Goal: Task Accomplishment & Management: Manage account settings

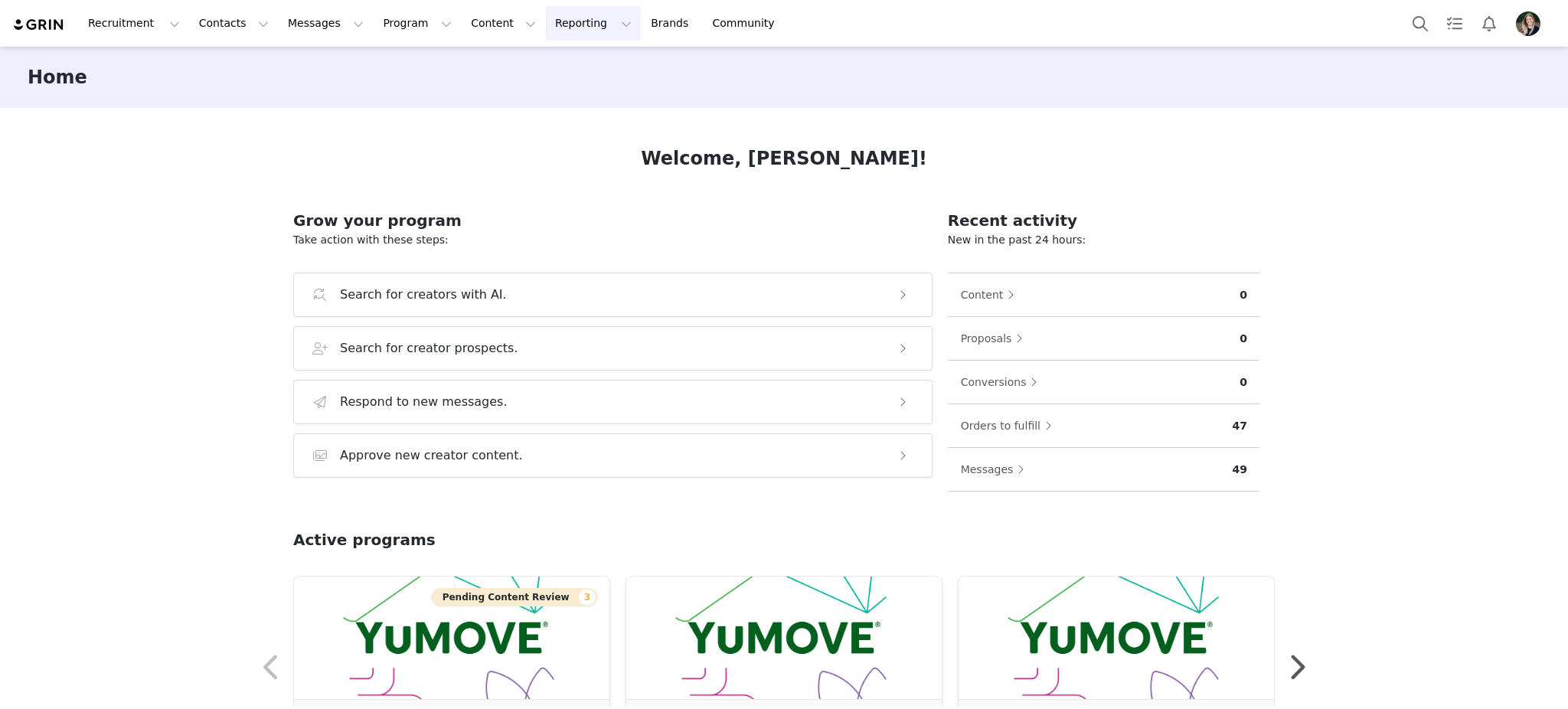
click at [546, 30] on button "Reporting Reporting" at bounding box center [593, 23] width 95 height 34
click at [559, 95] on p "Report Builder" at bounding box center [540, 96] width 77 height 16
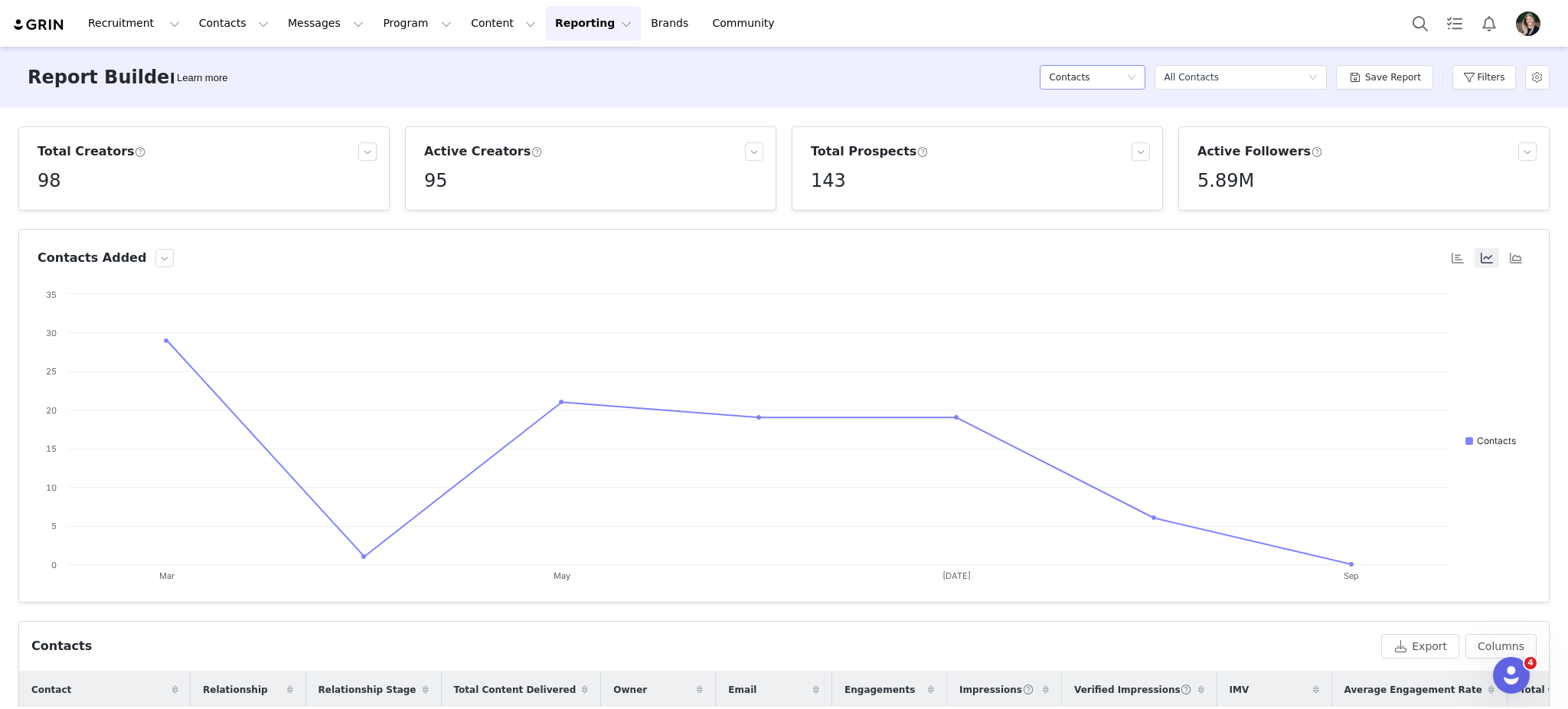
click at [1126, 79] on div "Contacts" at bounding box center [1087, 77] width 78 height 23
click at [1116, 154] on h5 "Conversions" at bounding box center [1100, 157] width 87 height 17
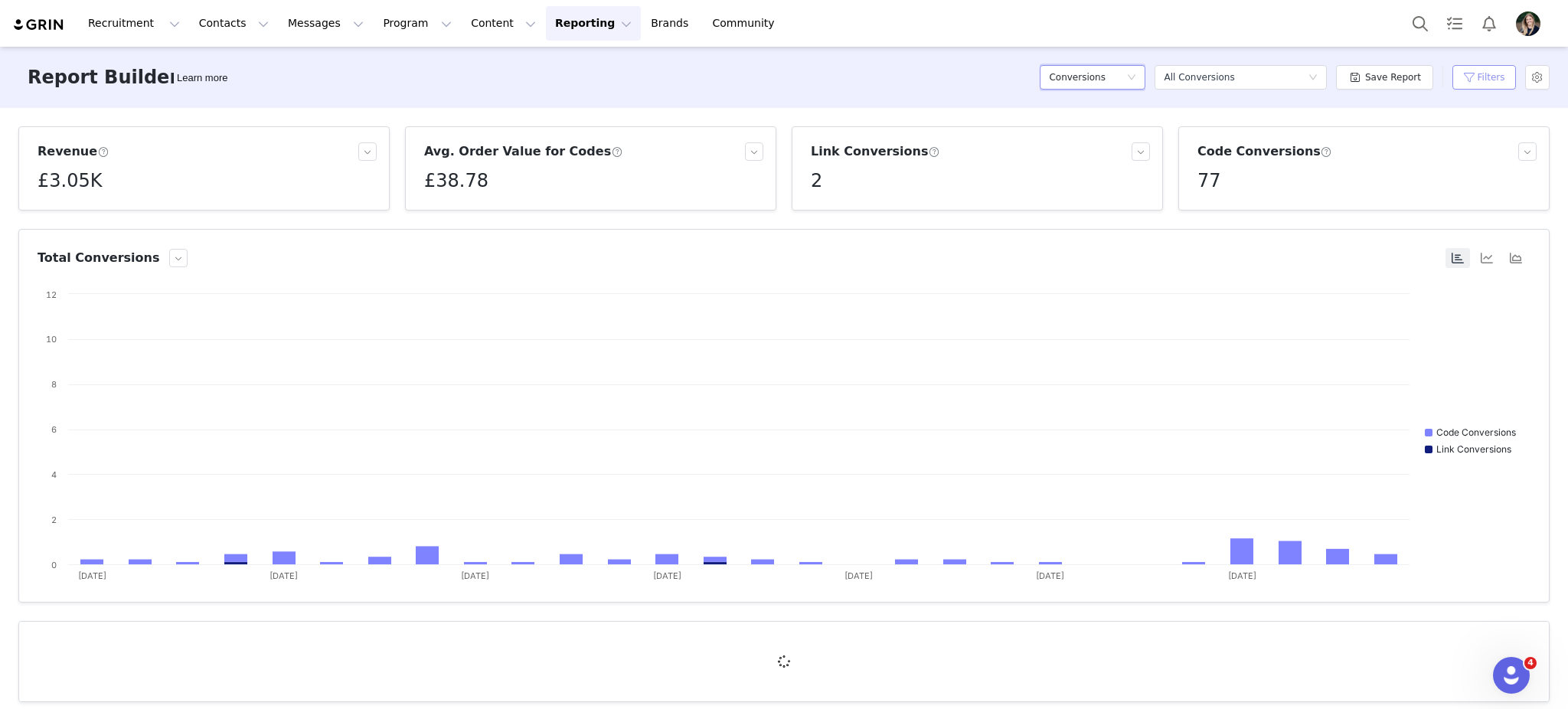
click at [1500, 74] on button "Filters" at bounding box center [1483, 77] width 63 height 25
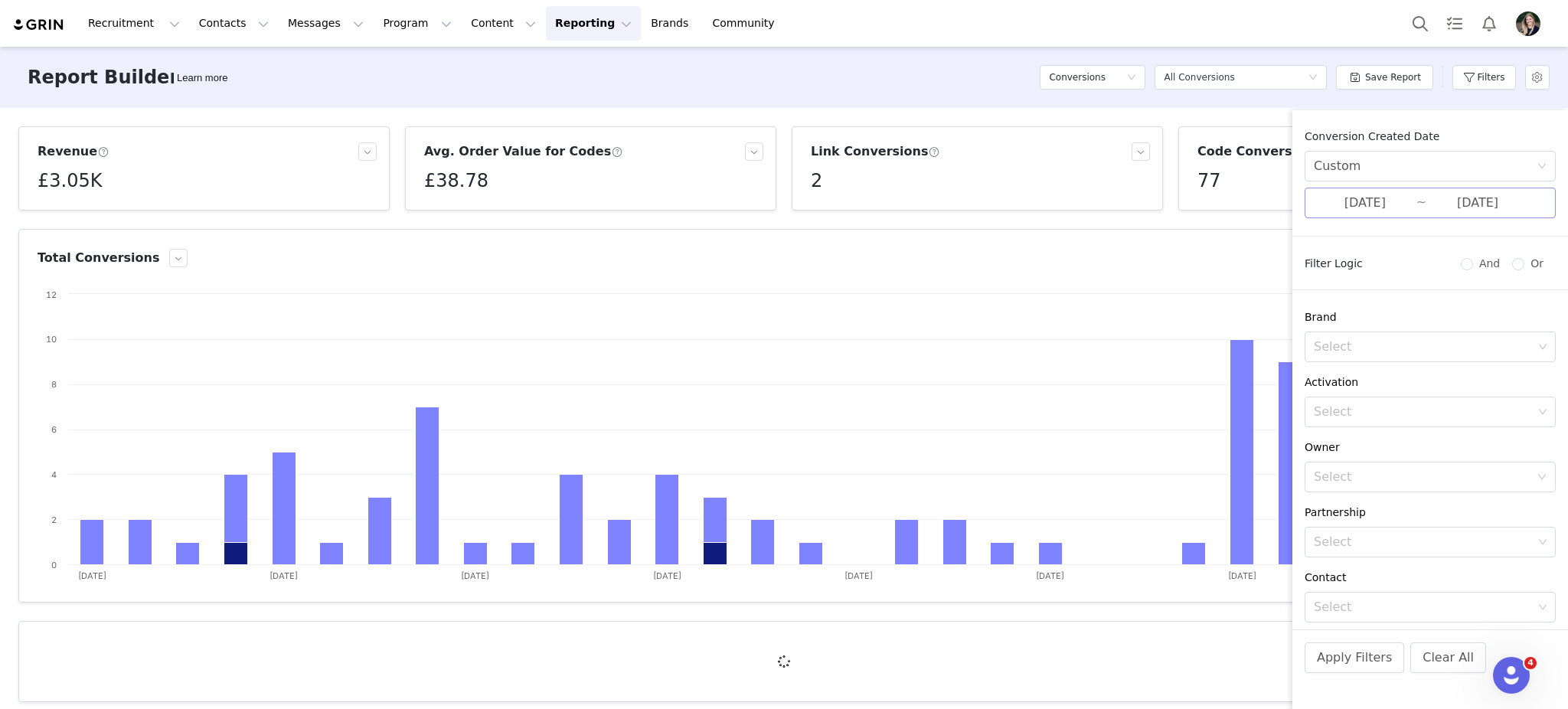
click at [1441, 194] on input "08/28/2025" at bounding box center [1478, 202] width 102 height 20
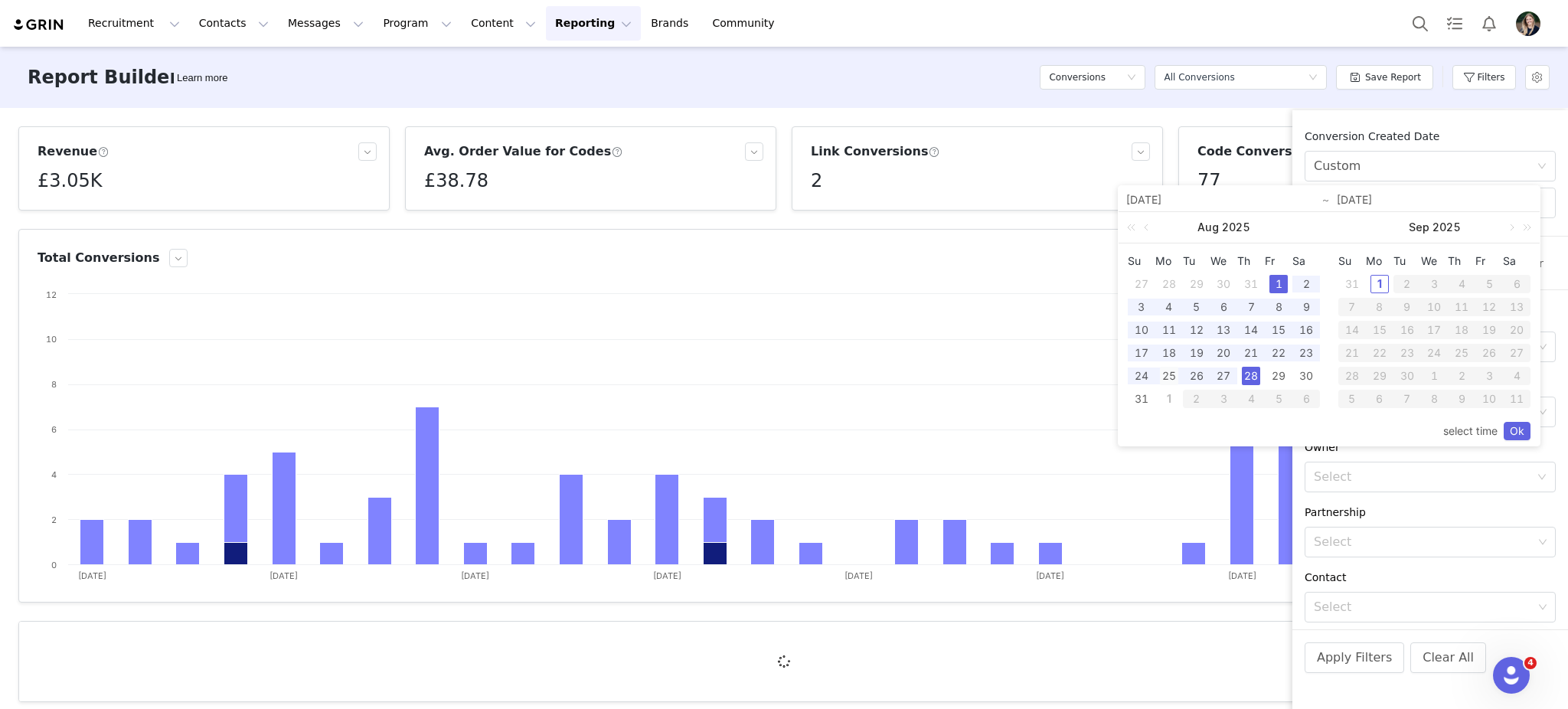
click at [1166, 379] on div "25" at bounding box center [1169, 375] width 18 height 18
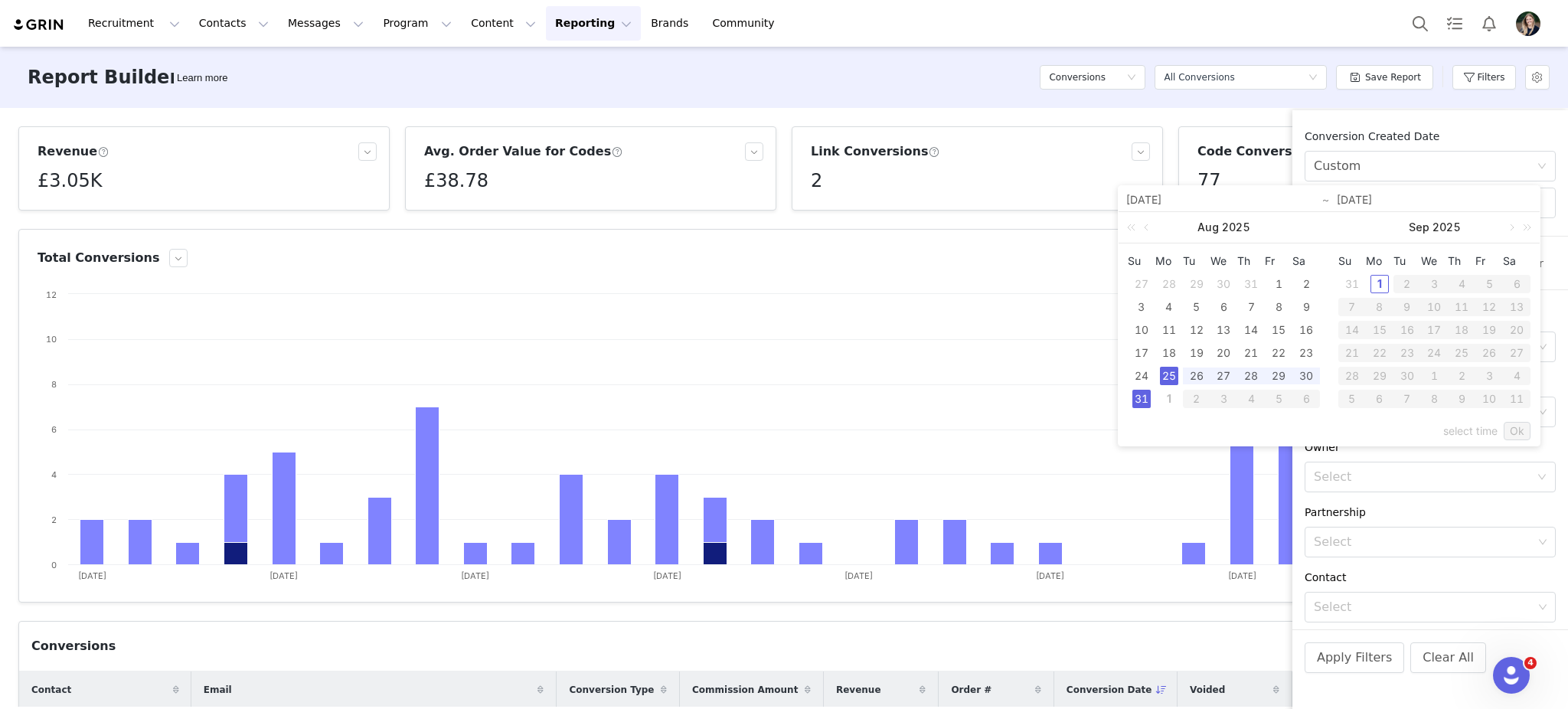
click at [1145, 400] on div "31" at bounding box center [1141, 399] width 18 height 18
type input "08/25/2025"
type input "08/31/2025"
type input "08/25/2025"
type input "08/31/2025"
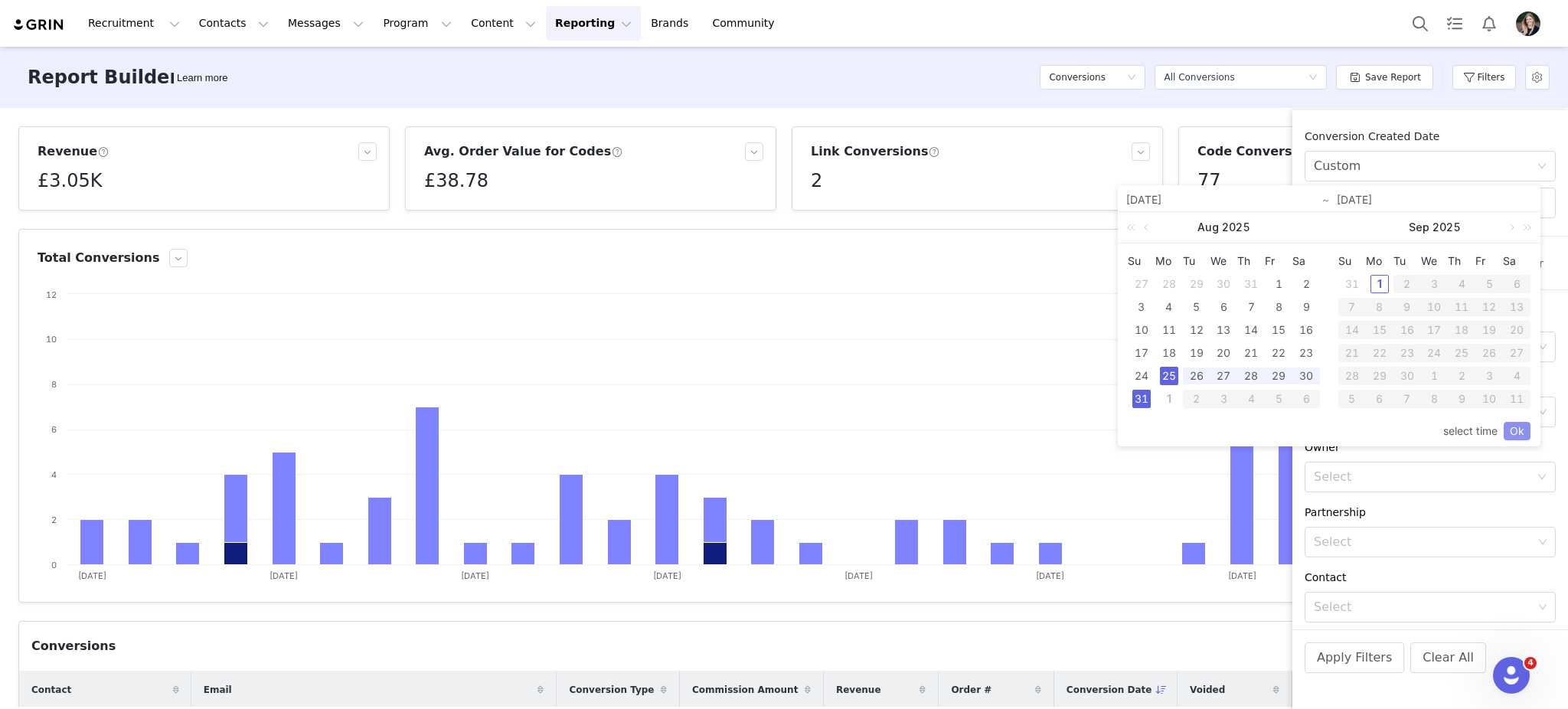
click at [1510, 435] on link "Ok" at bounding box center [1516, 431] width 26 height 18
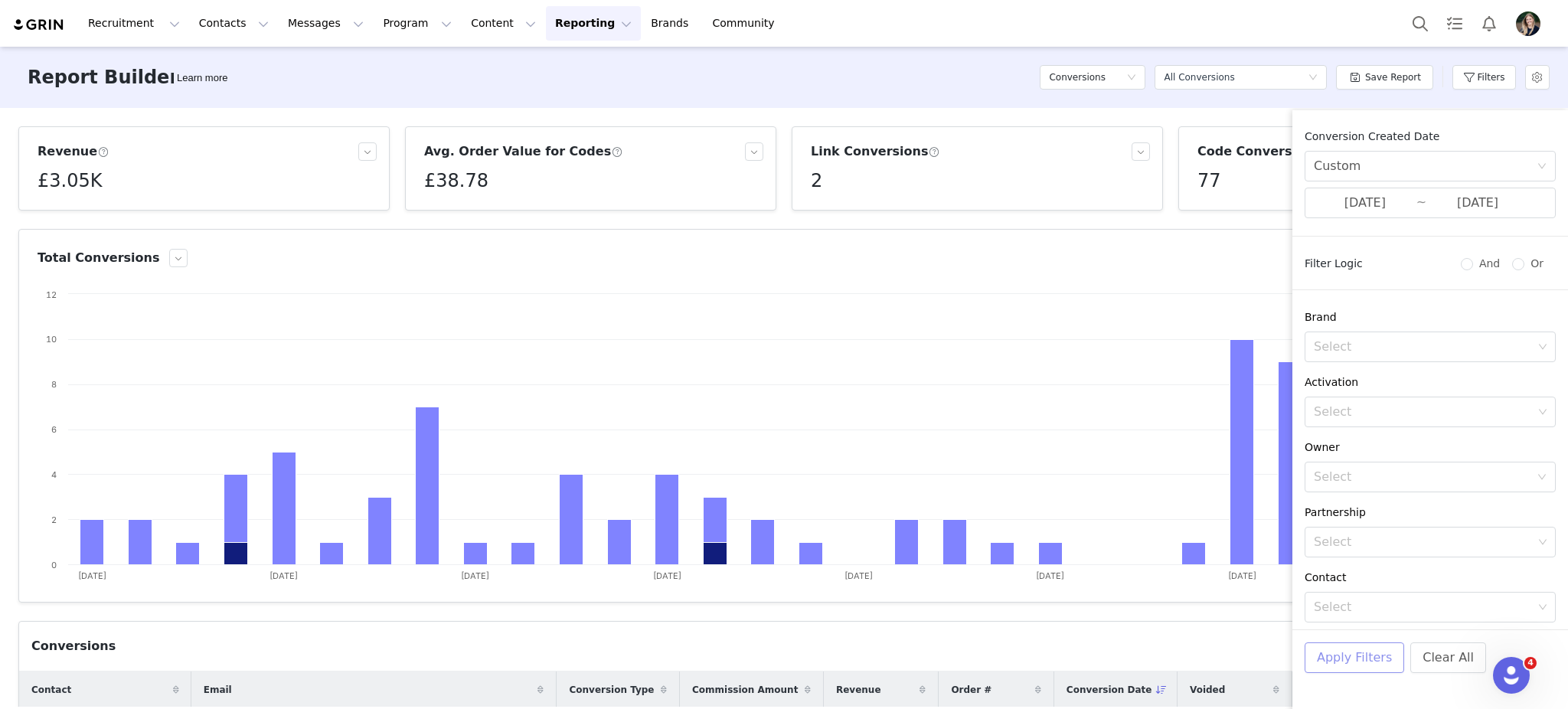
click at [1335, 663] on button "Apply Filters" at bounding box center [1354, 658] width 99 height 30
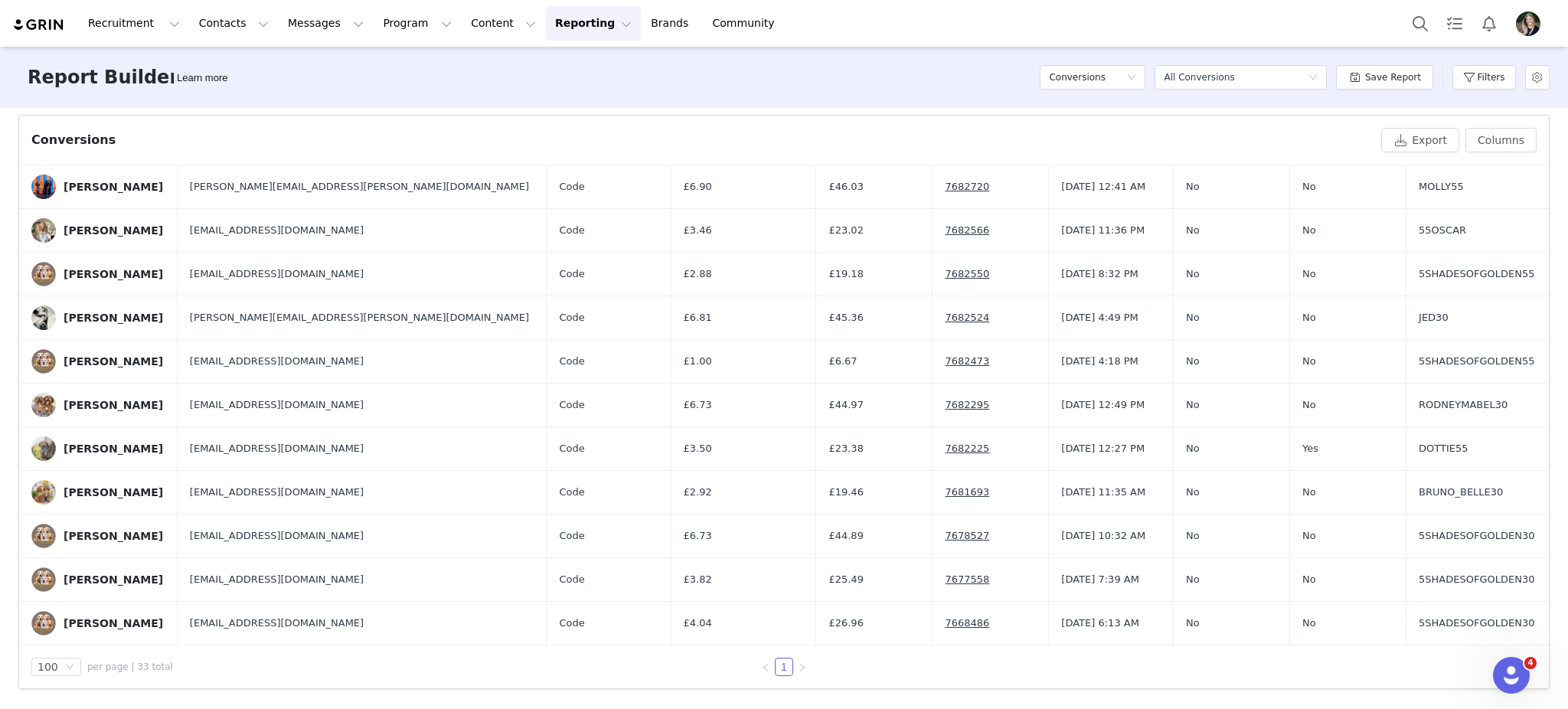
scroll to position [998, 0]
click at [472, 31] on button "Content Content" at bounding box center [503, 23] width 83 height 34
click at [475, 70] on p "Creator Content" at bounding box center [470, 68] width 86 height 16
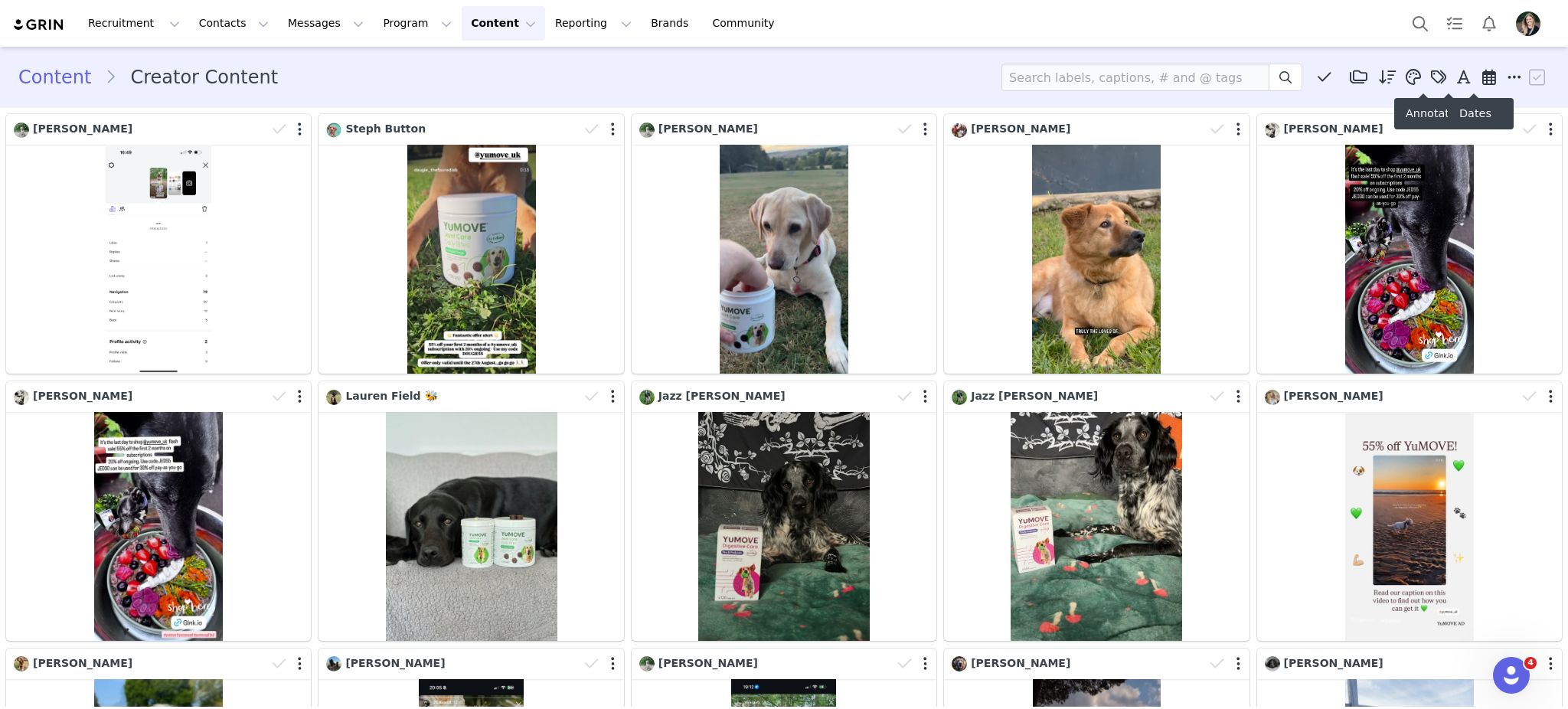
click at [1478, 80] on span at bounding box center [1489, 77] width 23 height 23
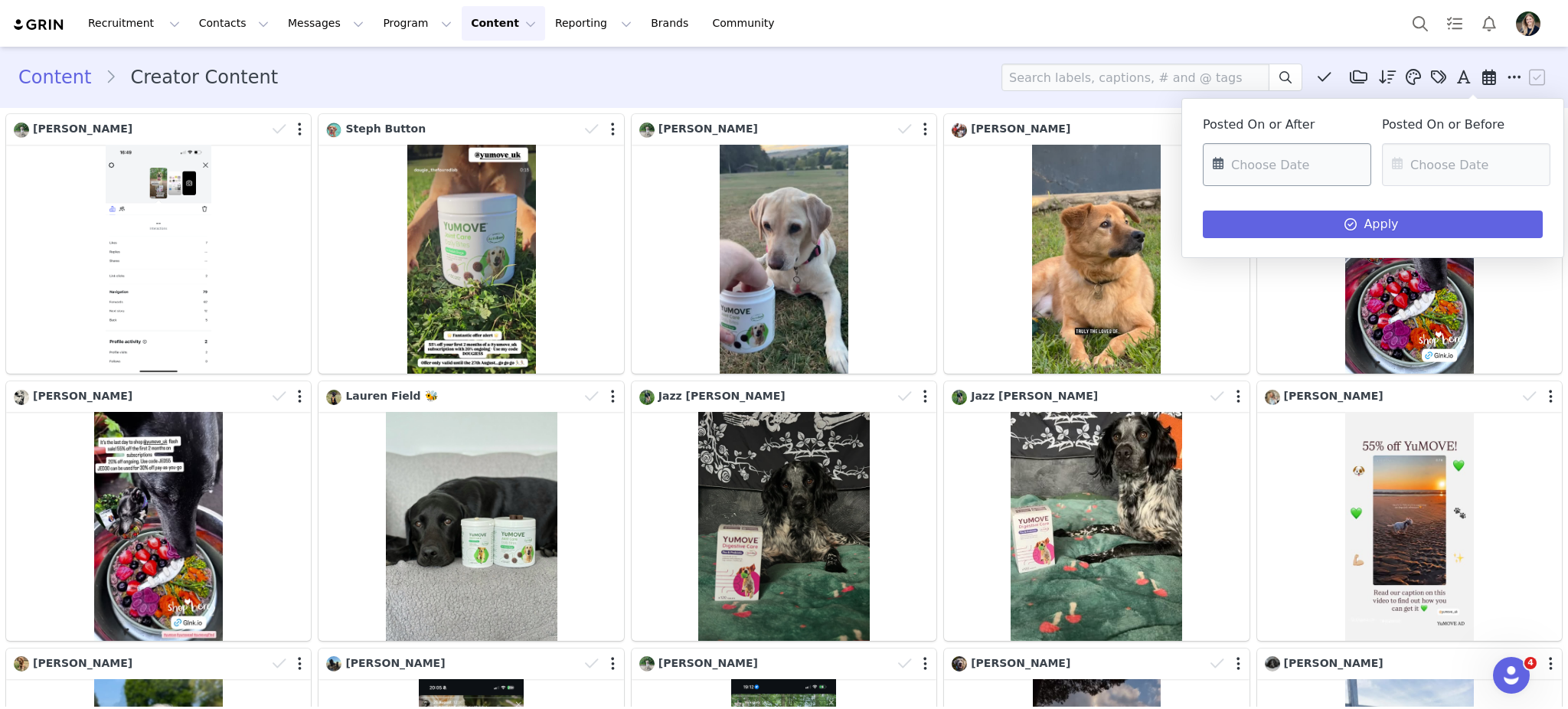
click at [1234, 174] on input "text" at bounding box center [1286, 165] width 169 height 43
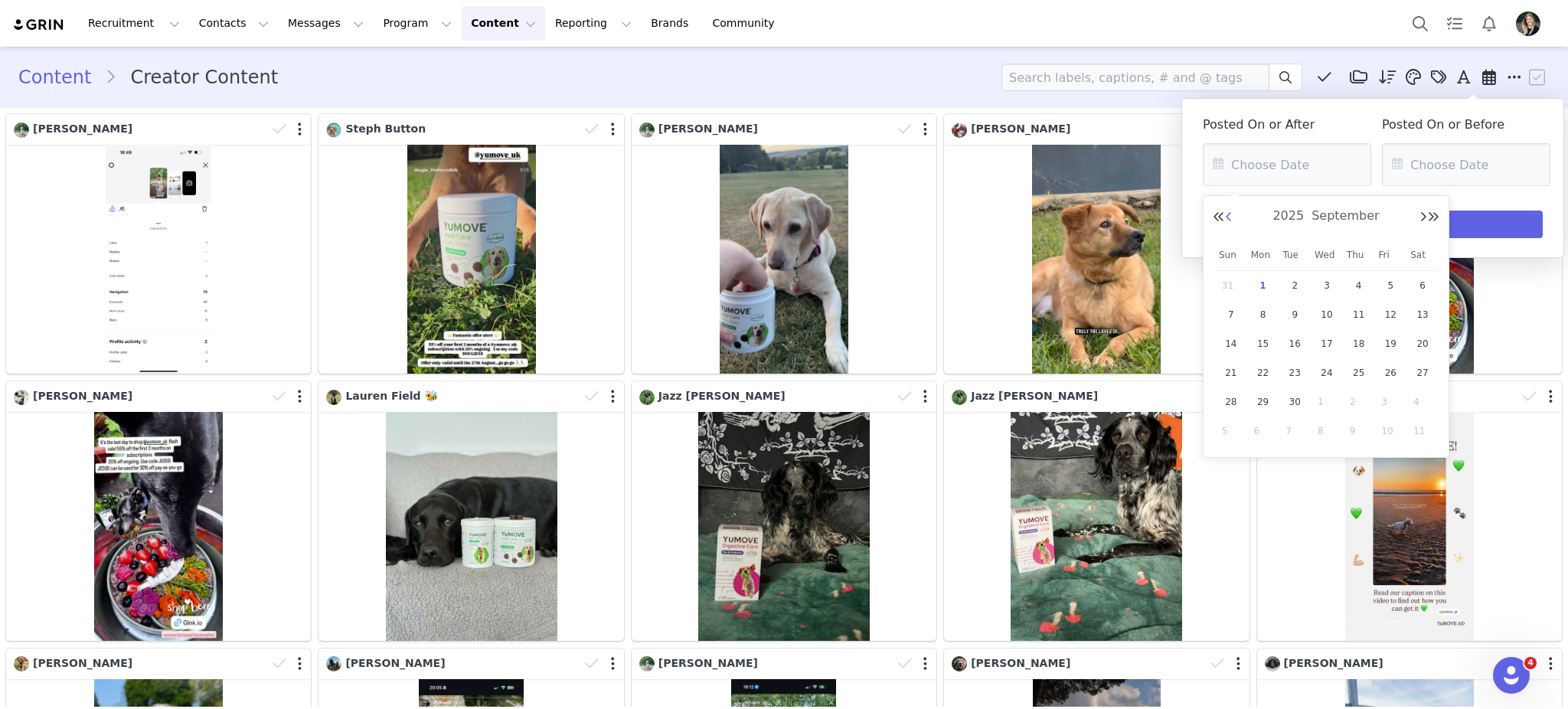
click at [1228, 218] on button "Previous Month" at bounding box center [1229, 217] width 8 height 12
click at [1265, 405] on span "25" at bounding box center [1262, 402] width 18 height 18
type input "08/25/2025"
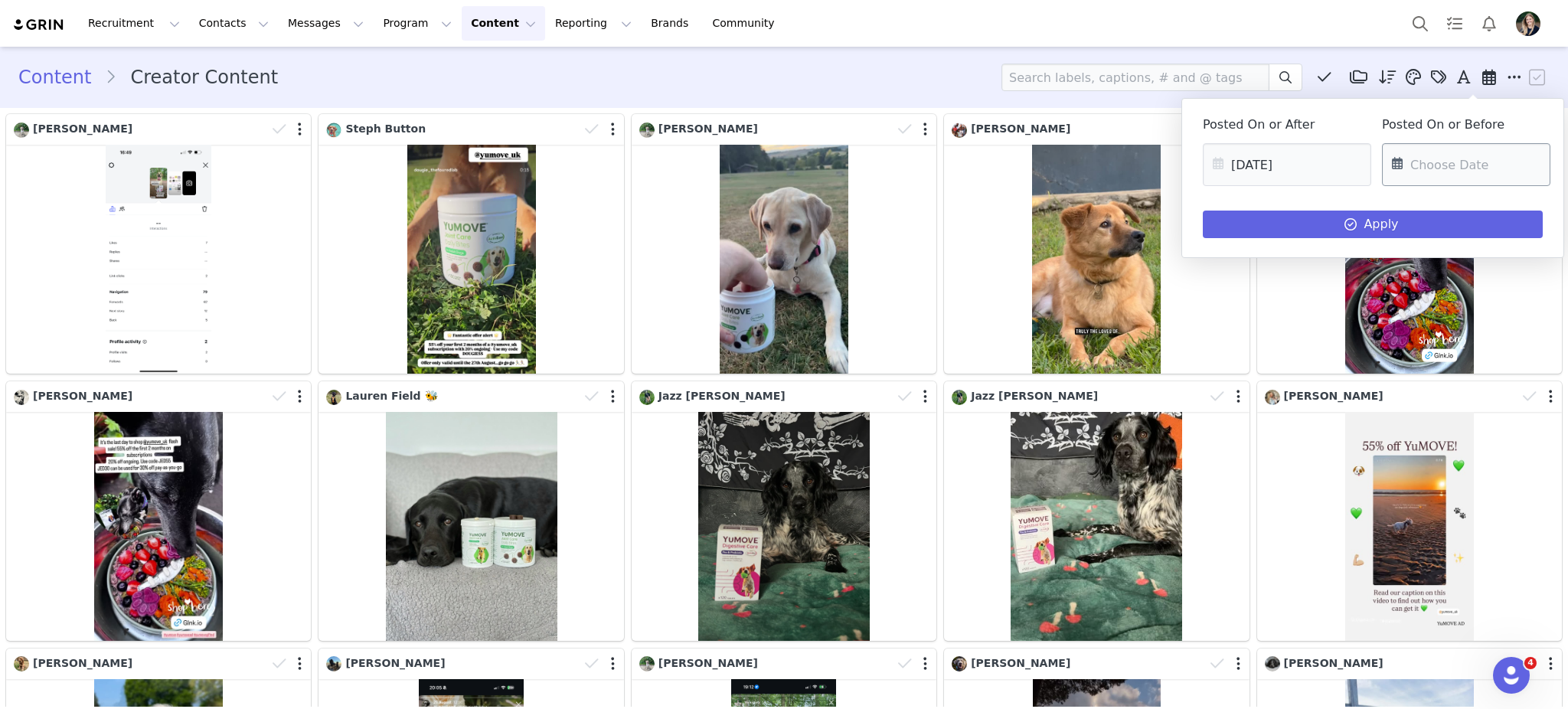
click at [1413, 169] on input "text" at bounding box center [1466, 165] width 169 height 43
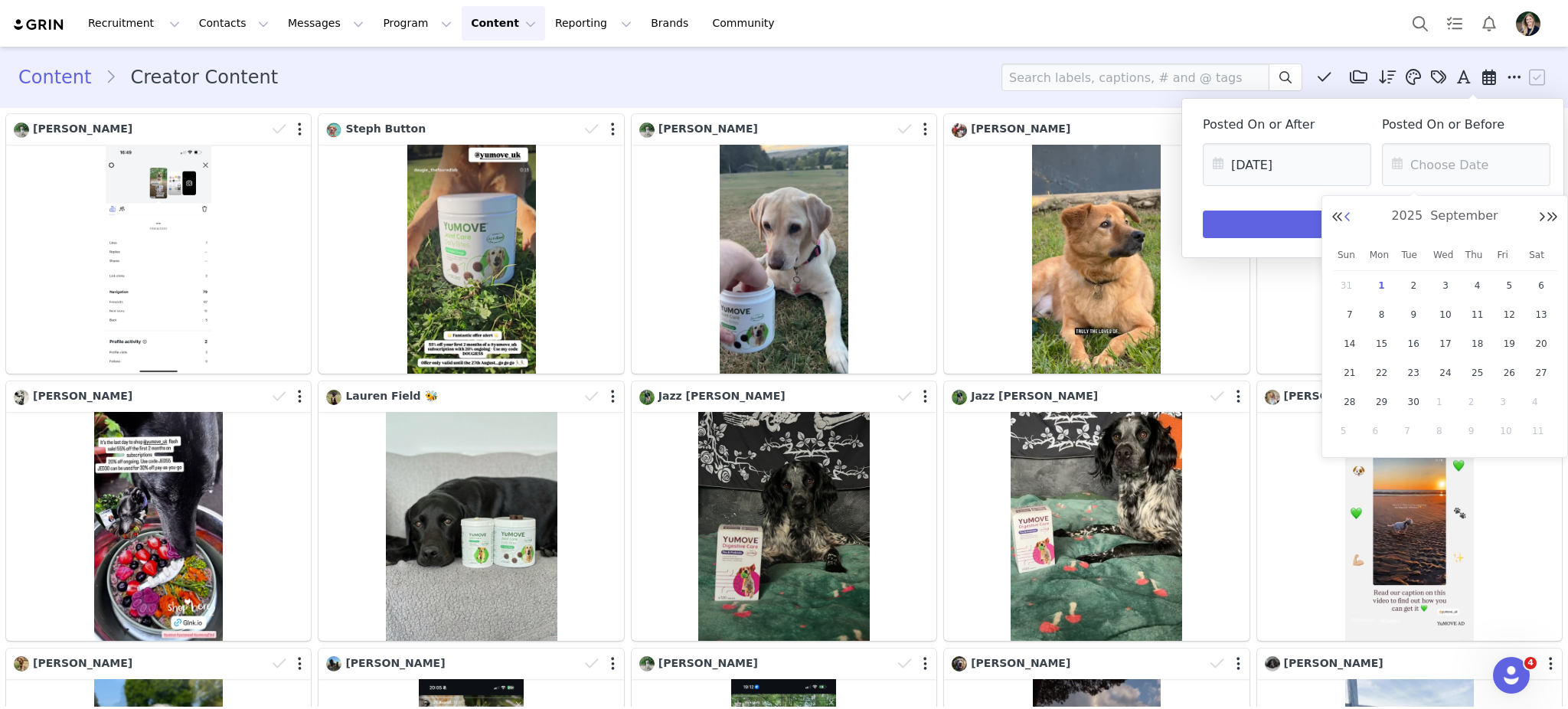
click at [1347, 220] on button "Previous Month" at bounding box center [1347, 217] width 8 height 12
click at [1347, 426] on span "31" at bounding box center [1350, 431] width 18 height 18
type input "08/31/2025"
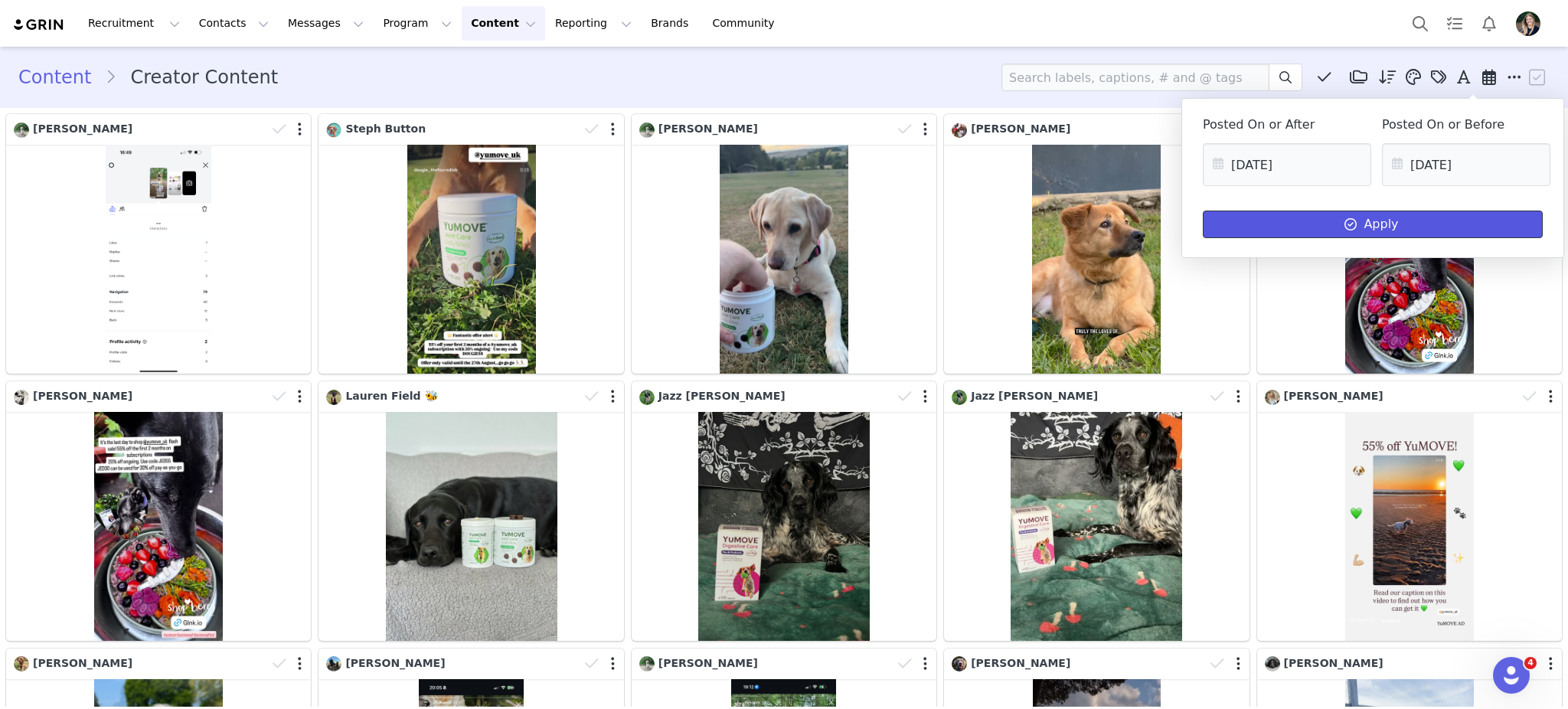
click at [1362, 224] on button "Apply" at bounding box center [1372, 224] width 340 height 27
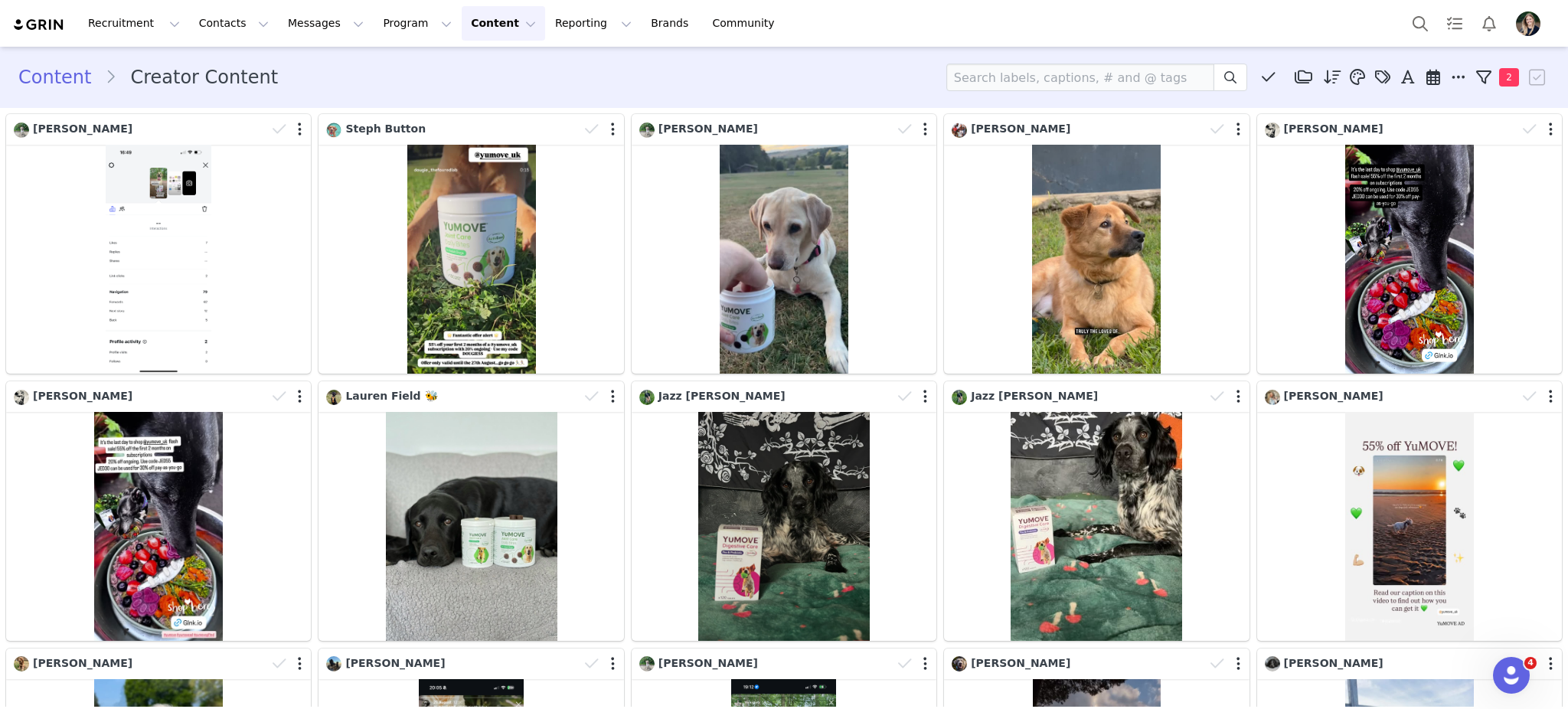
click at [462, 20] on button "Content Content" at bounding box center [503, 23] width 83 height 34
click at [546, 34] on button "Reporting Reporting" at bounding box center [593, 23] width 95 height 34
click at [558, 88] on p "Report Builder" at bounding box center [540, 96] width 77 height 16
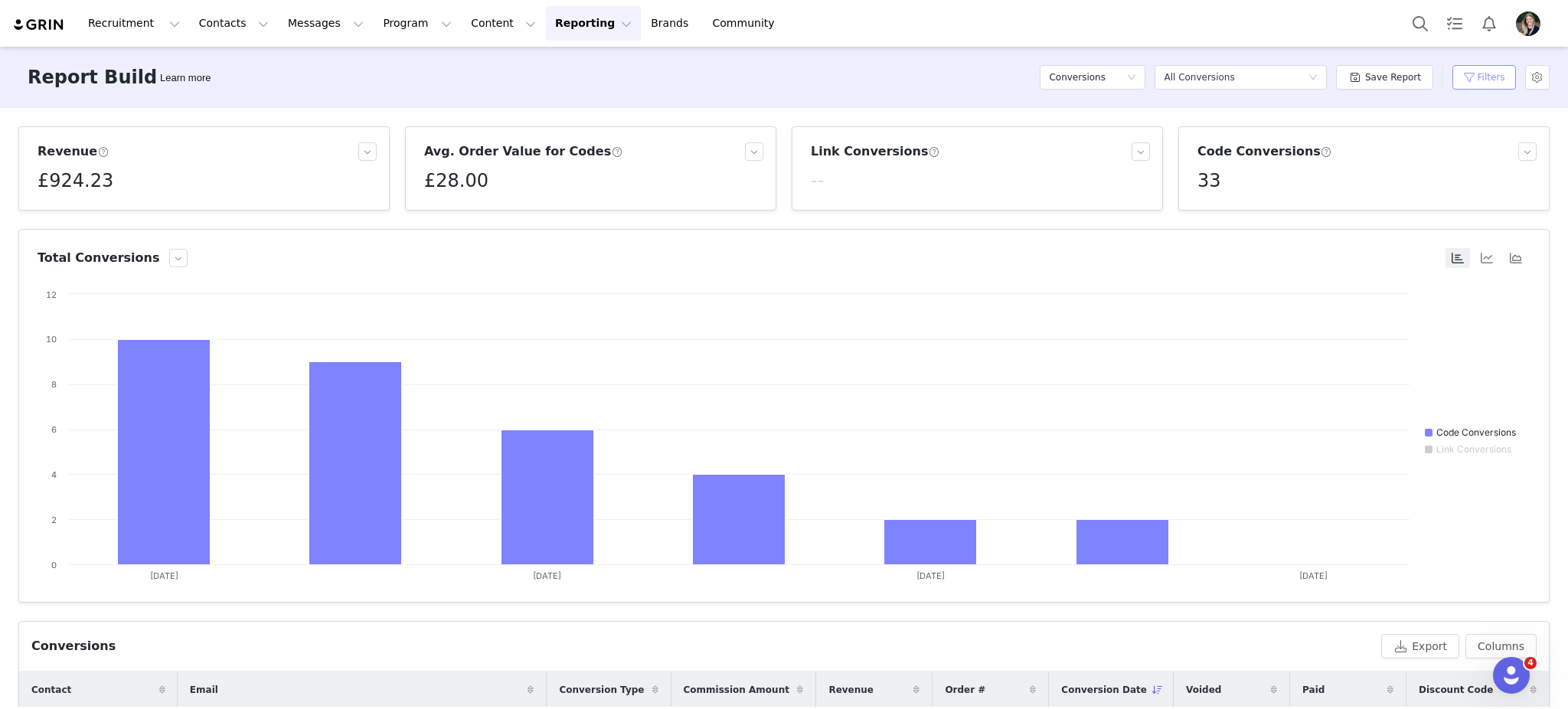
click at [1472, 77] on button "Filters" at bounding box center [1483, 77] width 63 height 25
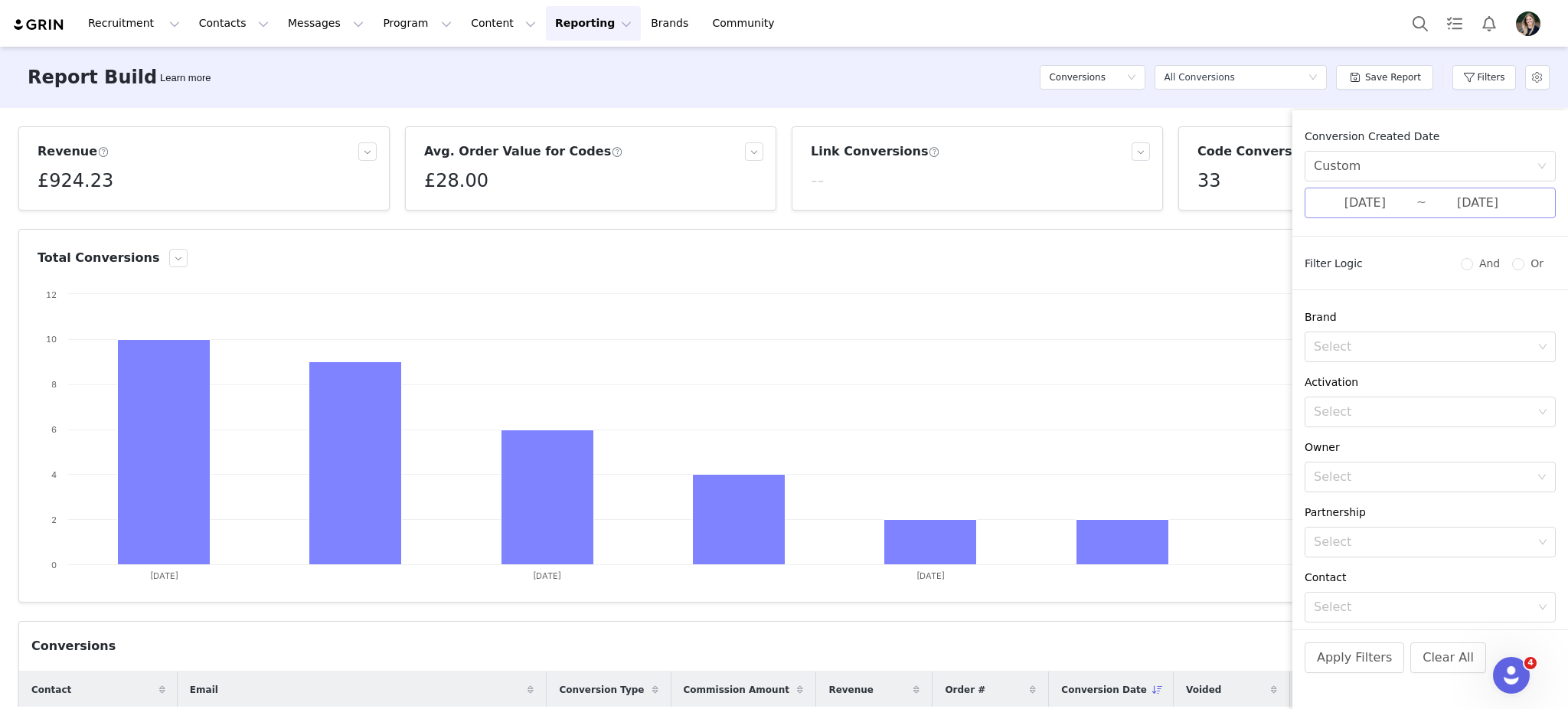
click at [1470, 210] on input "08/31/2025" at bounding box center [1478, 202] width 102 height 20
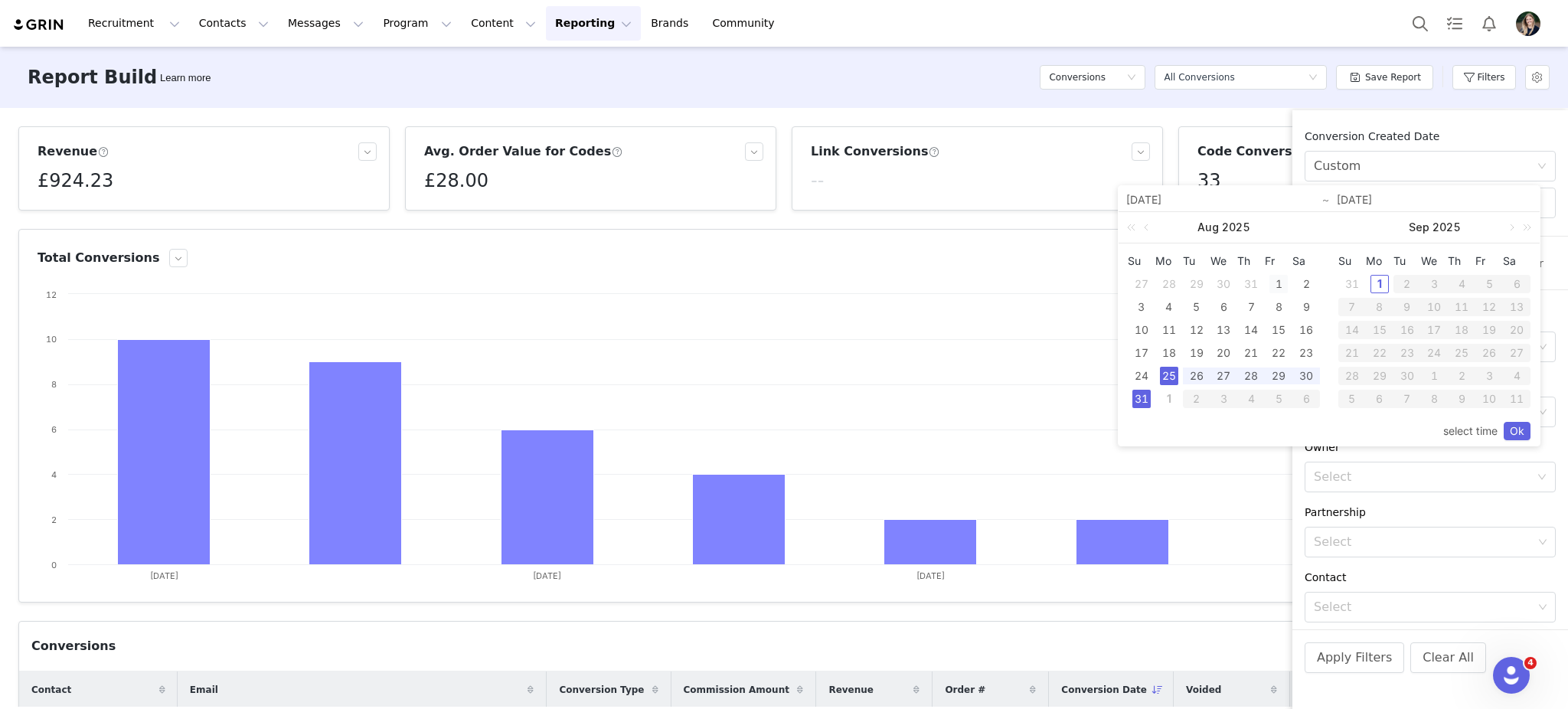
click at [1278, 285] on div "1" at bounding box center [1278, 284] width 18 height 18
click at [1138, 395] on div "31" at bounding box center [1141, 399] width 18 height 18
type input "08/01/2025"
click at [1521, 434] on link "Ok" at bounding box center [1516, 431] width 26 height 18
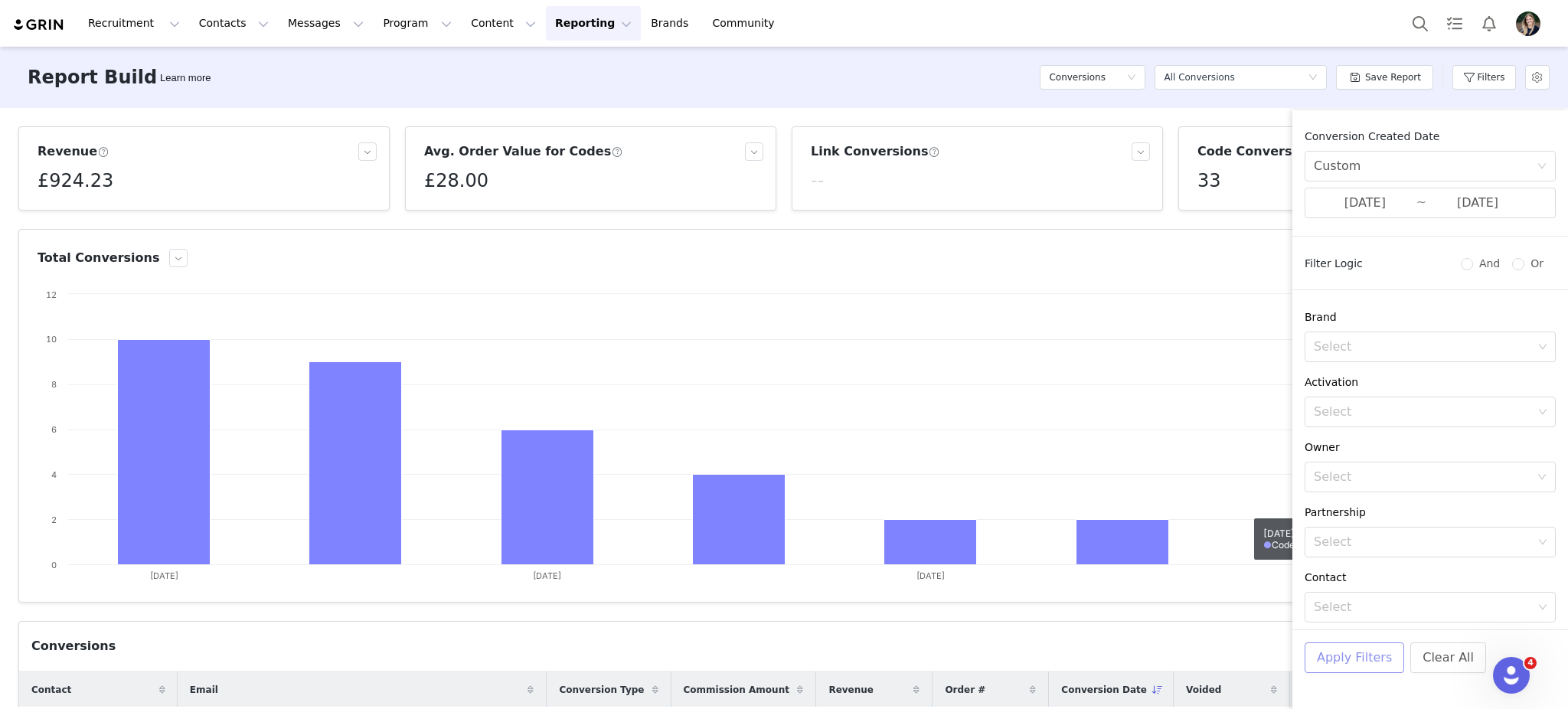
click at [1366, 665] on button "Apply Filters" at bounding box center [1354, 658] width 99 height 30
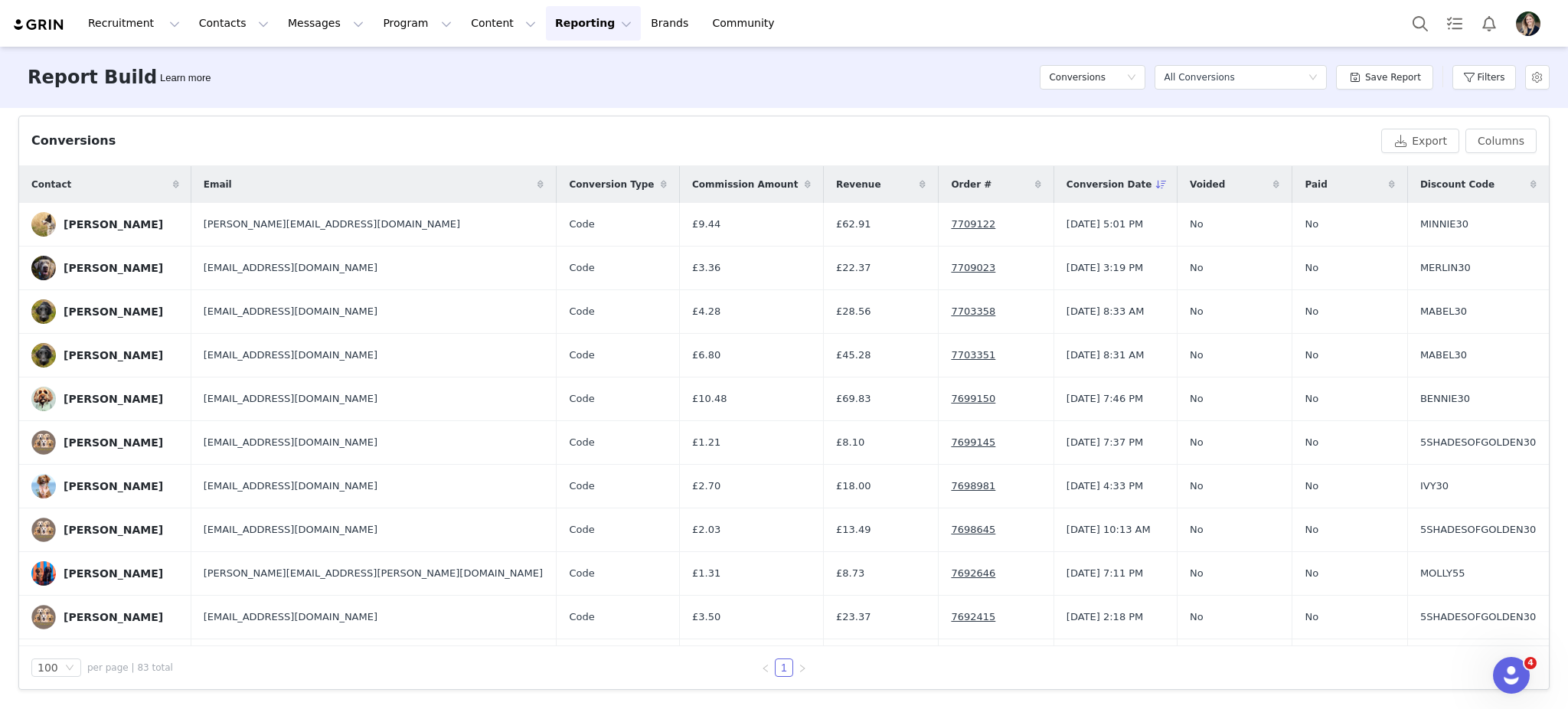
scroll to position [507, 0]
click at [46, 27] on img at bounding box center [38, 25] width 54 height 14
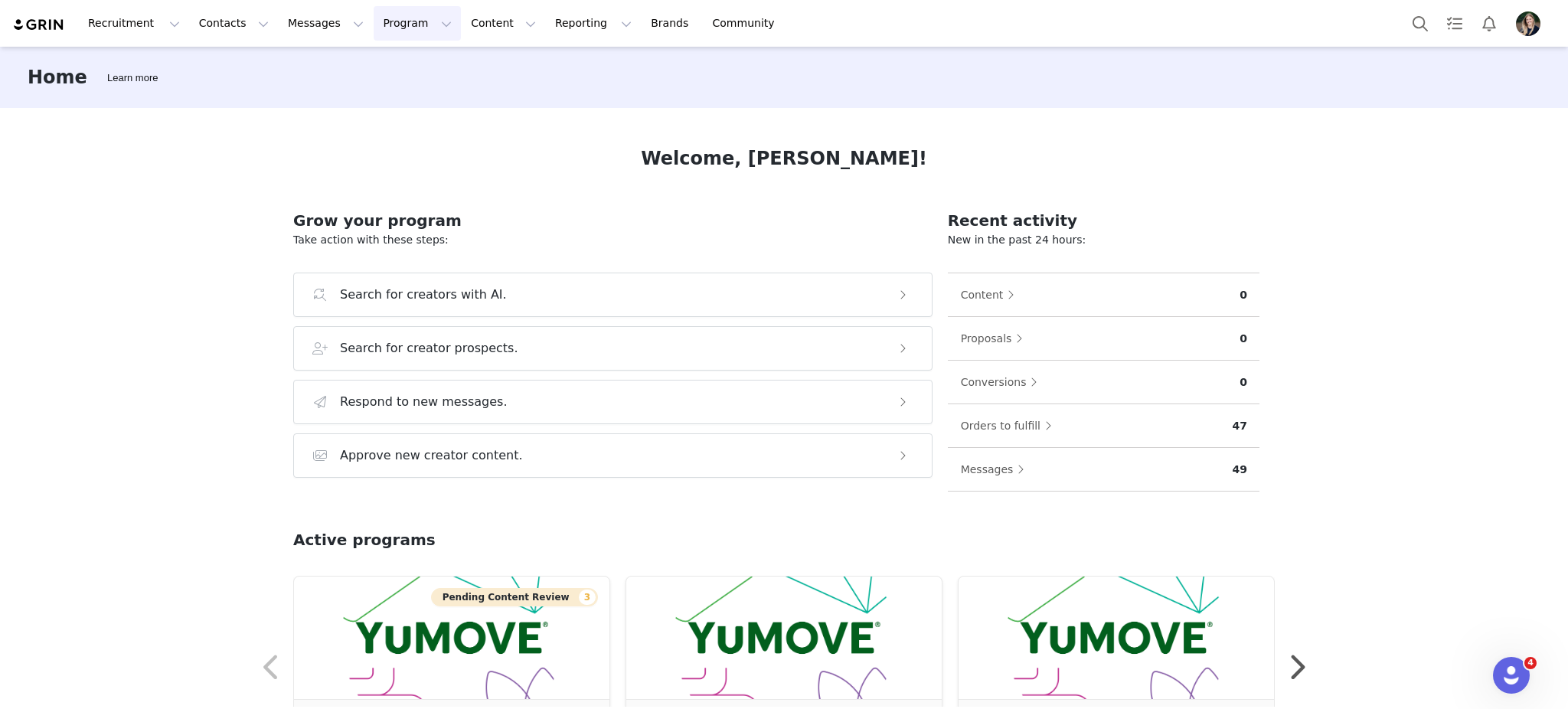
click at [377, 23] on button "Program Program" at bounding box center [417, 23] width 87 height 34
click at [398, 60] on p "Activations" at bounding box center [378, 68] width 59 height 16
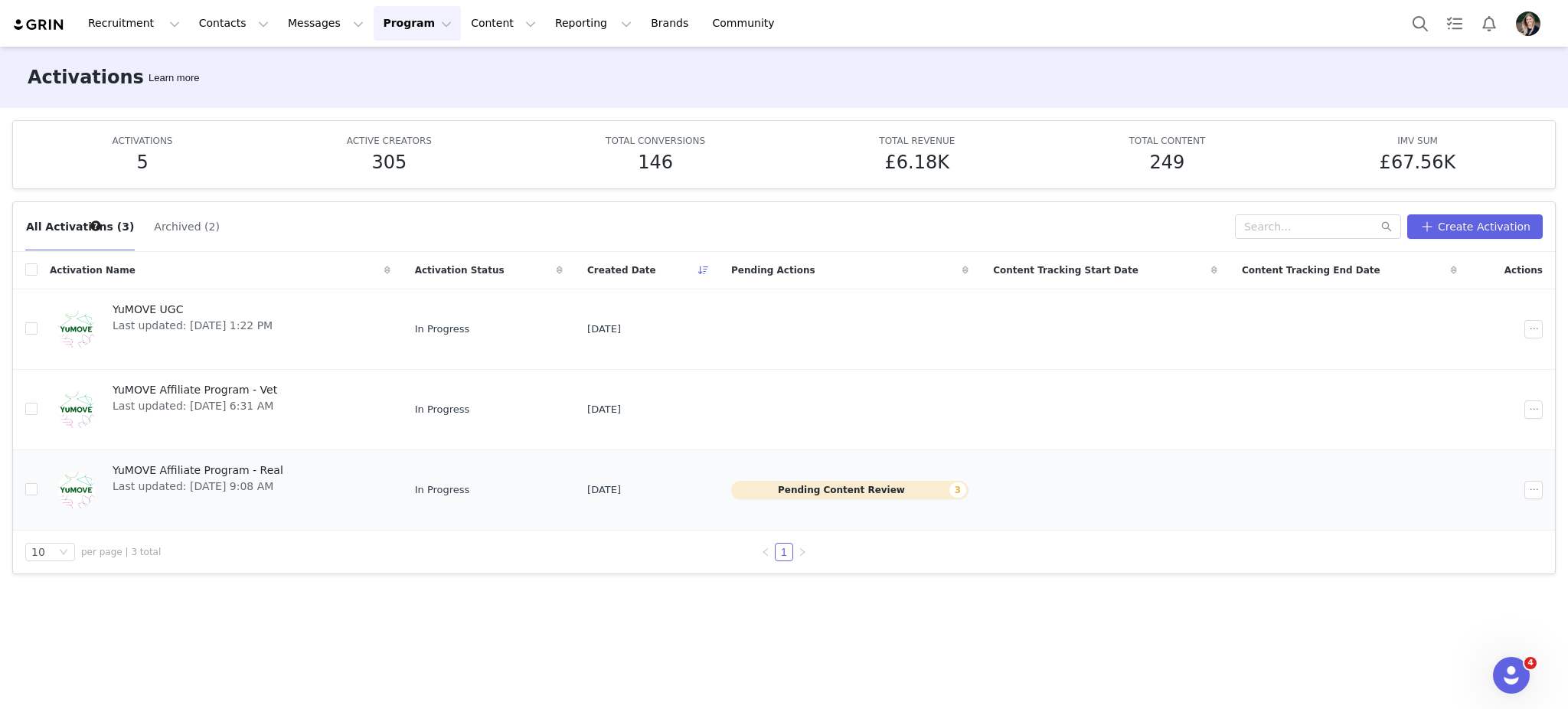
click at [819, 491] on button "Pending Content Review 3" at bounding box center [850, 490] width 238 height 18
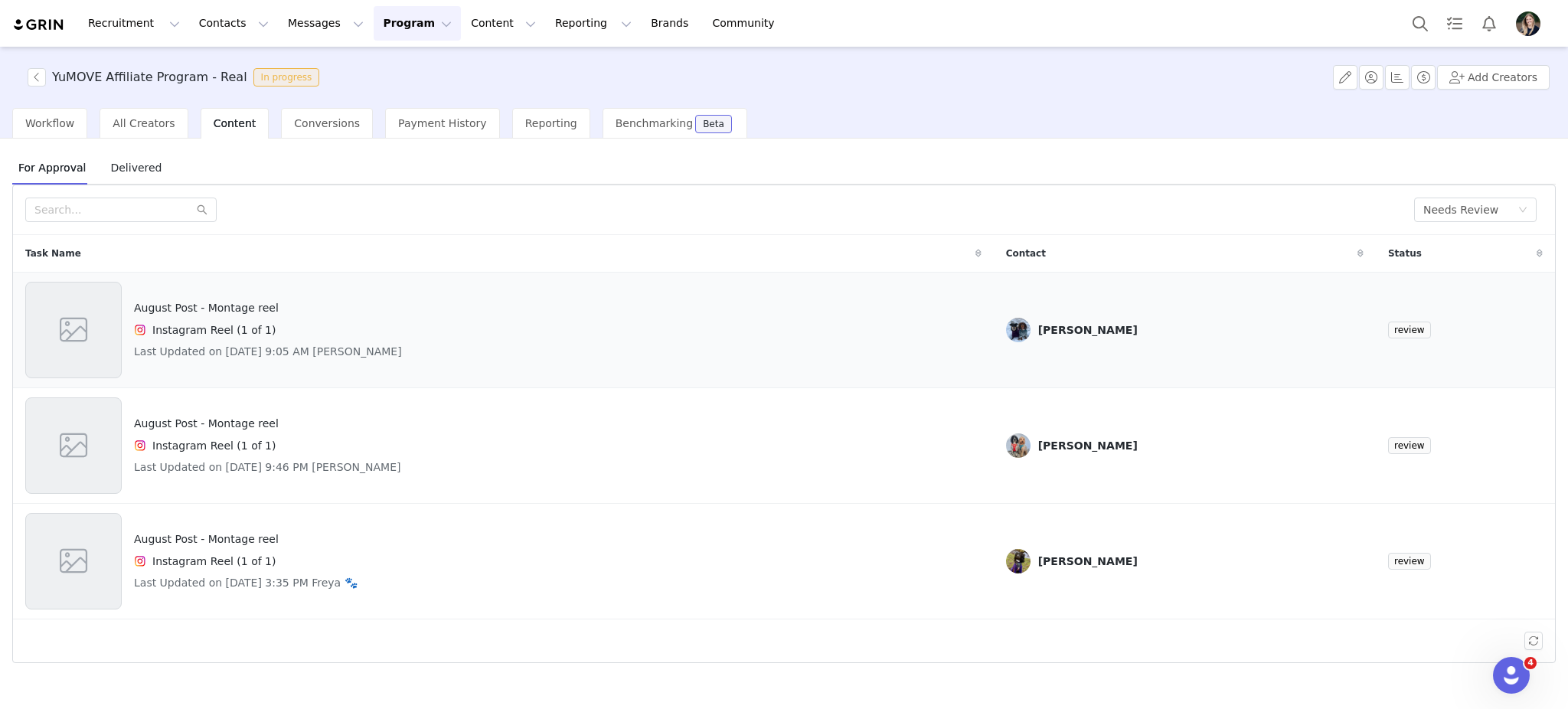
click at [70, 343] on span at bounding box center [74, 330] width 34 height 42
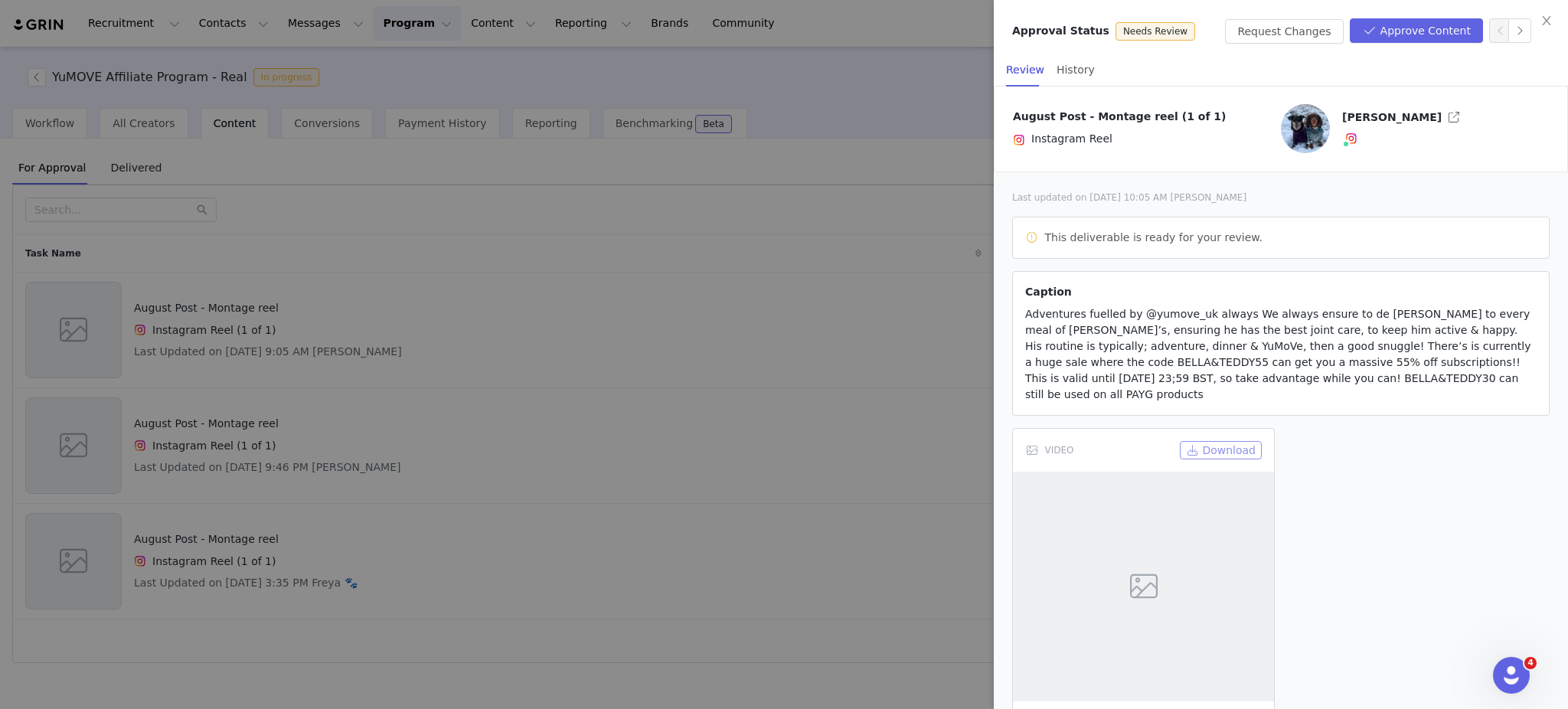
click at [1226, 441] on button "Download" at bounding box center [1221, 450] width 82 height 18
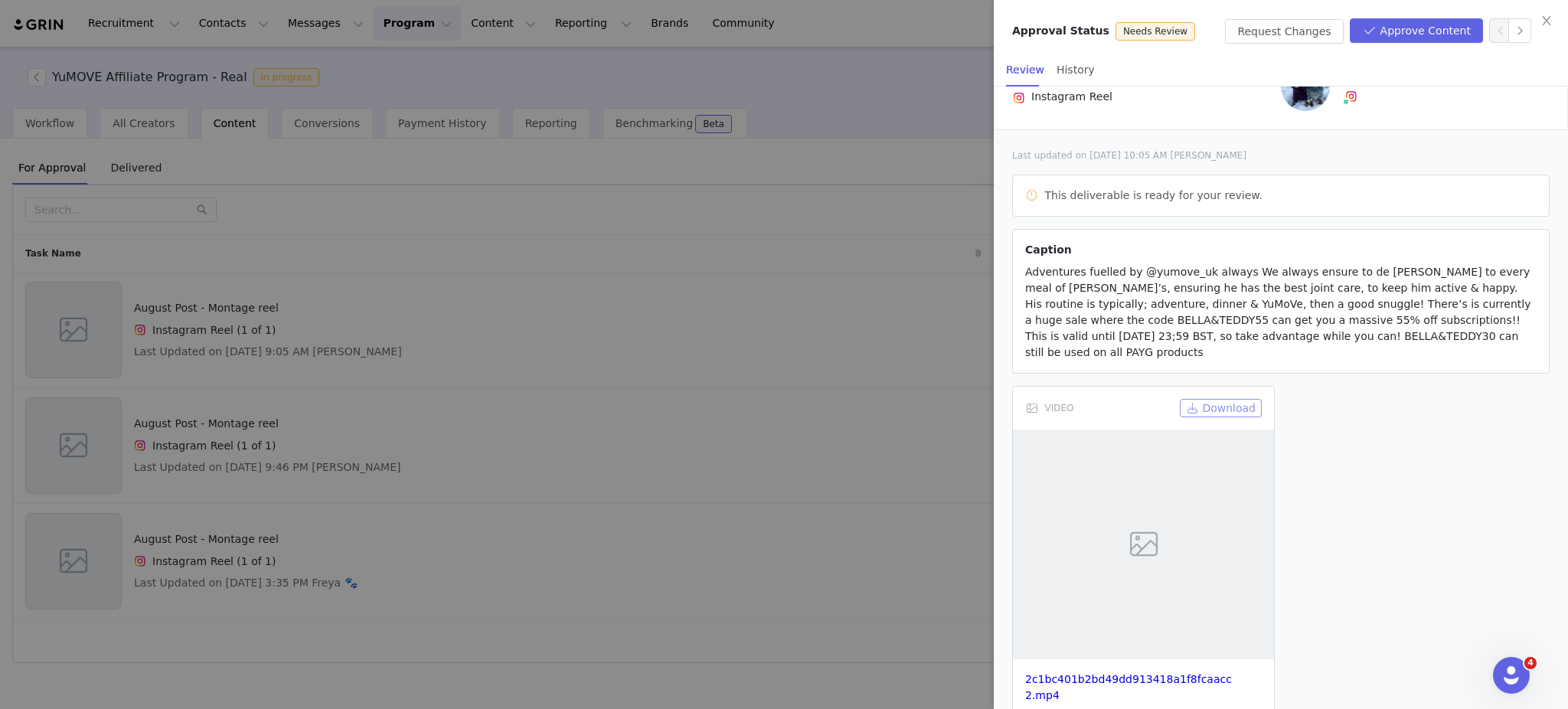
scroll to position [42, 0]
click at [1181, 674] on link "2c1bc401b2bd49dd913418a1f8fcaacc 2.mp4" at bounding box center [1128, 687] width 206 height 28
click at [1270, 30] on button "Request Changes" at bounding box center [1283, 31] width 118 height 25
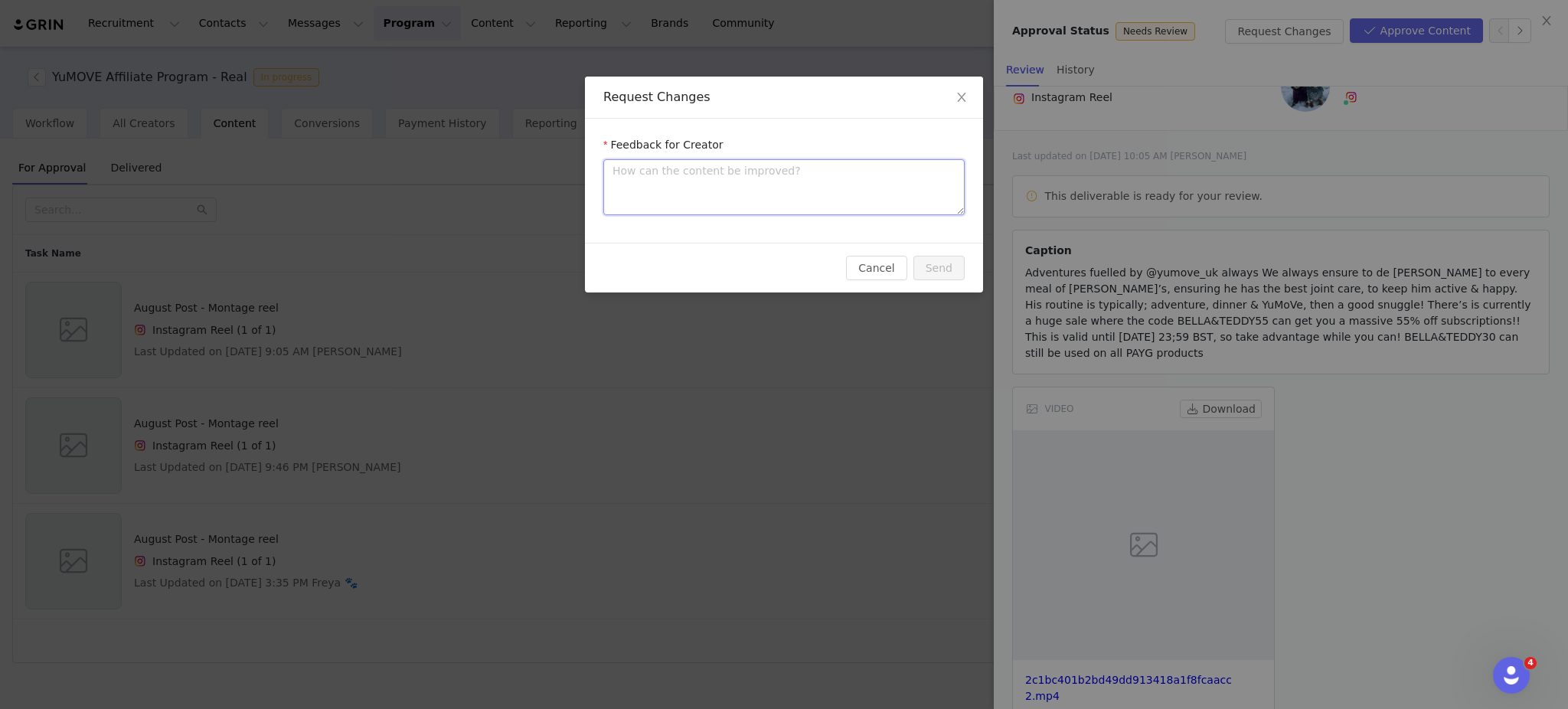
click at [704, 204] on textarea at bounding box center [784, 187] width 362 height 56
type textarea "H"
type textarea "Hi"
type textarea "Hi!"
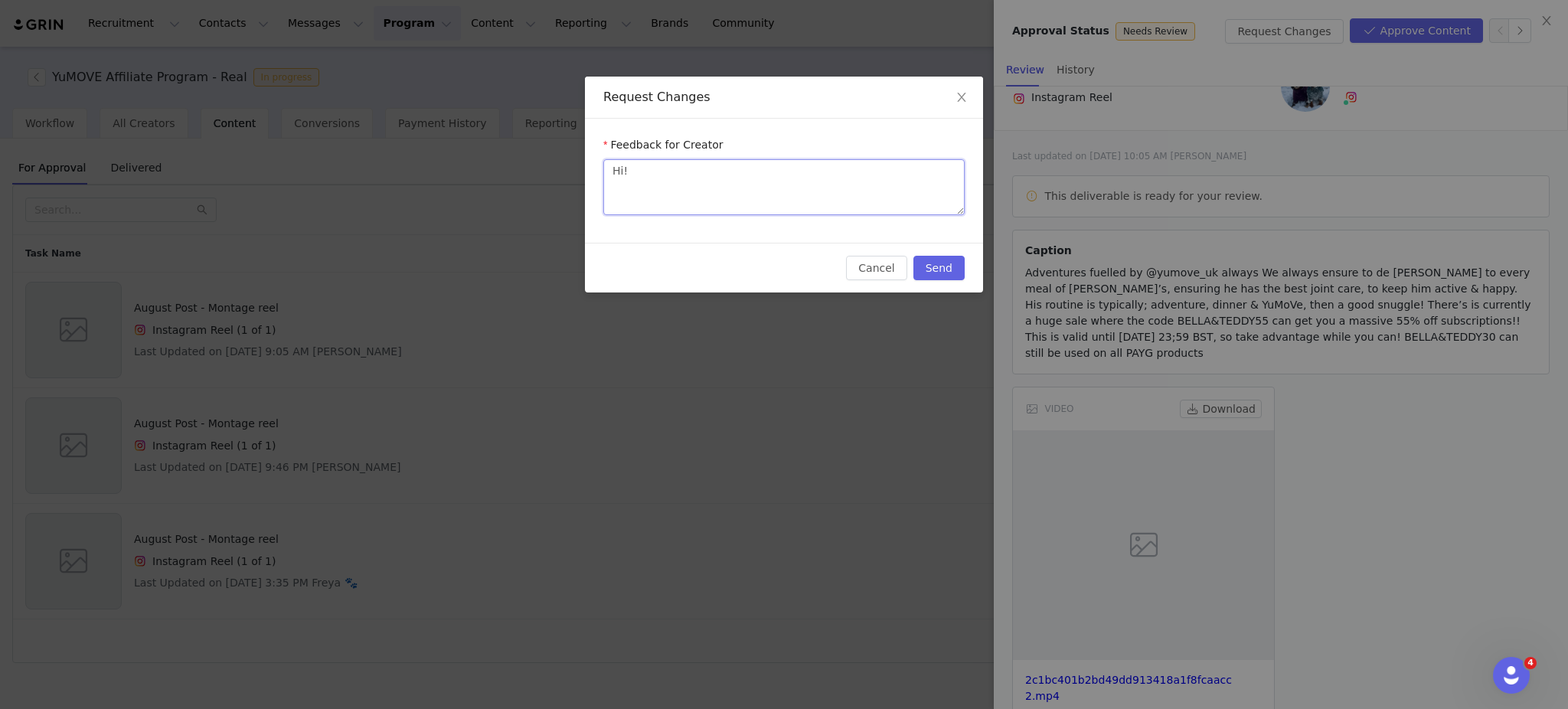
type textarea "Hi! C"
type textarea "Hi! Ca"
type textarea "Hi! Cap"
type textarea "Hi! Capt"
type textarea "Hi! Capti"
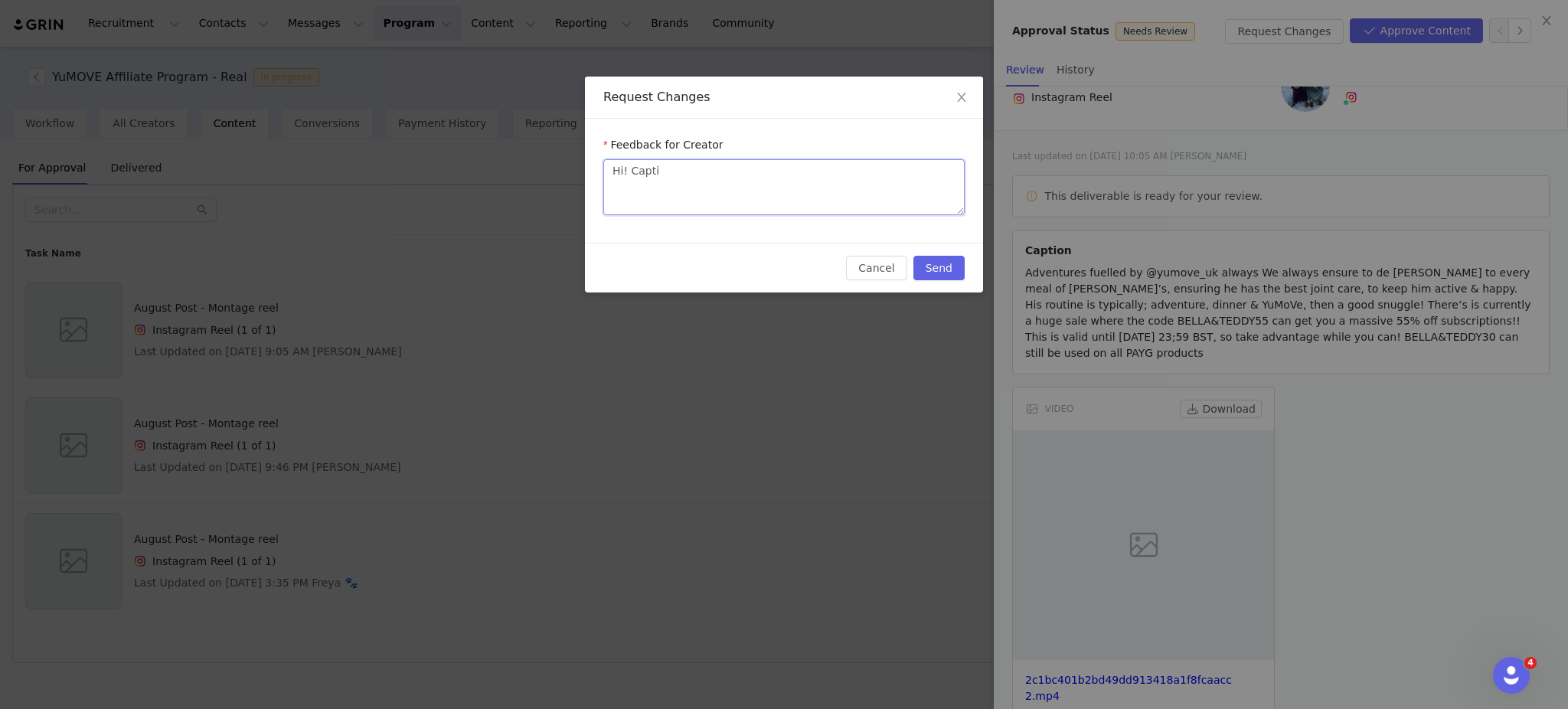
type textarea "Hi! Captio"
type textarea "Hi! Caption"
type textarea "Hi! Captio"
type textarea "Hi! Capti"
type textarea "Hi! Capt"
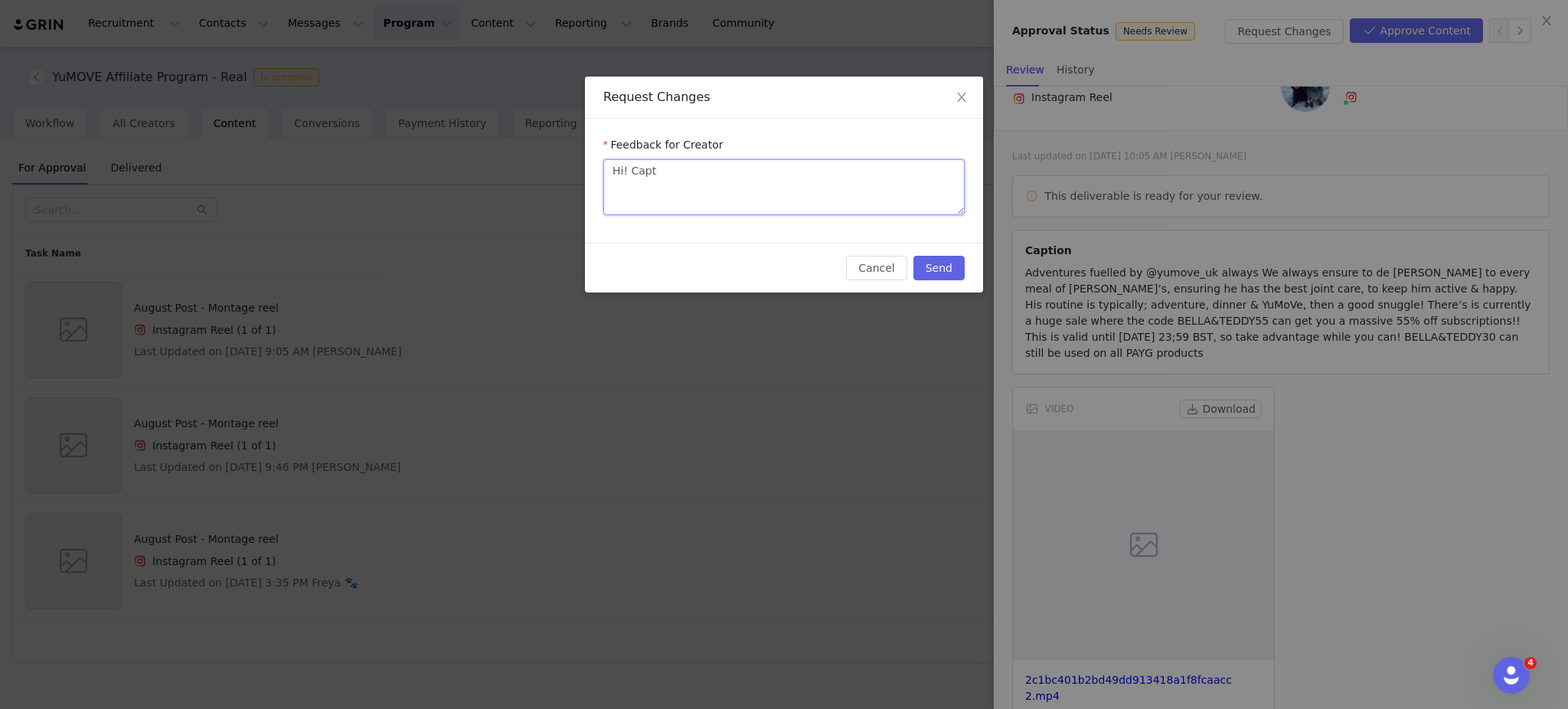
type textarea "Hi! Cap"
type textarea "Hi! Ca"
type textarea "Hi! C"
type textarea "Hi!"
type textarea "Hi! V"
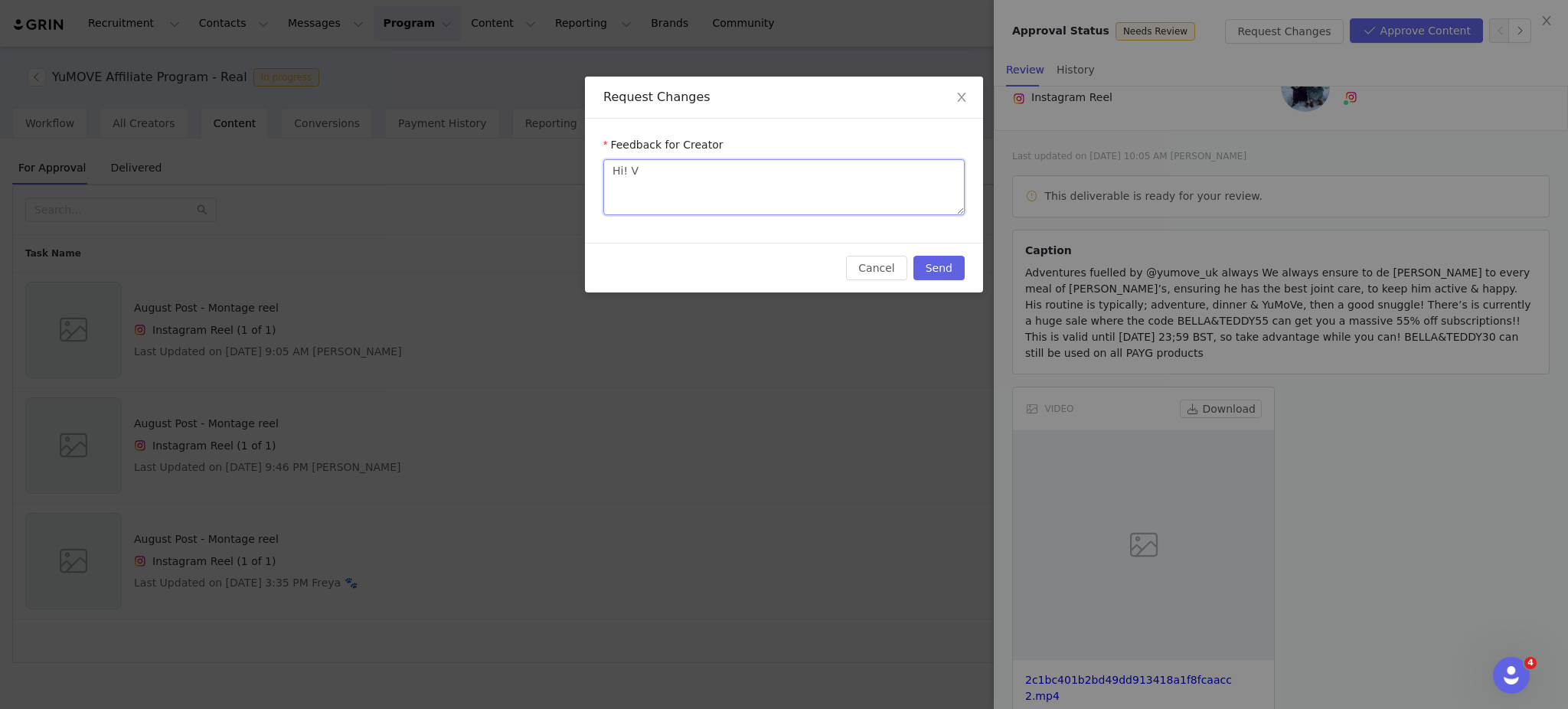
type textarea "Hi! Vi"
type textarea "Hi! Vid"
type textarea "Hi! Vide"
type textarea "Hi! Video"
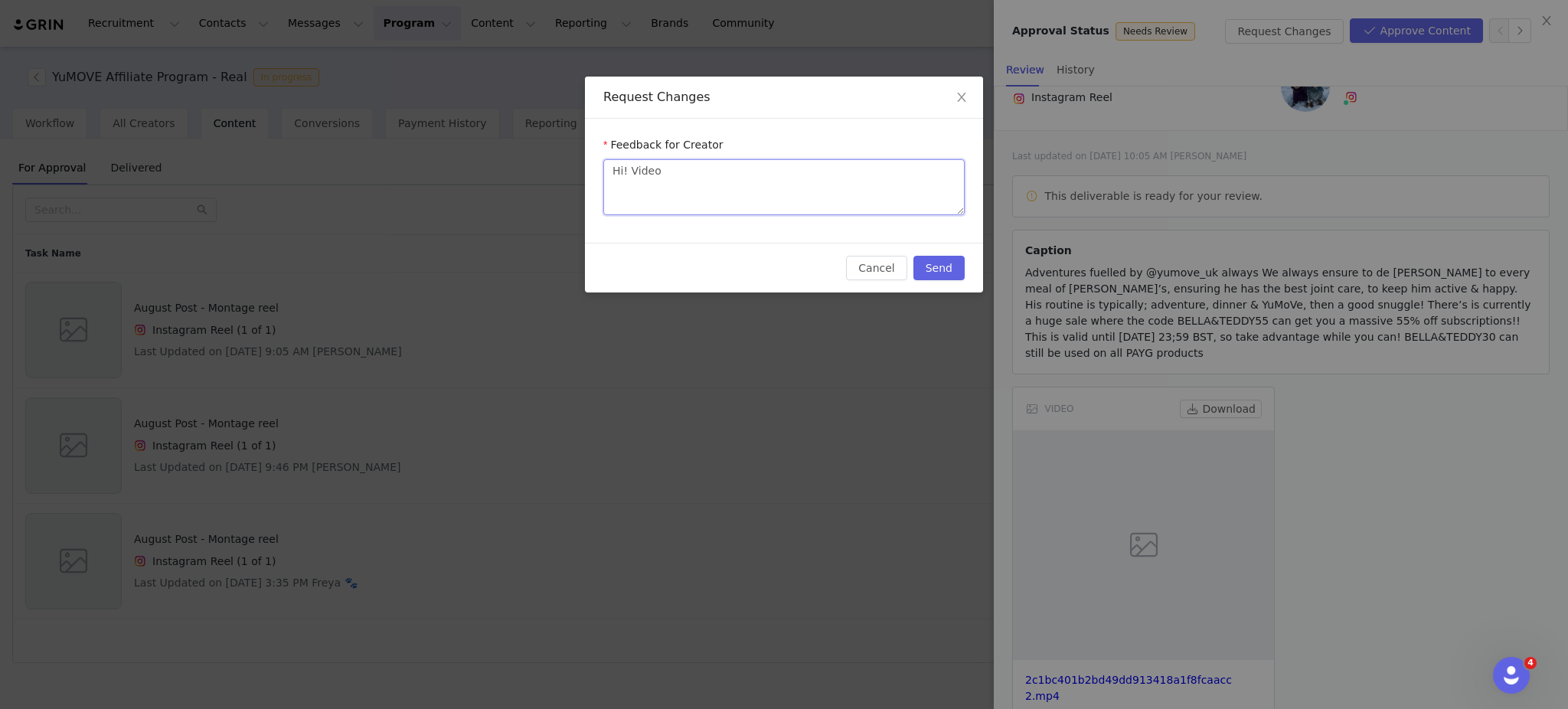
type textarea "Hi! Video i"
type textarea "Hi! Video is"
type textarea "Hi! Video is g"
type textarea "Hi! Video is gr"
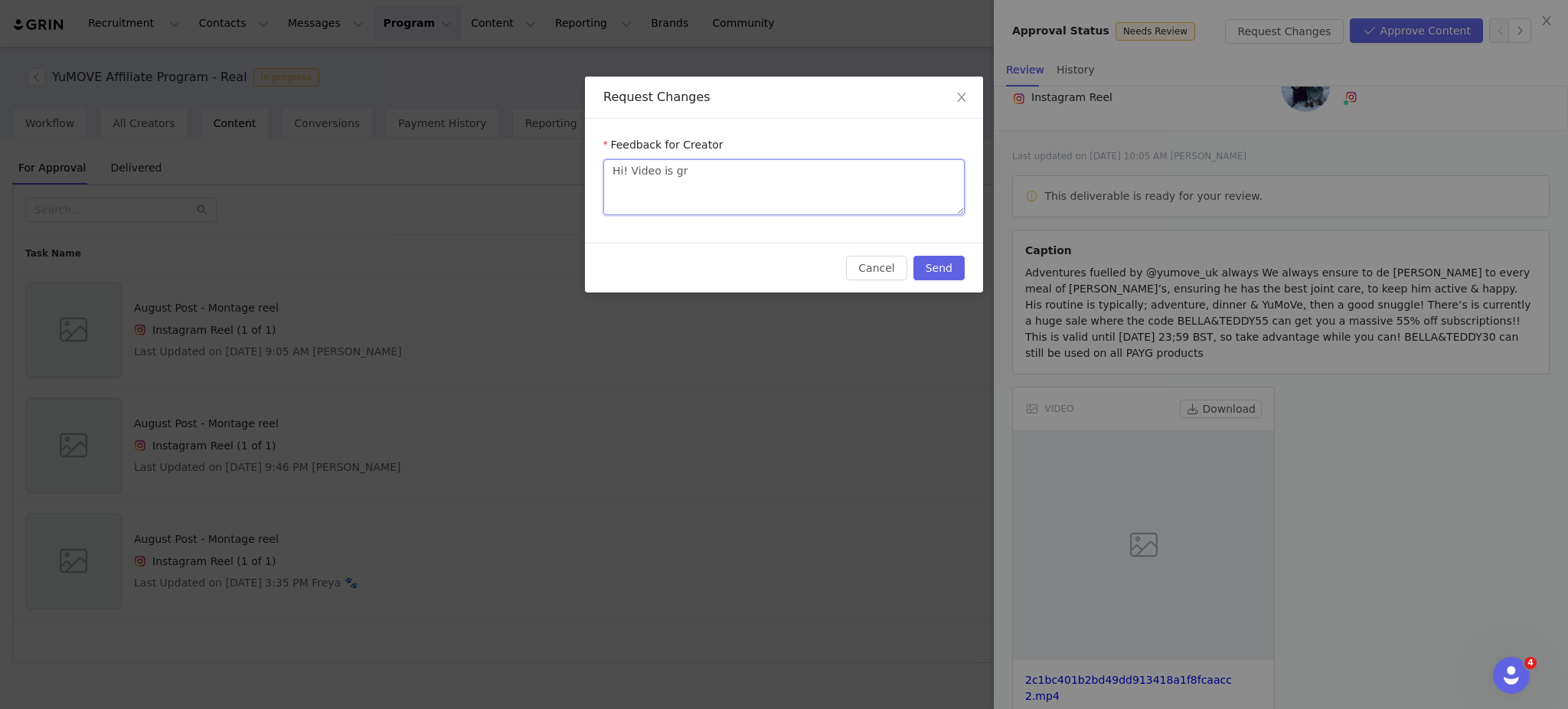
type textarea "Hi! Video is gre"
type textarea "Hi! Video is grea"
type textarea "Hi! Video is great"
type textarea "Hi! Video is great th"
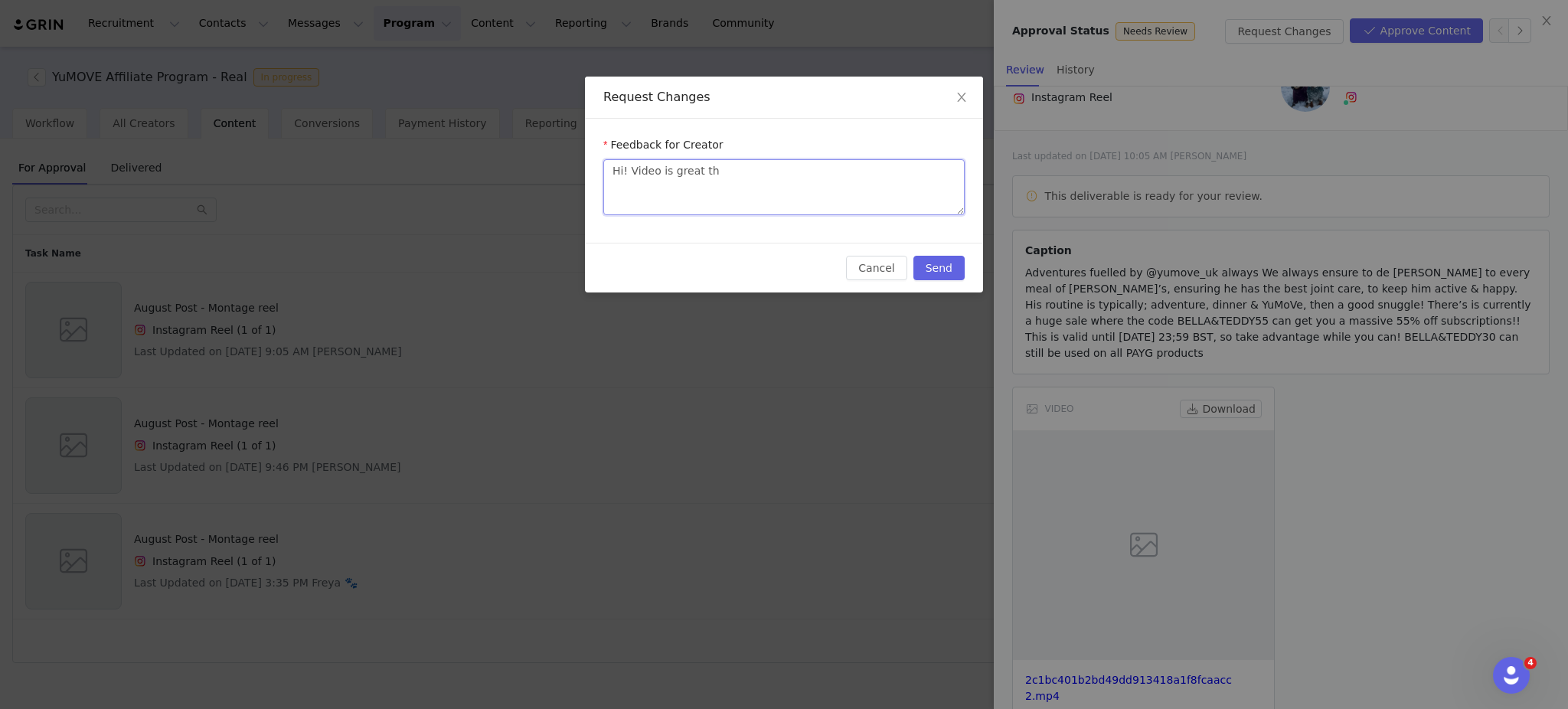
type textarea "Hi! Video is great tha"
type textarea "Hi! Video is great than"
type textarea "Hi! Video is great thank"
type textarea "Hi! Video is great thanks"
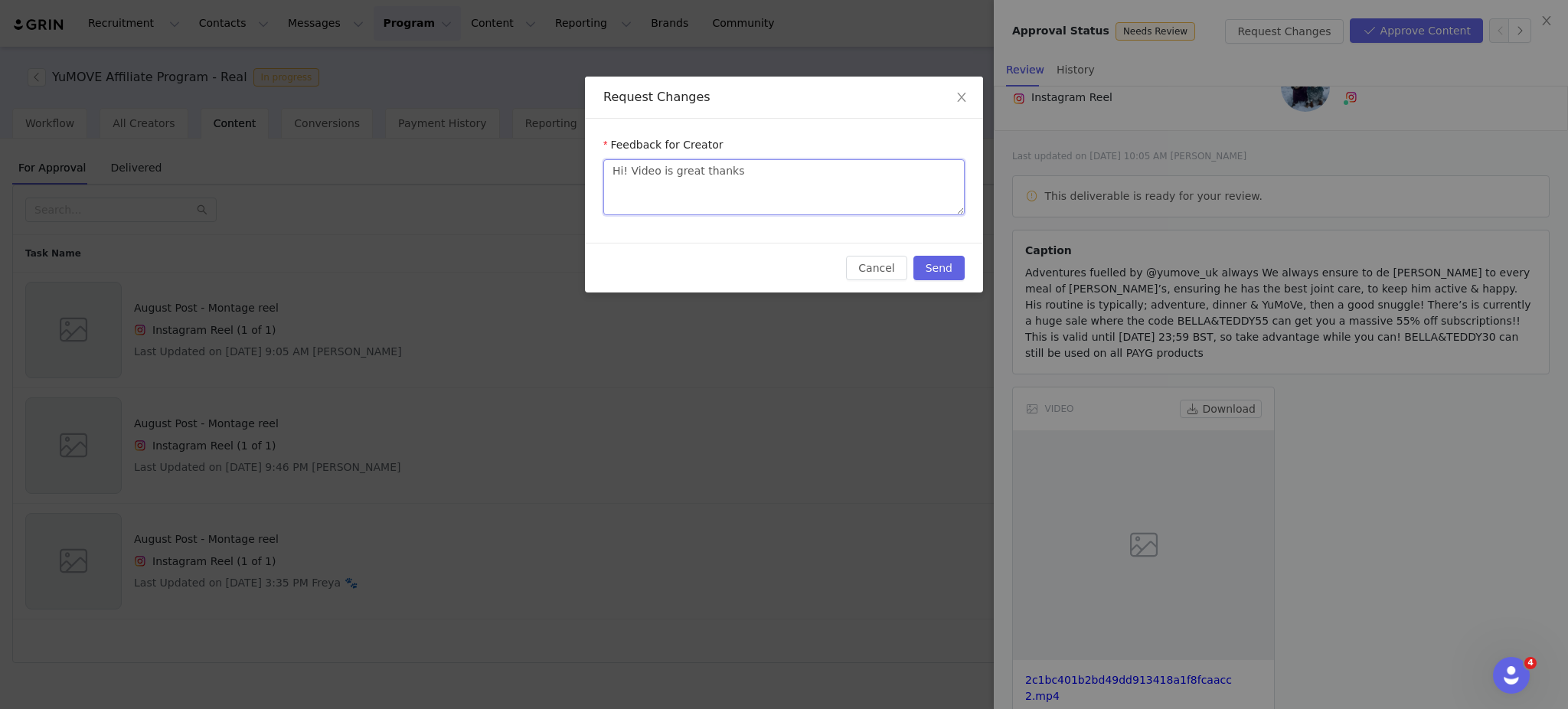
type textarea "Hi! Video is great thanks -"
type textarea "Hi! Video is great thanks - I"
type textarea "Hi! Video is great thanks - If"
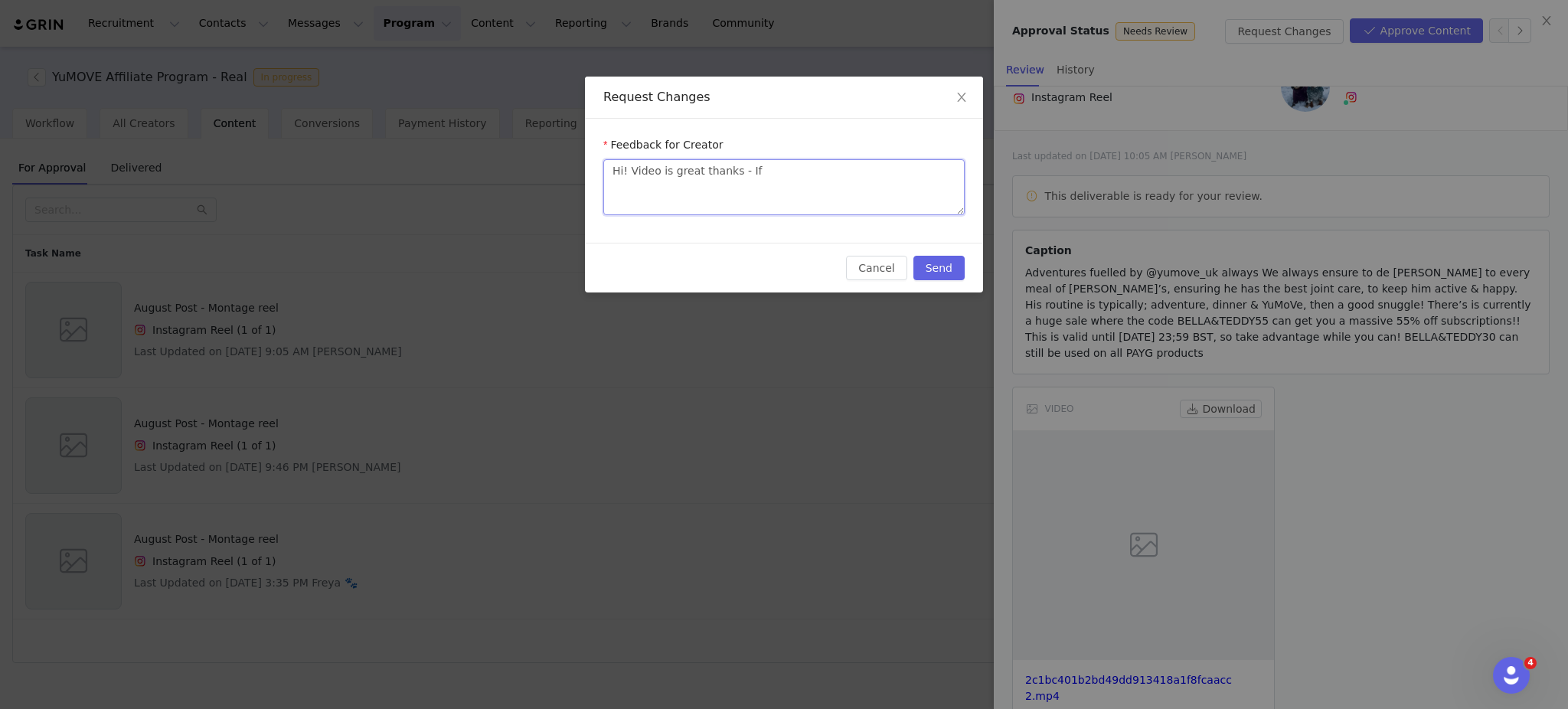
type textarea "Hi! Video is great thanks - If y"
type textarea "Hi! Video is great thanks - If yo"
type textarea "Hi! Video is great thanks - If you"
type textarea "Hi! Video is great thanks - If you c"
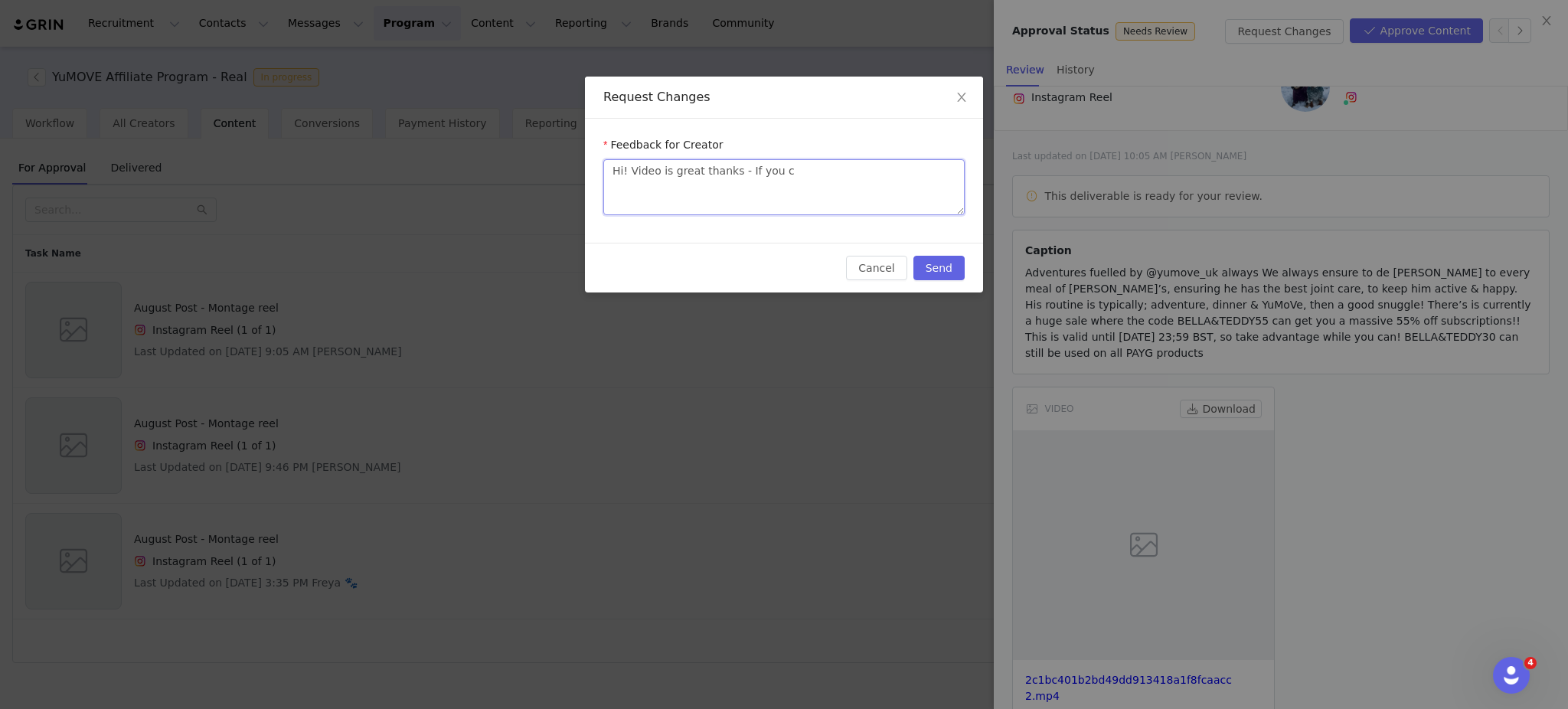
type textarea "Hi! Video is great thanks - If you co"
type textarea "Hi! Video is great thanks - If you cou"
type textarea "Hi! Video is great thanks - If you coul"
type textarea "Hi! Video is great thanks - If you could"
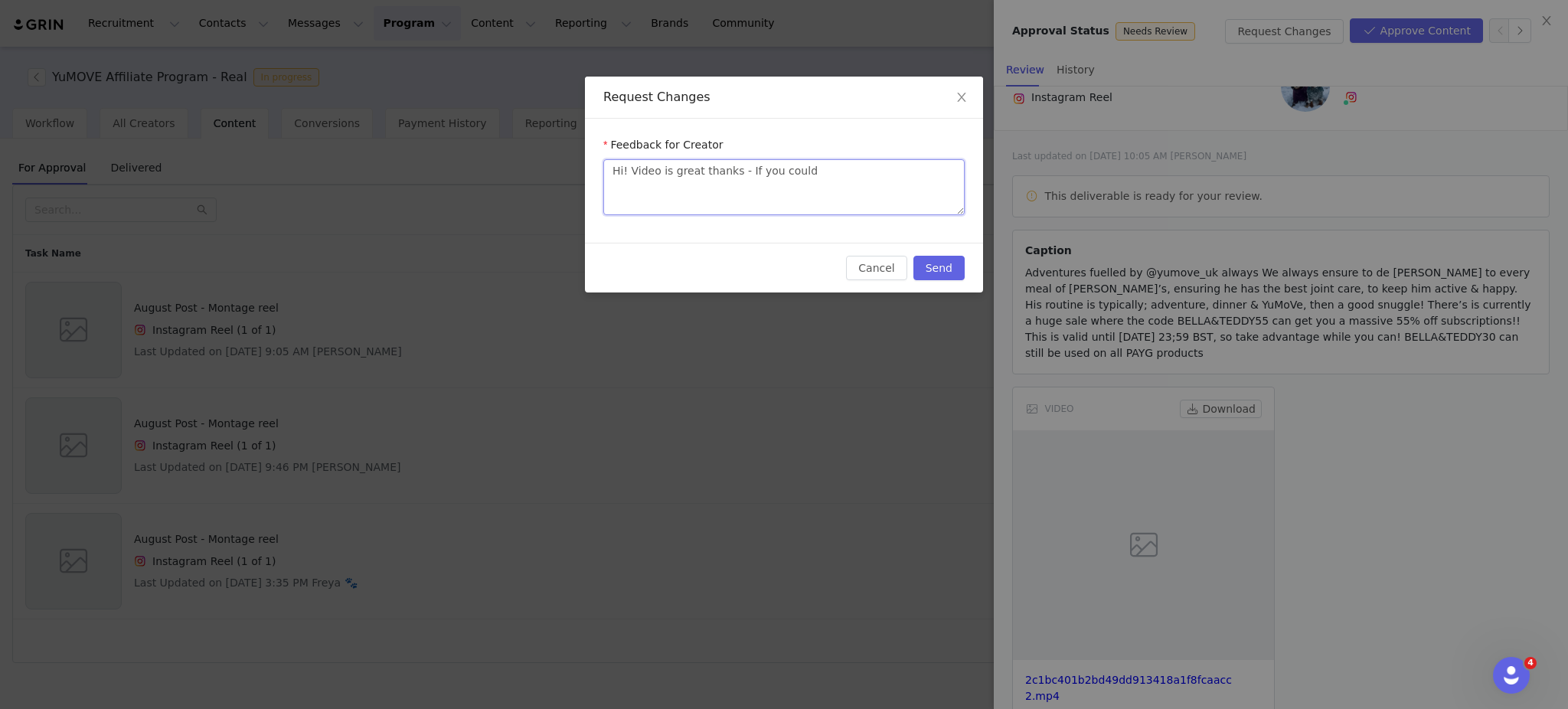
type textarea "Hi! Video is great thanks - If you could m"
type textarea "Hi! Video is great thanks - If you could ma"
type textarea "Hi! Video is great thanks - If you could mak"
type textarea "Hi! Video is great thanks - If you could make"
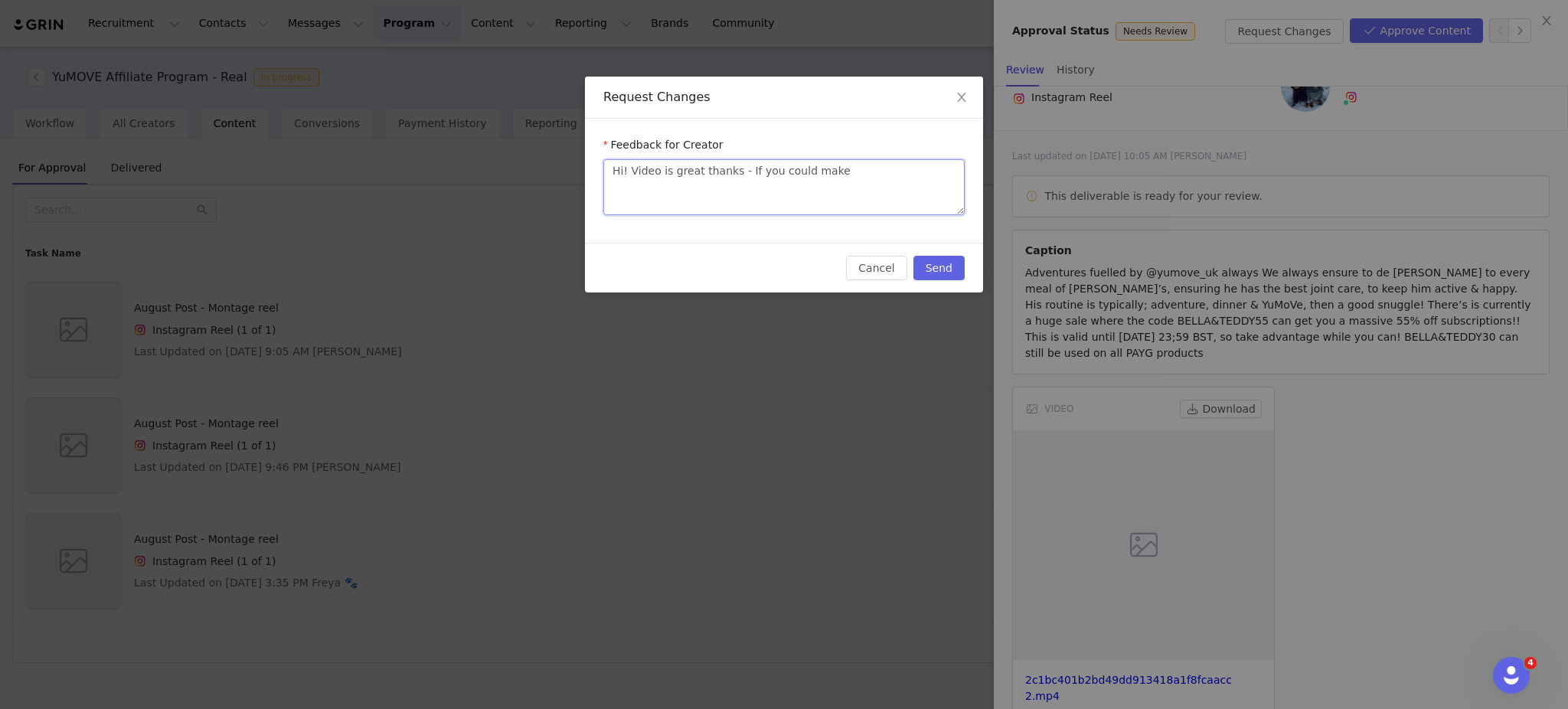
type textarea "Hi! Video is great thanks - If you could make s"
type textarea "Hi! Video is great thanks - If you could make su"
type textarea "Hi! Video is great thanks - If you could make sur"
type textarea "Hi! Video is great thanks - If you could make sure"
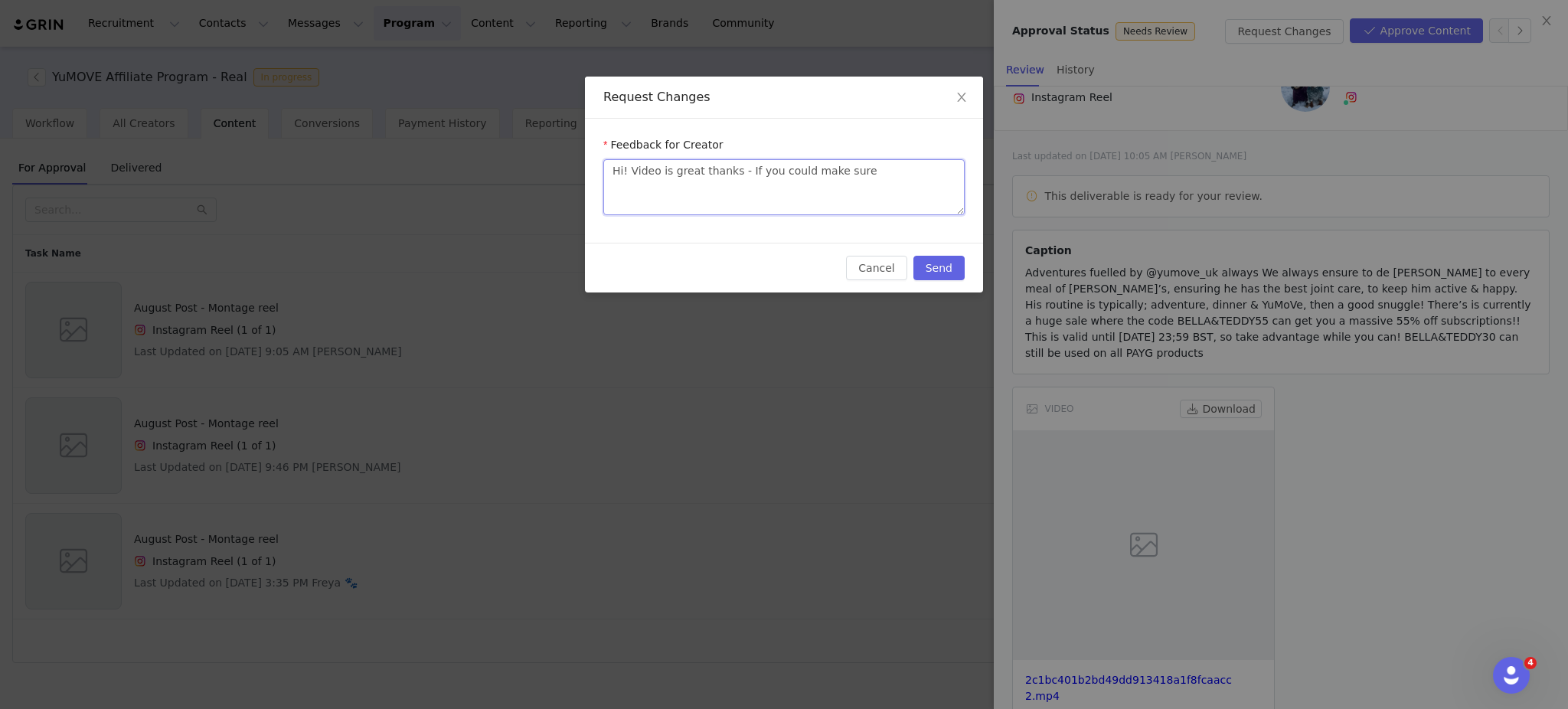
type textarea "Hi! Video is great thanks - If you could make sure t"
type textarea "Hi! Video is great thanks - If you could make sure to"
type textarea "Hi! Video is great thanks - If you could make sure to s"
type textarea "Hi! Video is great thanks - If you could make sure to sp"
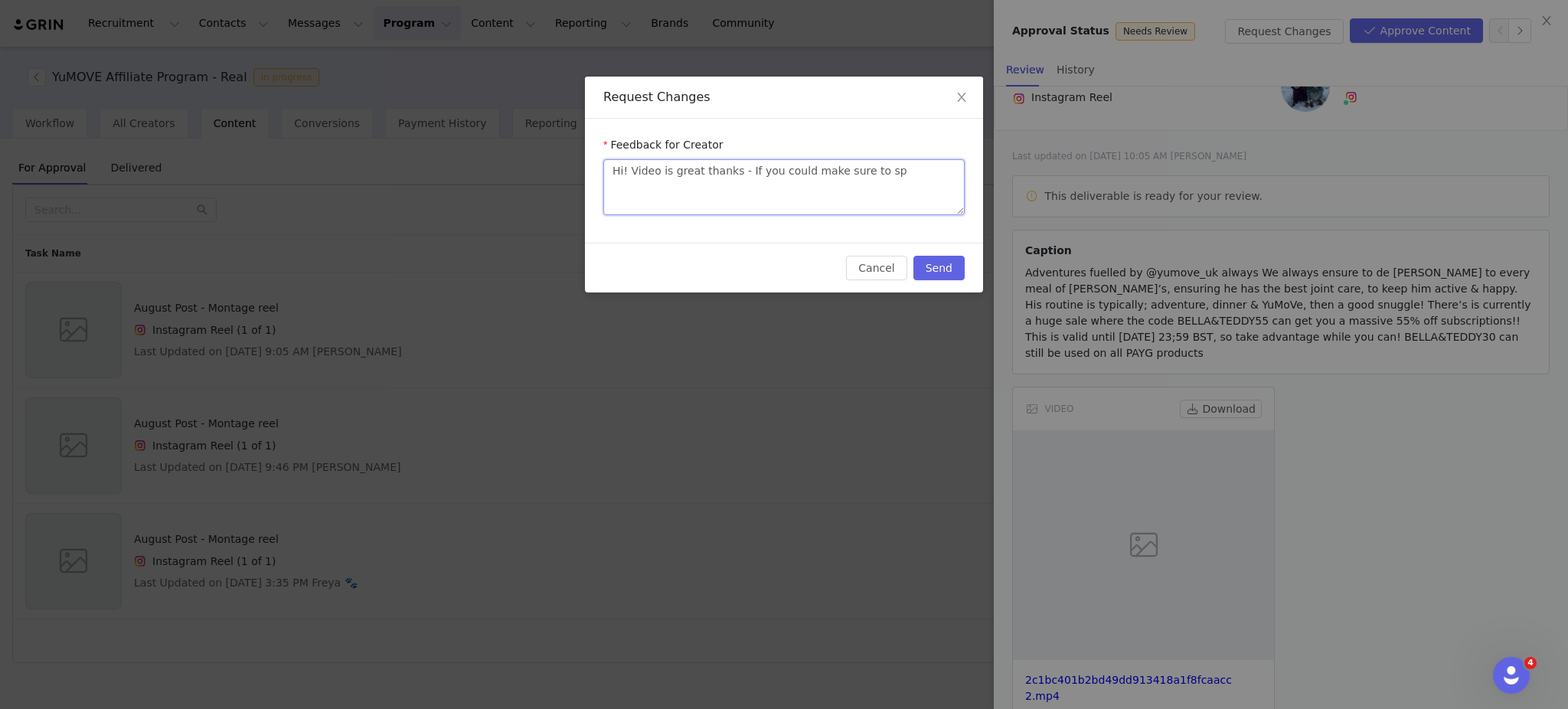
type textarea "Hi! Video is great thanks - If you could make sure to spl"
type textarea "Hi! Video is great thanks - If you could make sure to sp"
type textarea "Hi! Video is great thanks - If you could make sure to spe"
type textarea "Hi! Video is great thanks - If you could make sure to spel"
type textarea "Hi! Video is great thanks - If you could make sure to spell"
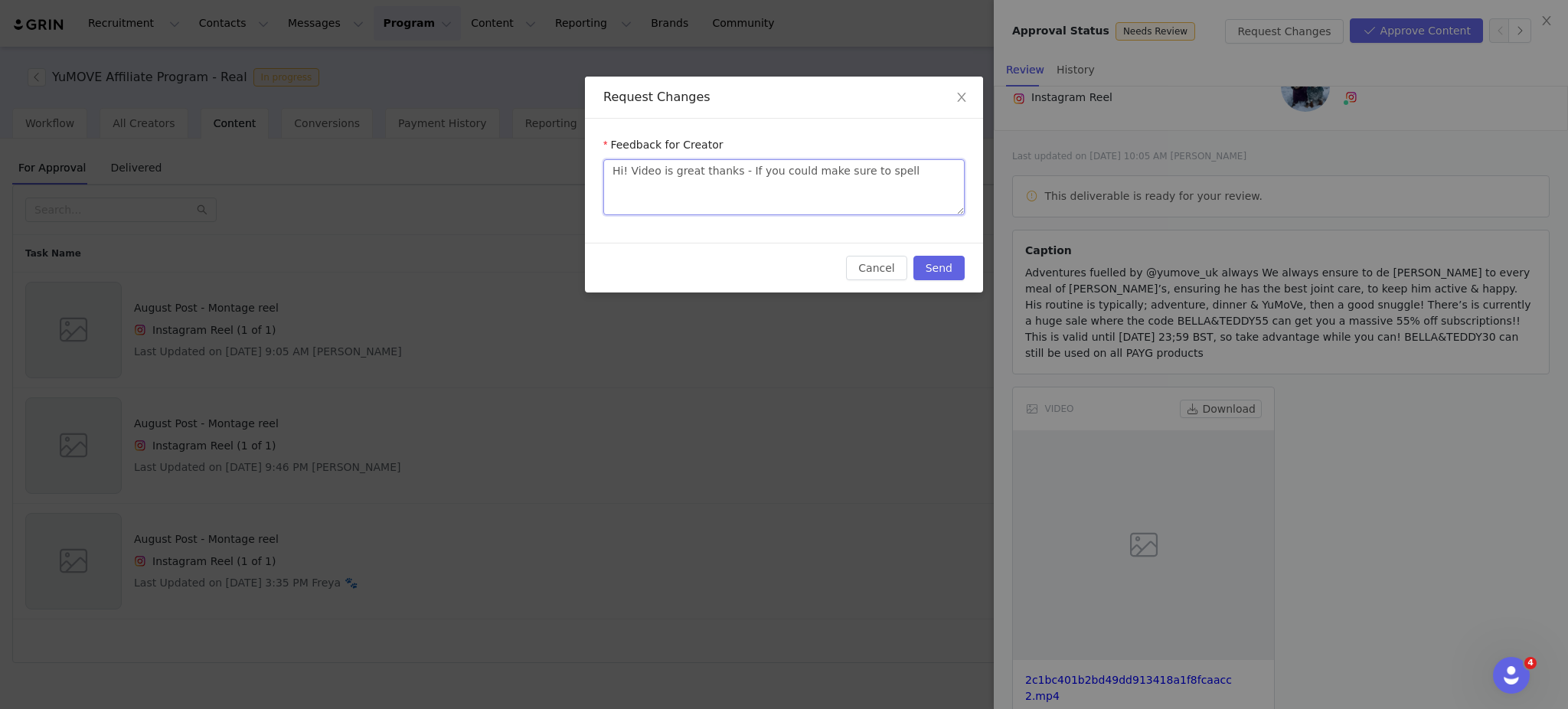
type textarea "Hi! Video is great thanks - If you could make sure to spell"
type textarea "Hi! Video is great thanks - If you could make sure to spell Y"
type textarea "Hi! Video is great thanks - If you could make sure to spell Yu"
type textarea "Hi! Video is great thanks - If you could make sure to spell YuM"
type textarea "Hi! Video is great thanks - If you could make sure to spell YuMO"
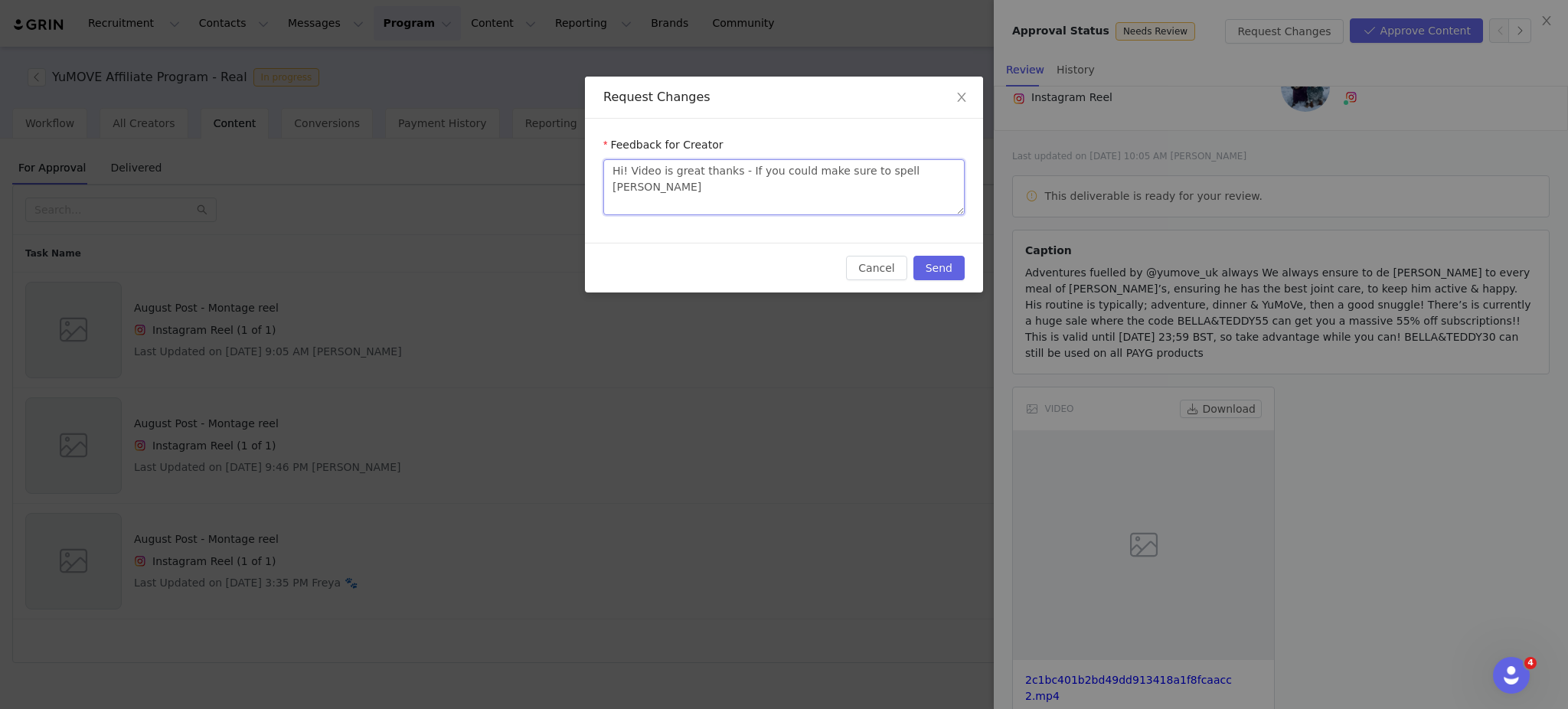
type textarea "Hi! Video is great thanks - If you could make sure to spell YuMOV"
type textarea "Hi! Video is great thanks - If you could make sure to spell YuMOVE"
type textarea "Hi! Video is great thanks - If you could make sure to spell YuMOVE a"
type textarea "Hi! Video is great thanks - If you could make sure to spell YuMOVE as"
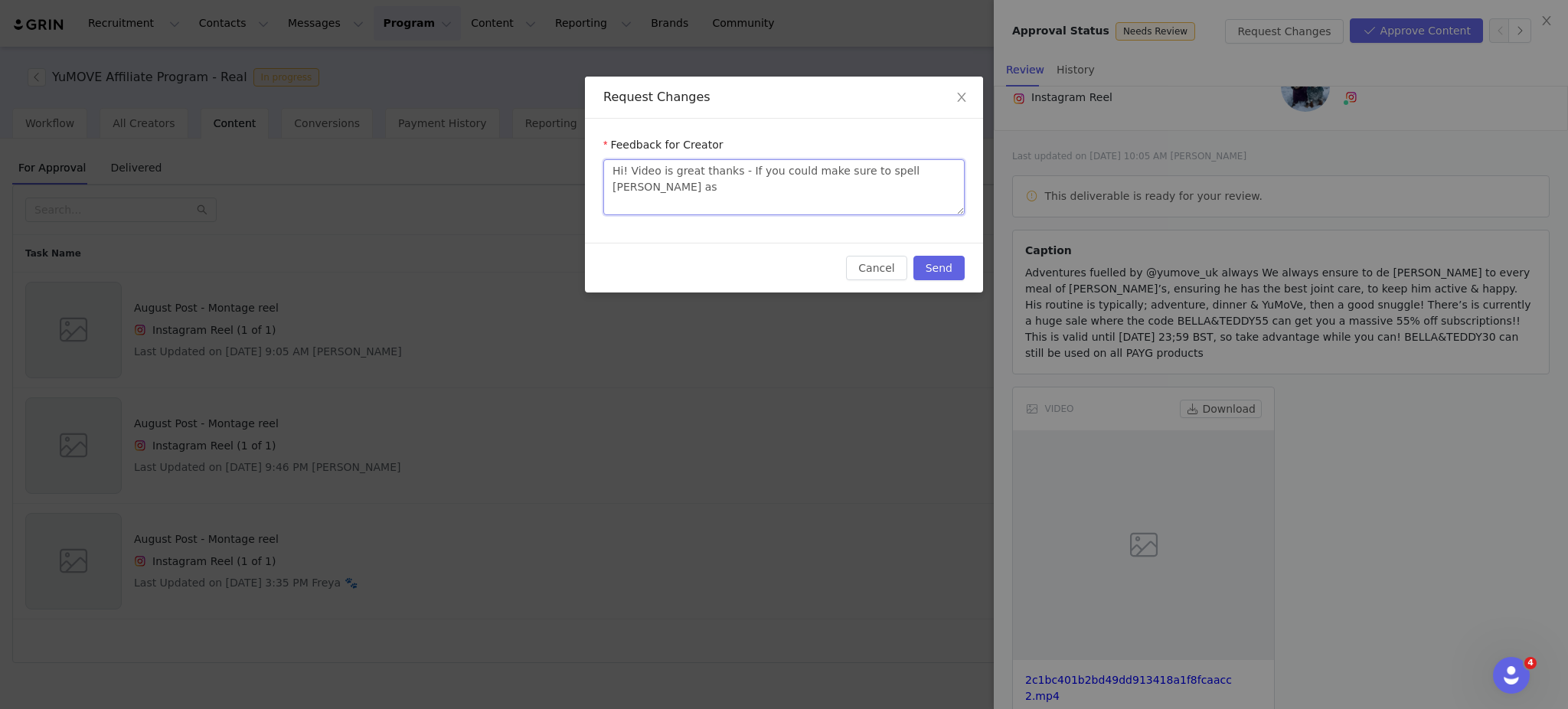
type textarea "Hi! Video is great thanks - If you could make sure to spell YuMOVE as"
type textarea "Hi! Video is great thanks - If you could make sure to spell YuMOVE as s"
type textarea "Hi! Video is great thanks - If you could make sure to spell YuMOVE as su"
type textarea "Hi! Video is great thanks - If you could make sure to spell YuMOVE as suc"
type textarea "Hi! Video is great thanks - If you could make sure to spell YuMOVE as such"
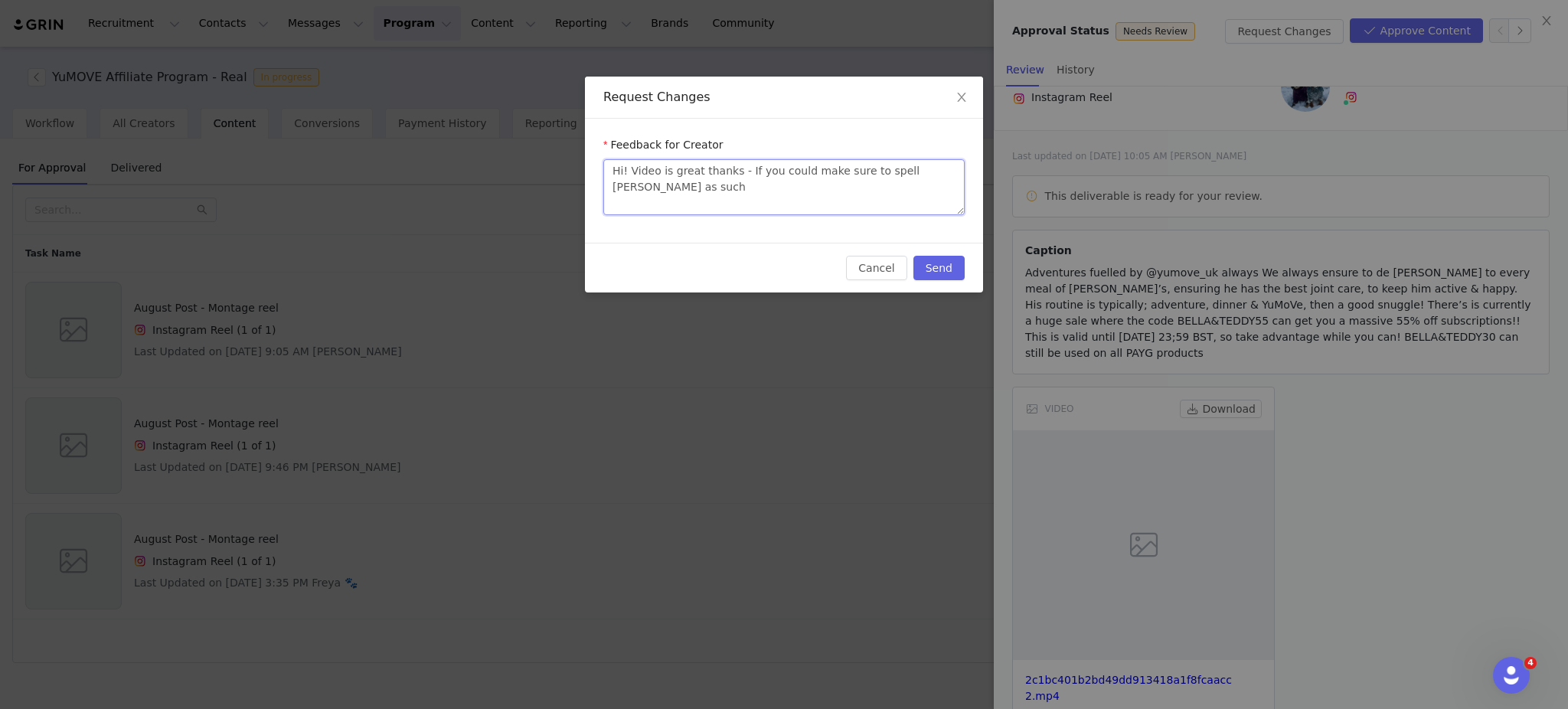
type textarea "Hi! Video is great thanks - If you could make sure to spell YuMOVE as such"
type textarea "Hi! Video is great thanks - If you could make sure to spell YuMOVE as such i"
type textarea "Hi! Video is great thanks - If you could make sure to spell YuMOVE as such in"
type textarea "Hi! Video is great thanks - If you could make sure to spell YuMOVE as such int"
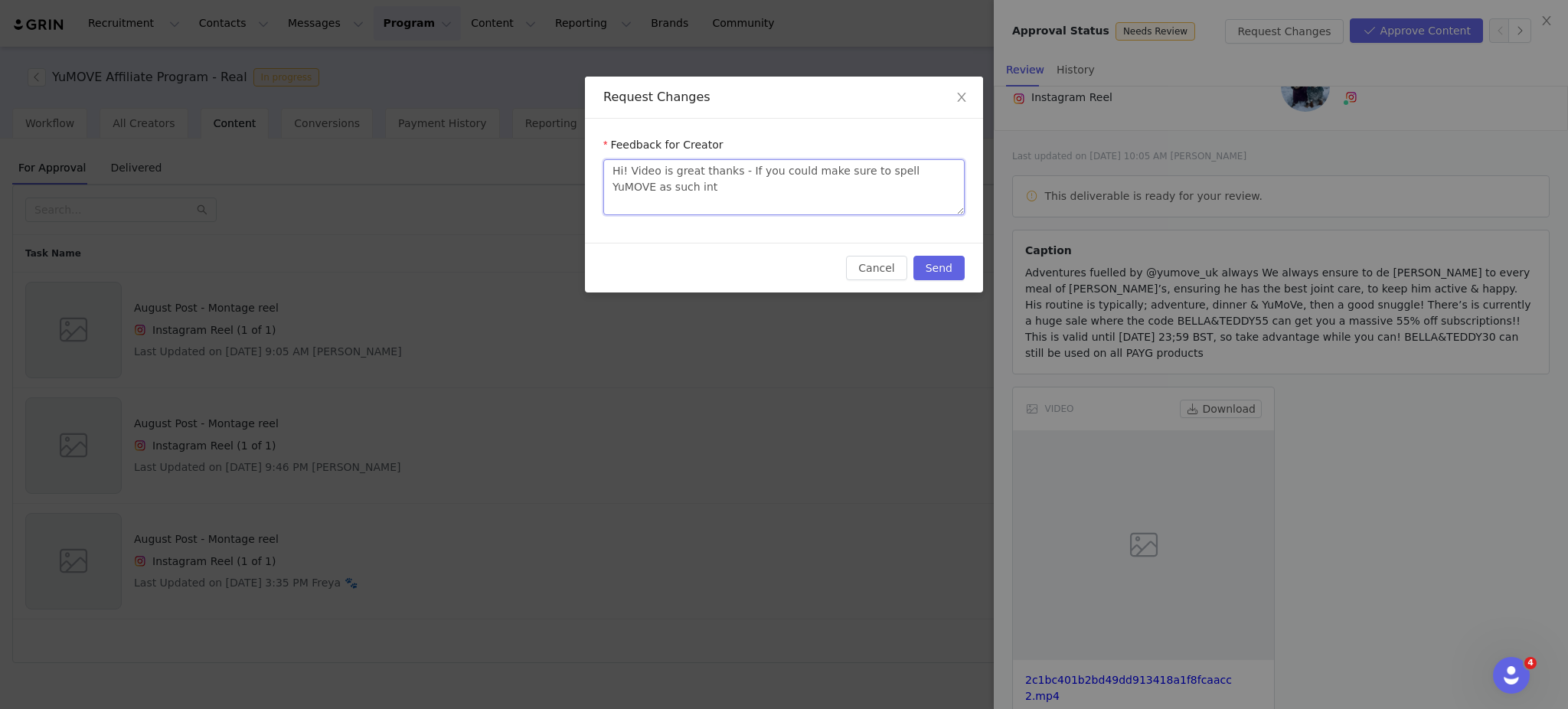
type textarea "Hi! Video is great thanks - If you could make sure to spell YuMOVE as such int h"
type textarea "Hi! Video is great thanks - If you could make sure to spell YuMOVE as such int …"
click at [940, 268] on button "Send" at bounding box center [939, 268] width 51 height 25
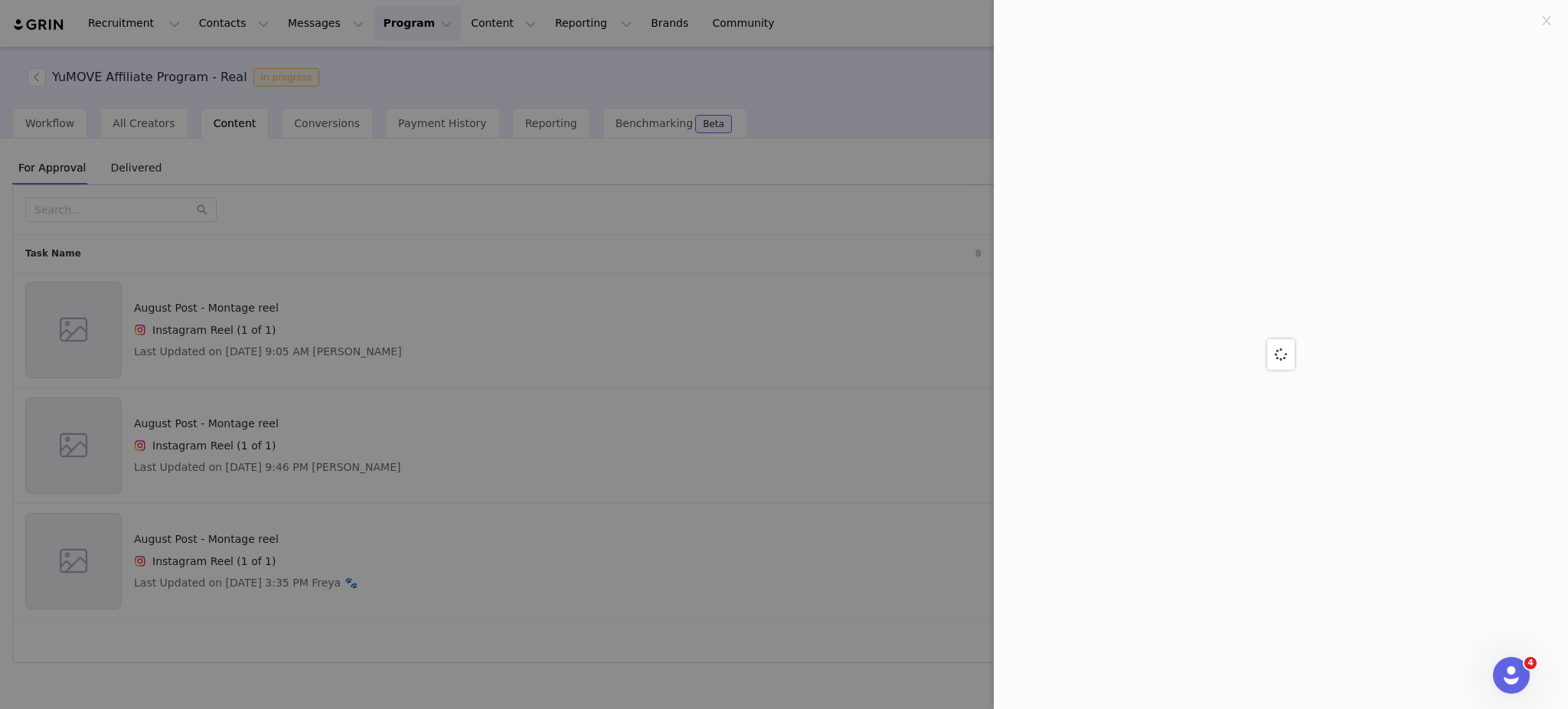
scroll to position [0, 0]
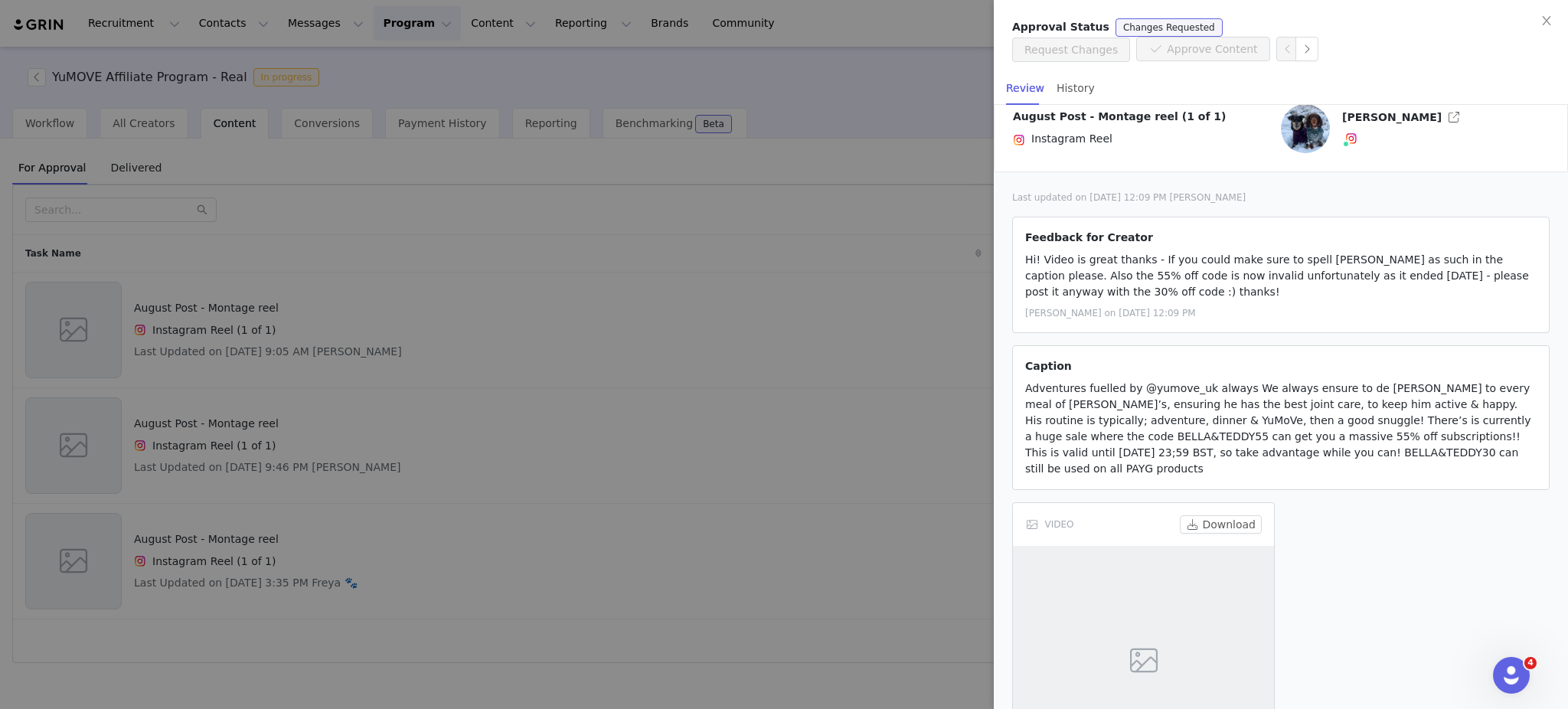
click at [733, 211] on div at bounding box center [784, 354] width 1568 height 709
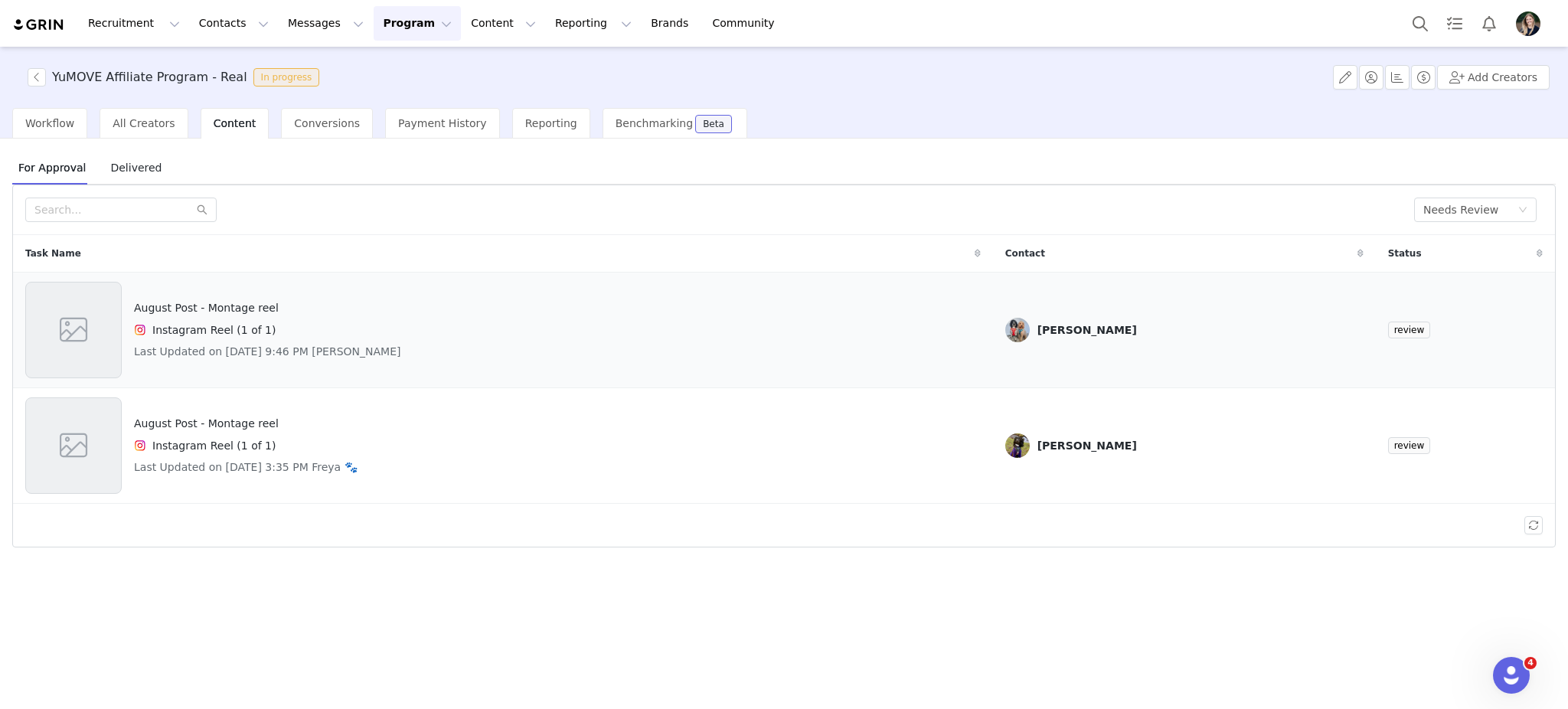
click at [99, 313] on div at bounding box center [74, 330] width 97 height 97
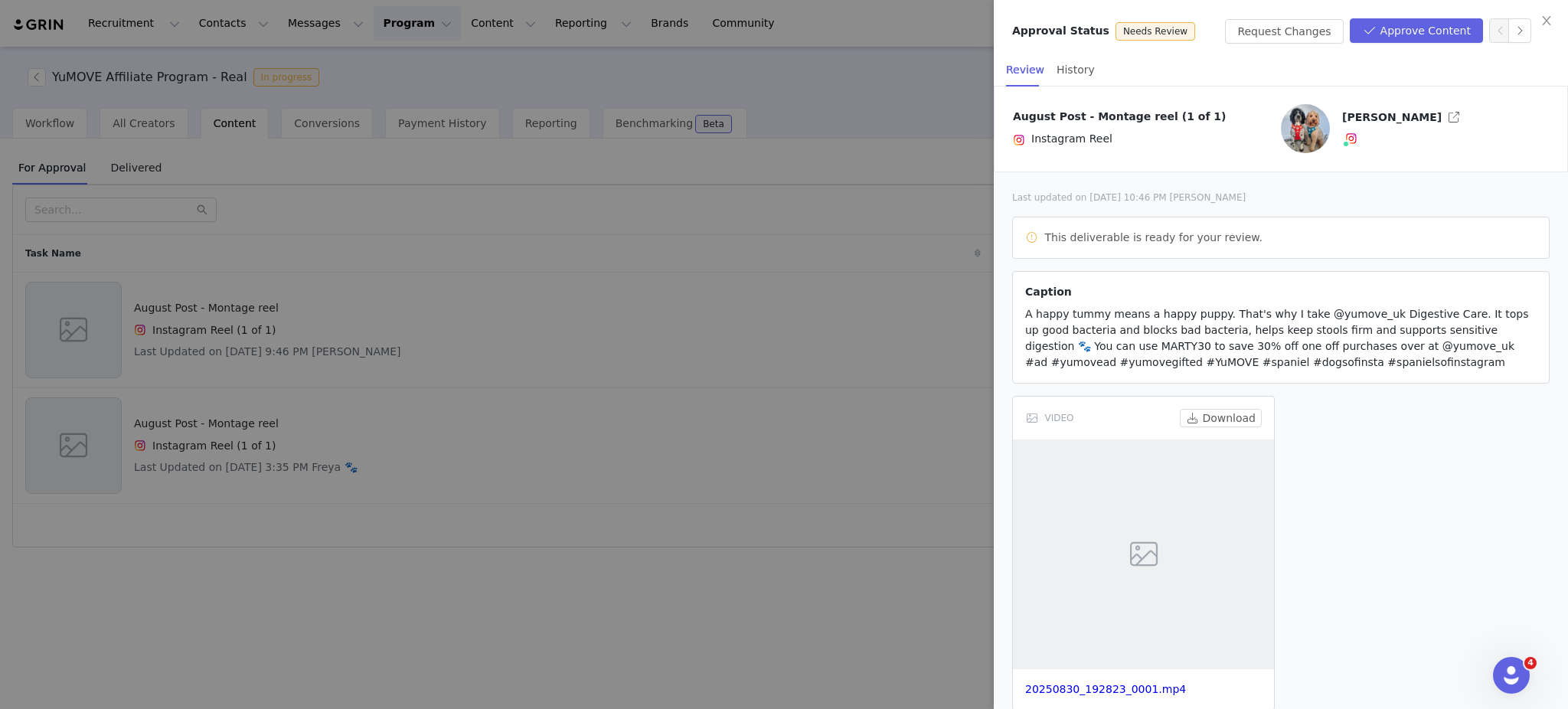
scroll to position [26, 0]
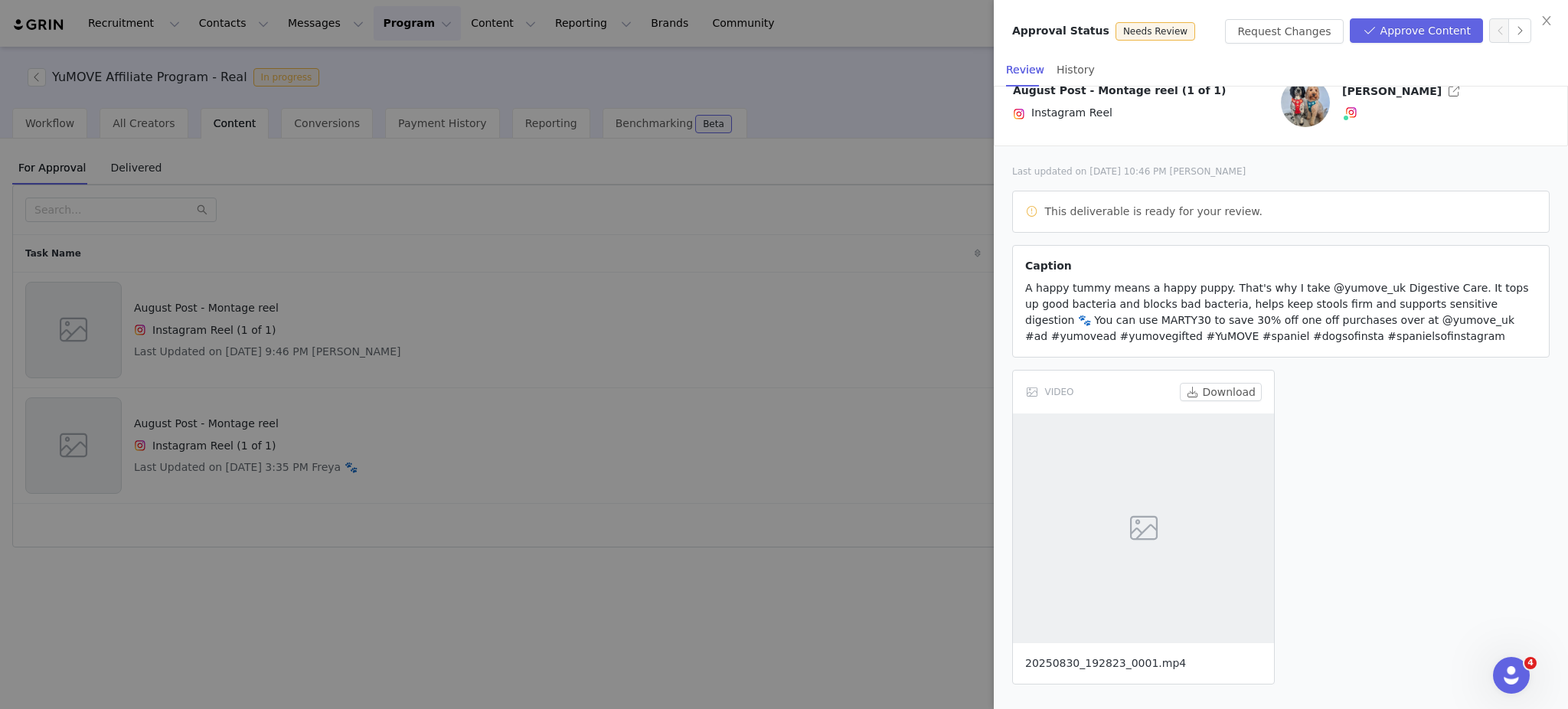
click at [1105, 657] on link "20250830_192823_0001.mp4" at bounding box center [1105, 663] width 161 height 12
click at [1434, 37] on button "Approve Content" at bounding box center [1416, 30] width 133 height 25
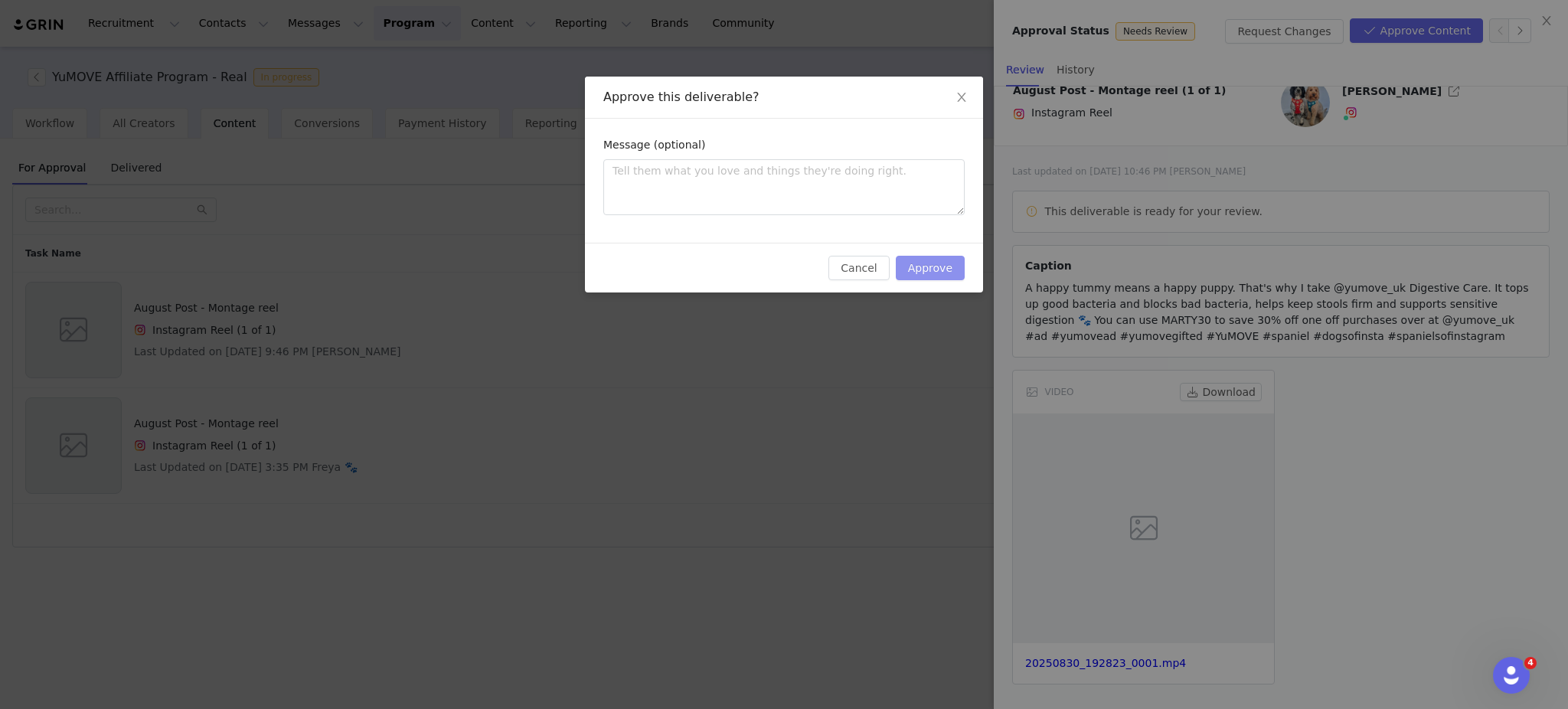
click at [926, 274] on button "Approve" at bounding box center [930, 268] width 69 height 25
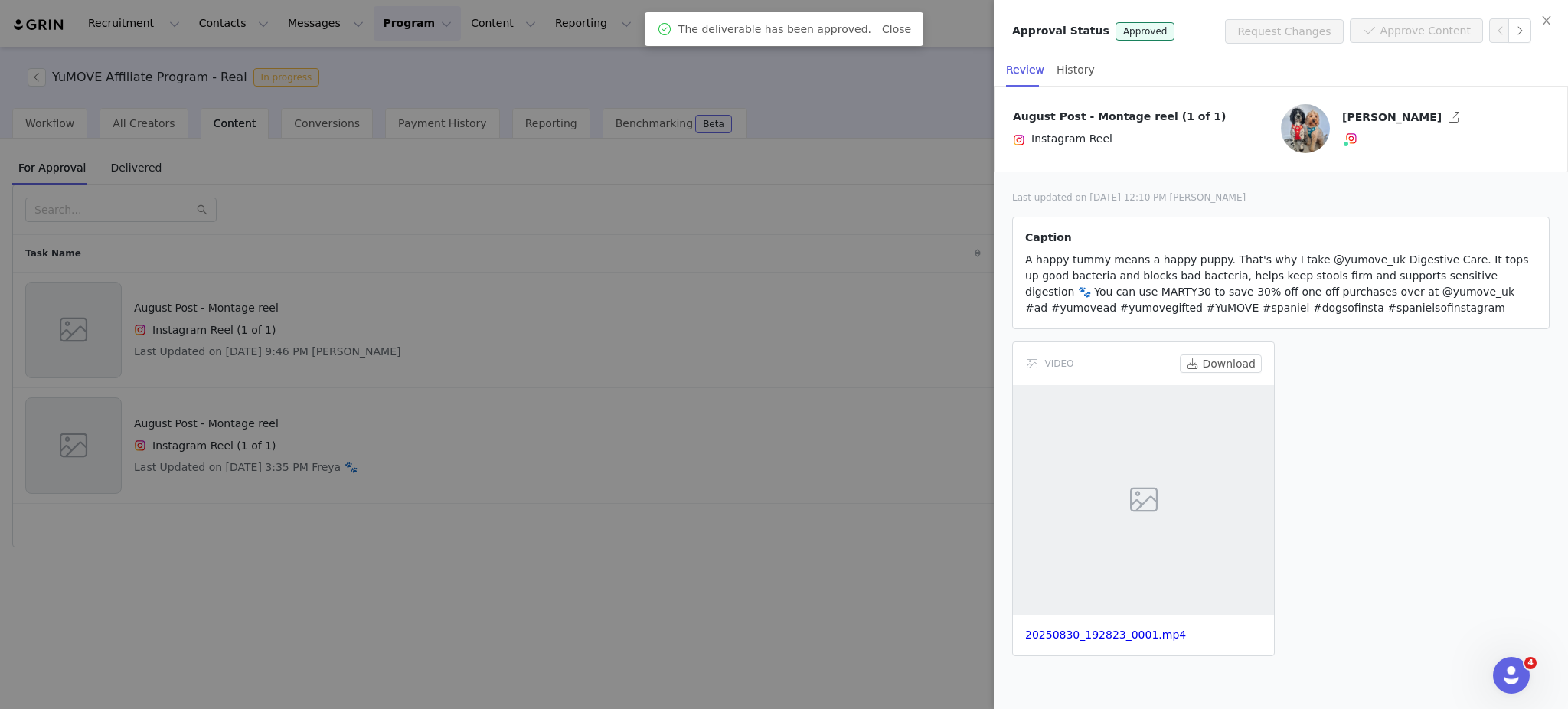
click at [558, 233] on div at bounding box center [784, 354] width 1568 height 709
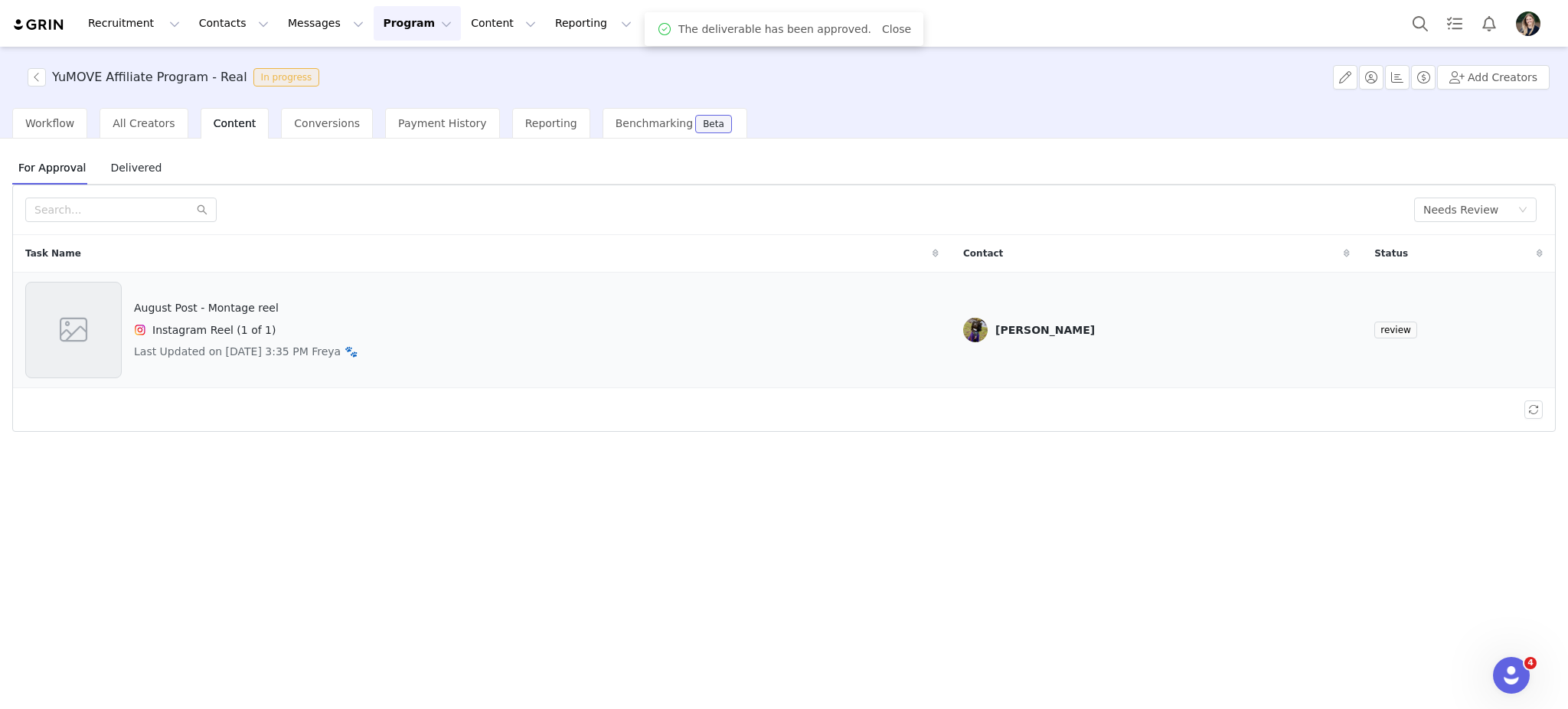
click at [83, 318] on span at bounding box center [74, 330] width 34 height 42
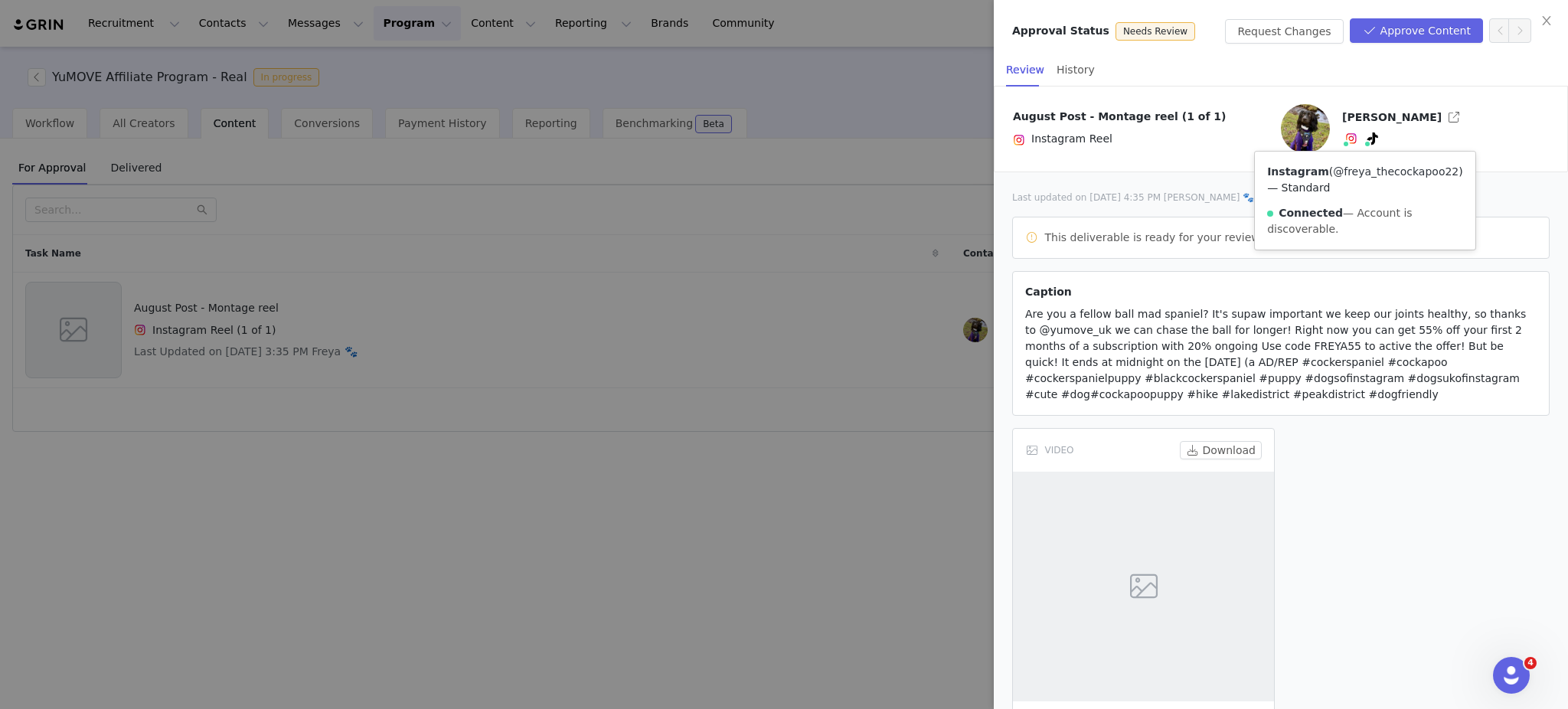
click at [1356, 178] on link "@freya_thecockapoo22" at bounding box center [1395, 171] width 126 height 12
click at [1301, 42] on button "Request Changes" at bounding box center [1283, 31] width 118 height 25
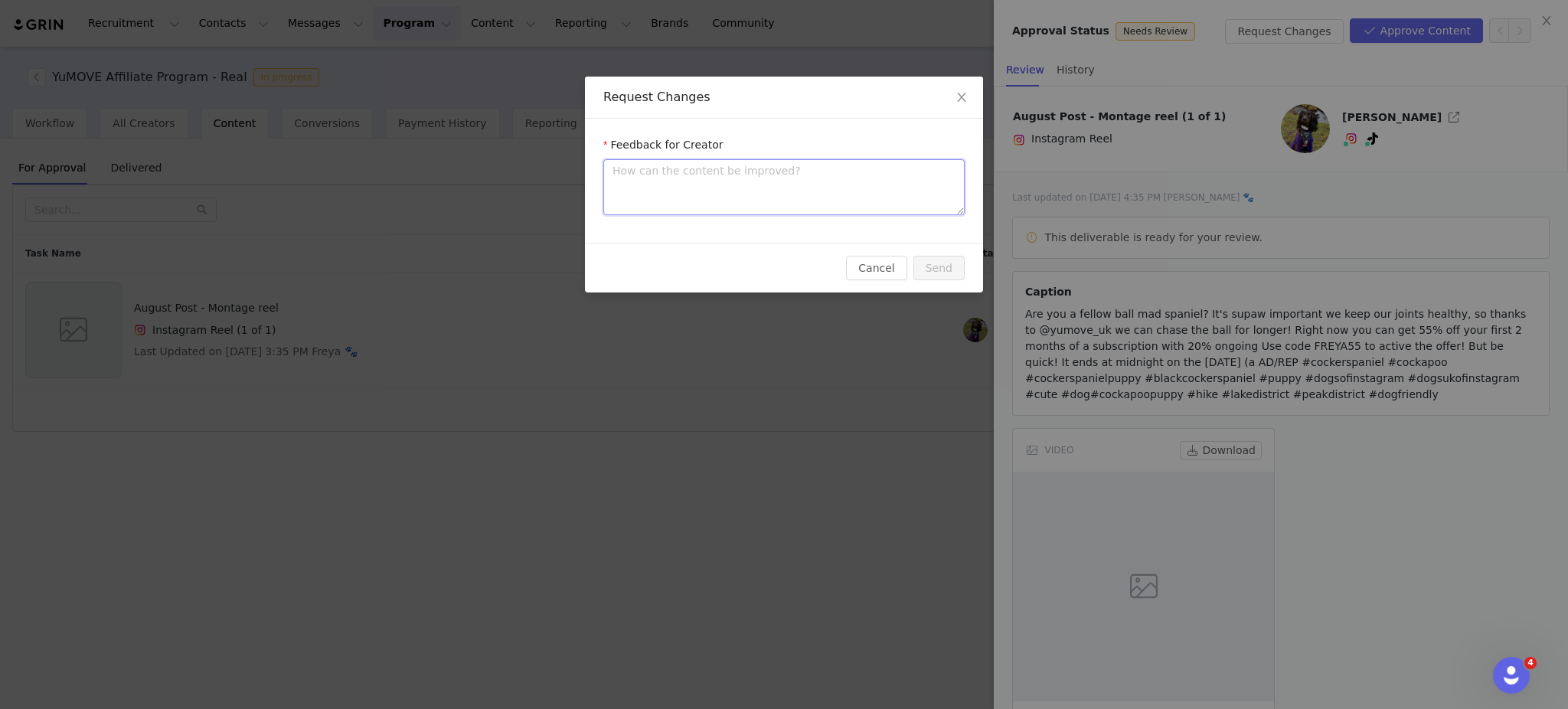
click at [767, 185] on textarea at bounding box center [784, 187] width 362 height 56
click at [942, 278] on button "Send" at bounding box center [939, 268] width 51 height 25
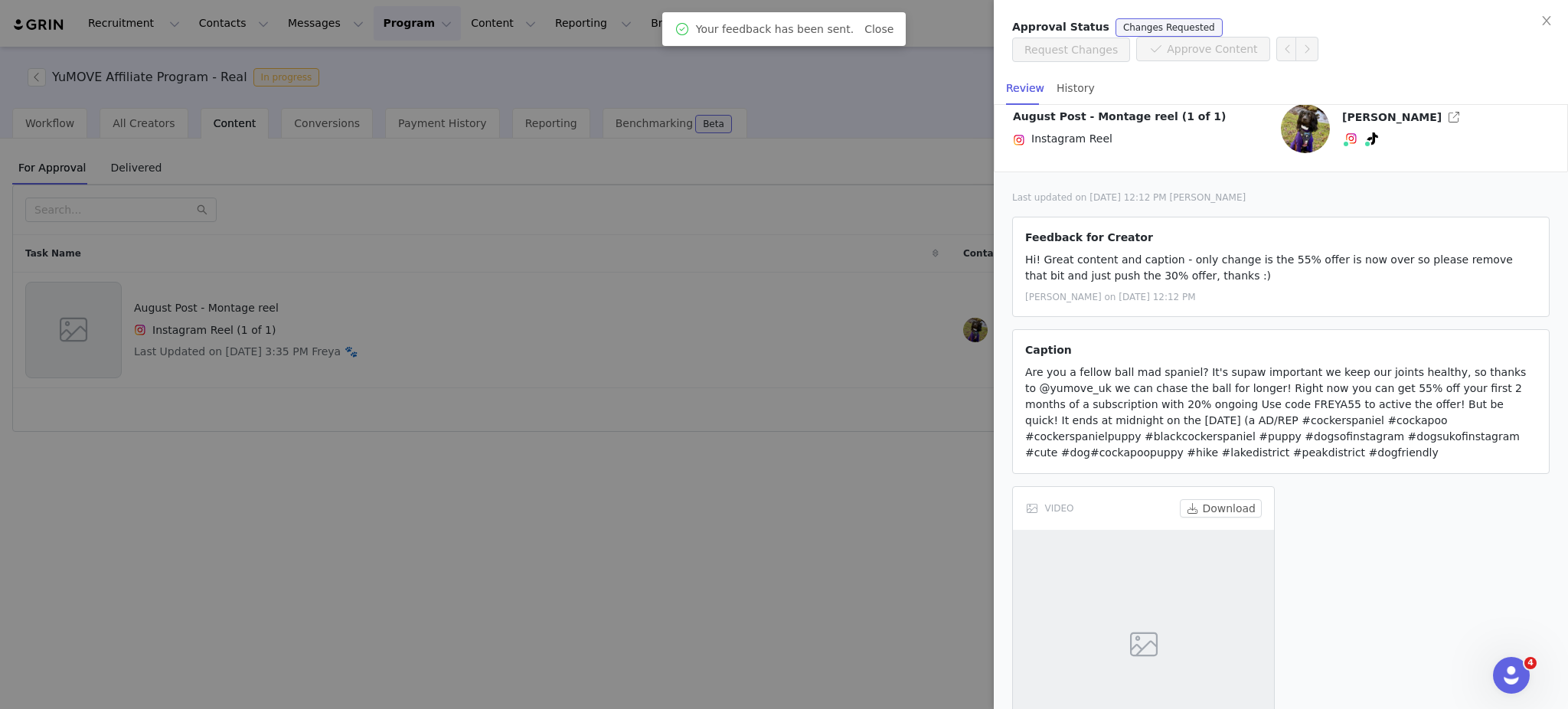
click at [825, 521] on div at bounding box center [784, 354] width 1568 height 709
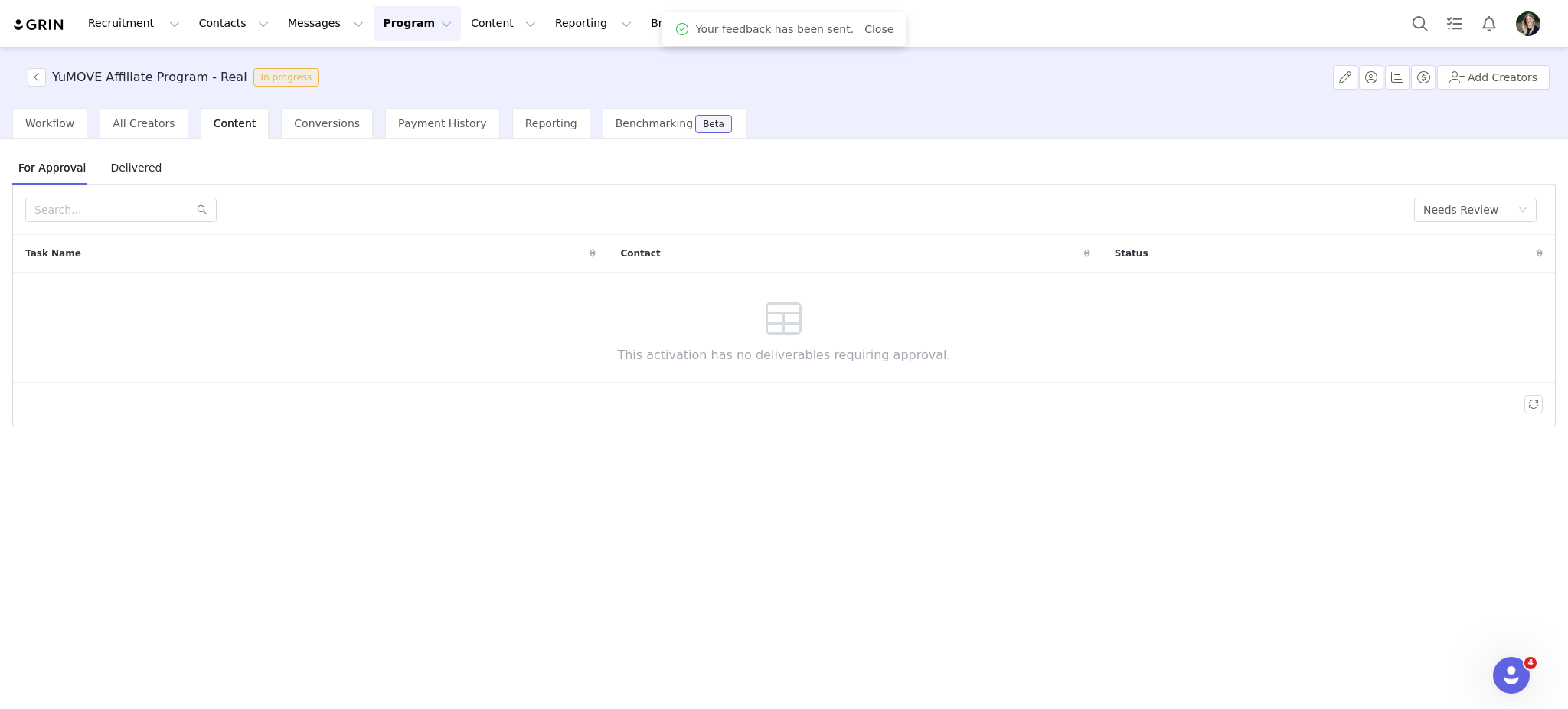
click at [23, 25] on img at bounding box center [38, 25] width 54 height 14
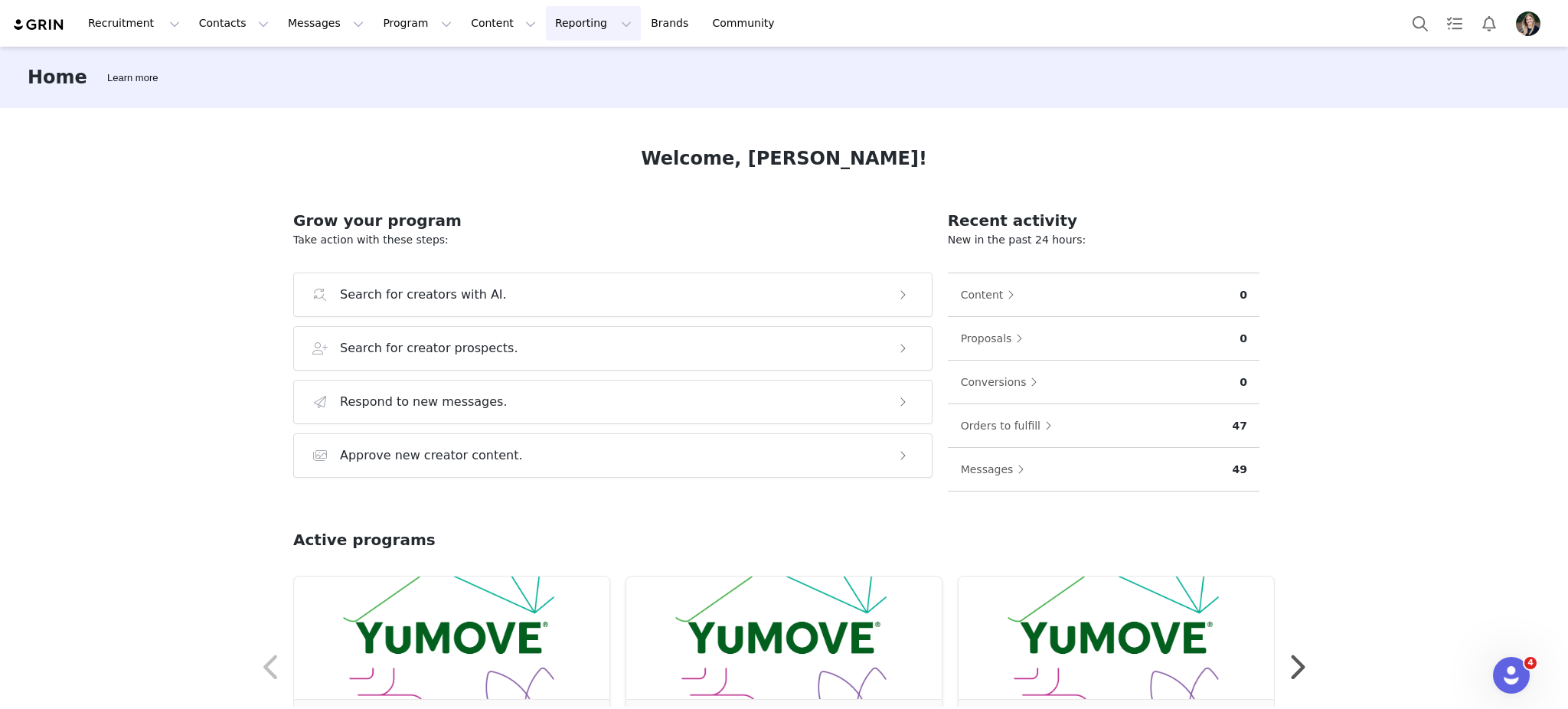
click at [546, 31] on button "Reporting Reporting" at bounding box center [593, 23] width 95 height 34
click at [542, 70] on p "Dashboard" at bounding box center [530, 68] width 58 height 16
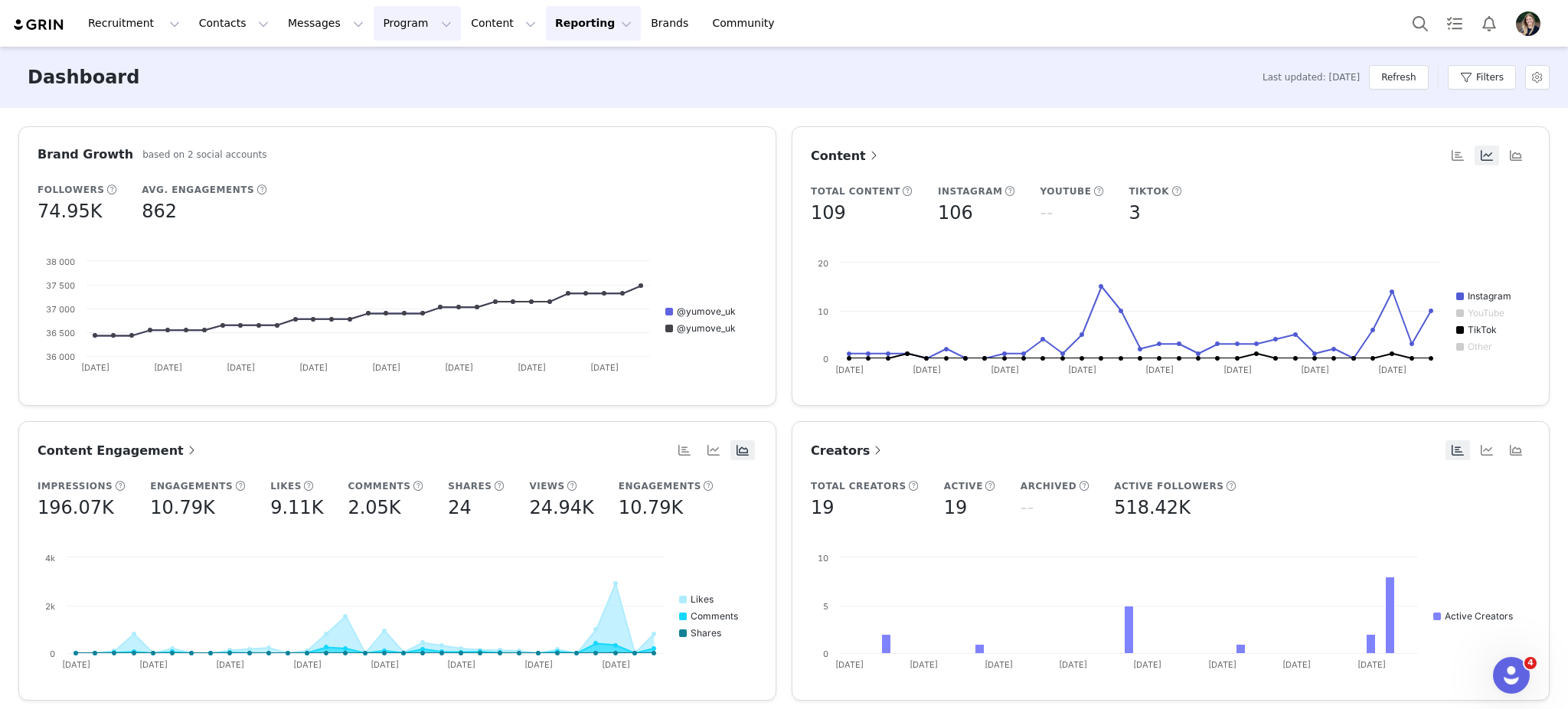
click at [375, 28] on button "Program Program" at bounding box center [417, 23] width 87 height 34
click at [397, 122] on div "Payments" at bounding box center [397, 124] width 102 height 16
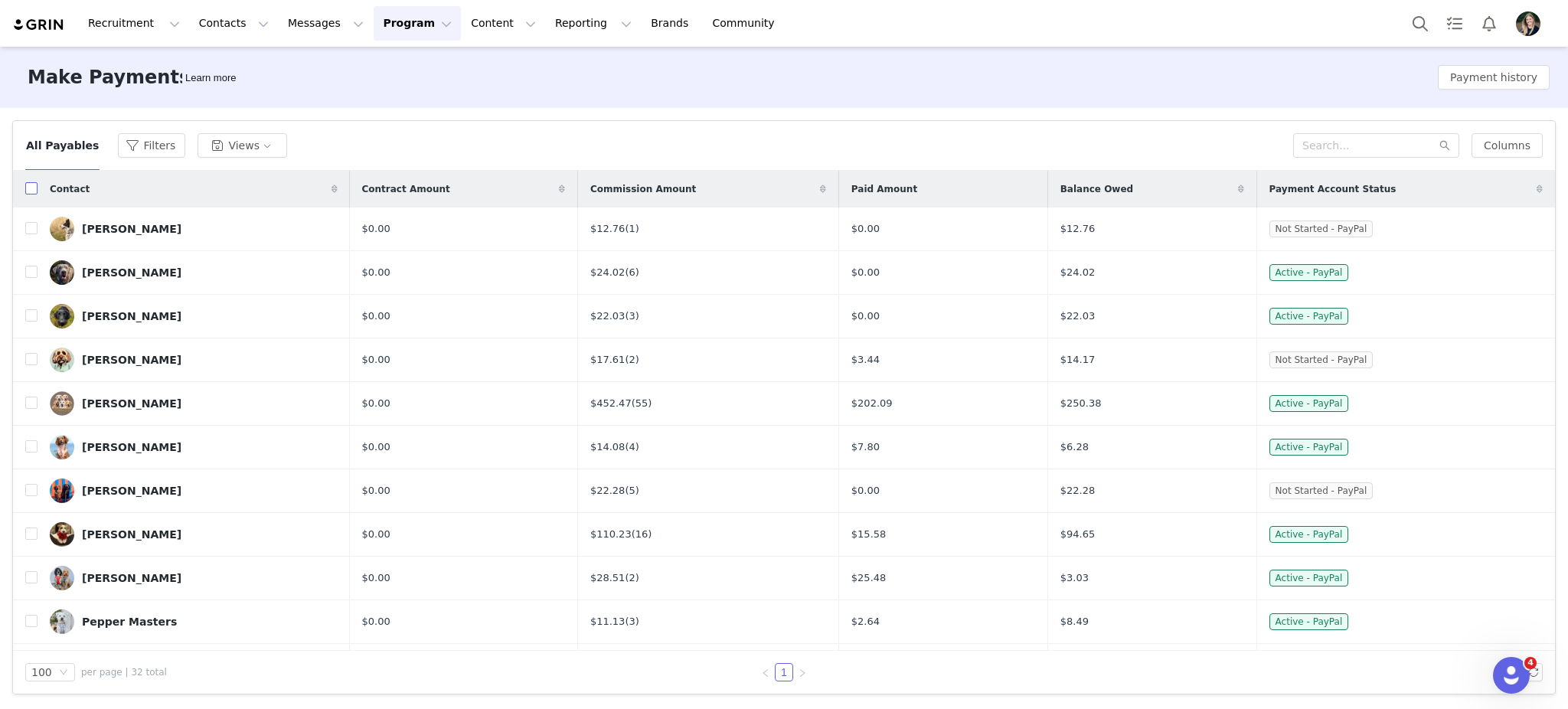
click at [31, 191] on input "checkbox" at bounding box center [31, 188] width 12 height 12
checkbox input "true"
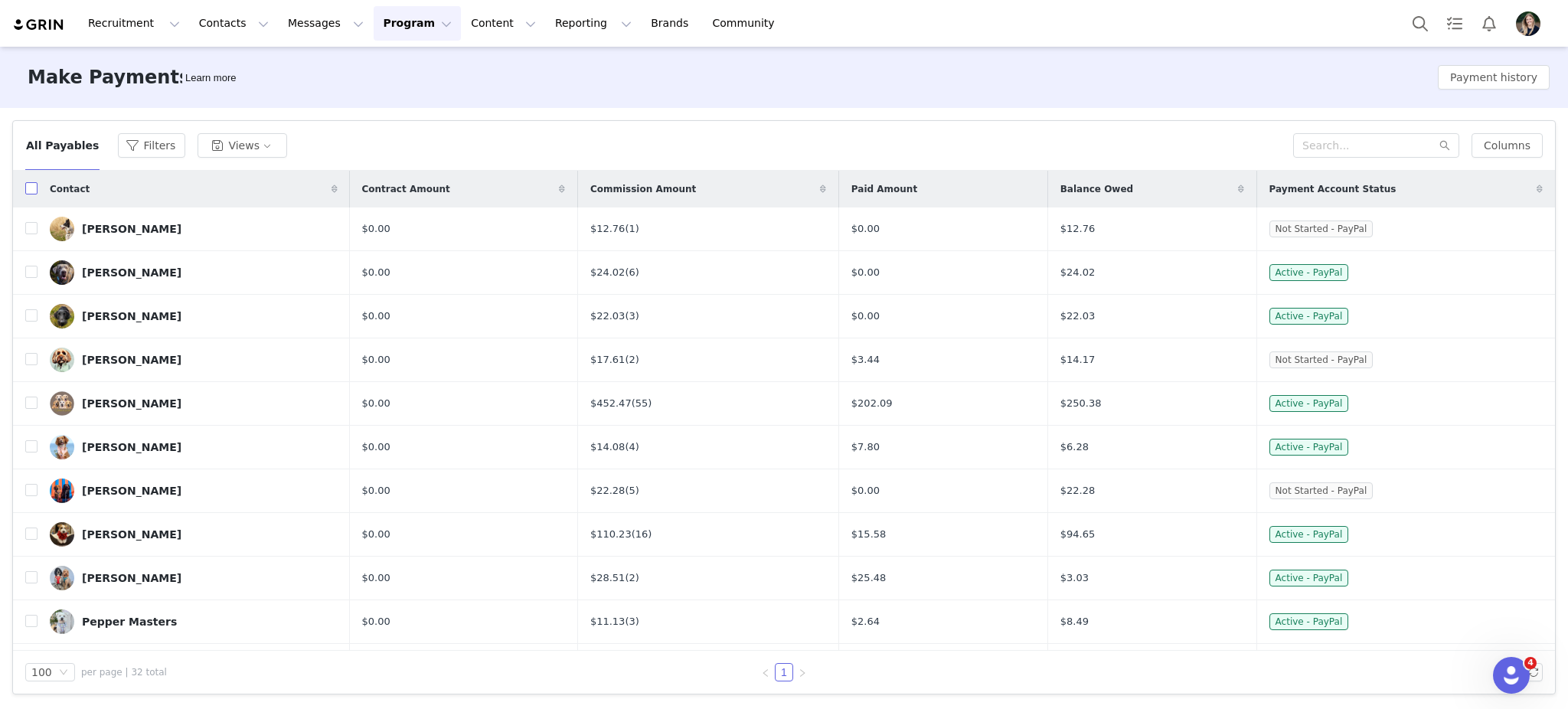
checkbox input "true"
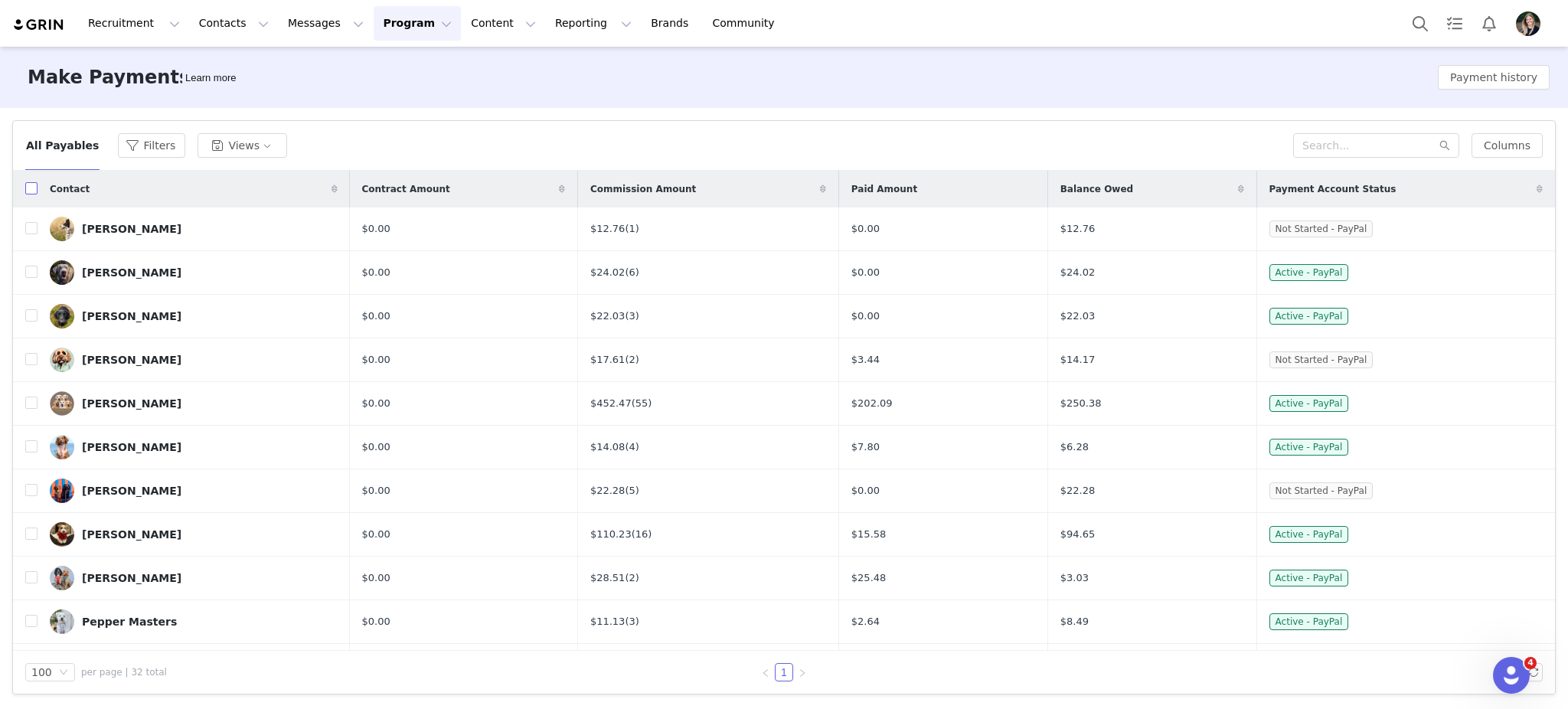
checkbox input "true"
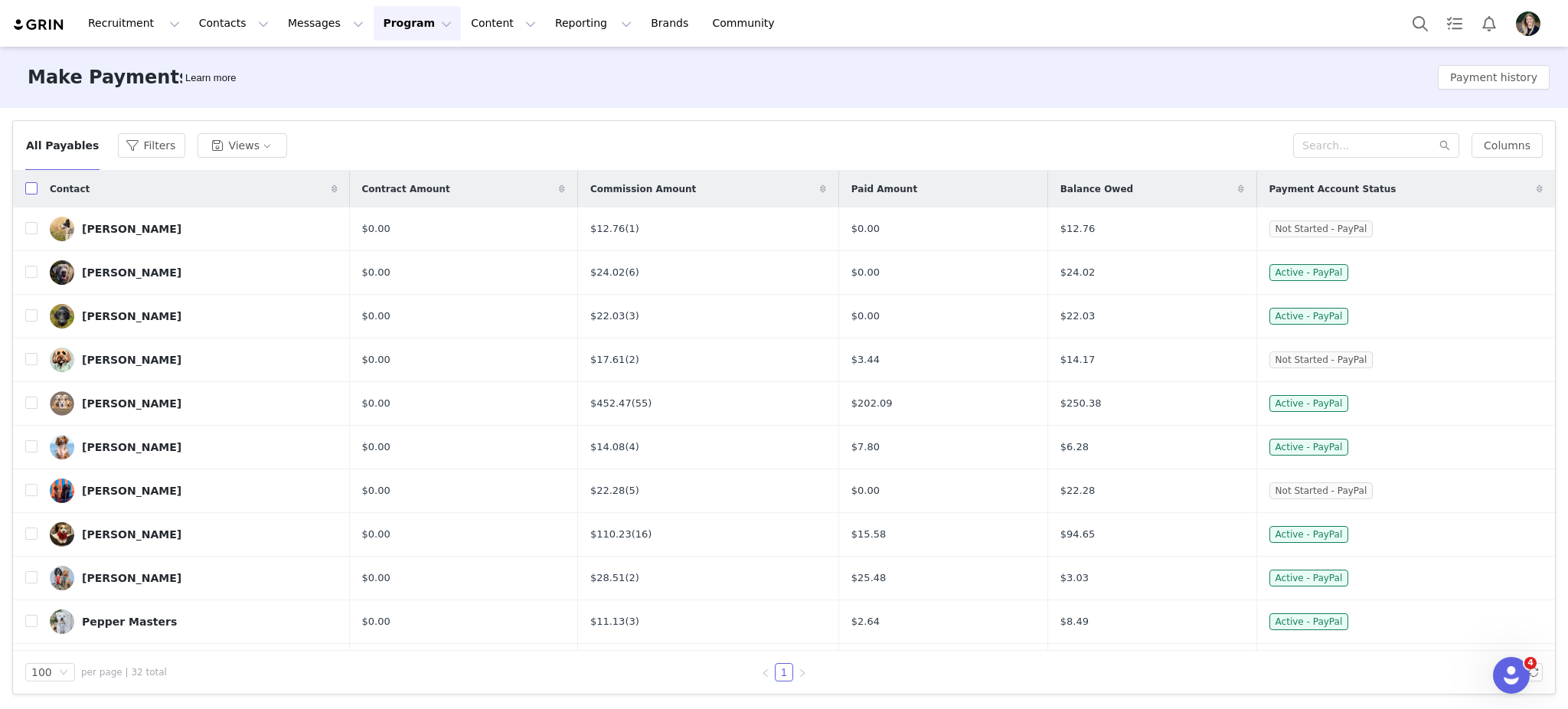
checkbox input "true"
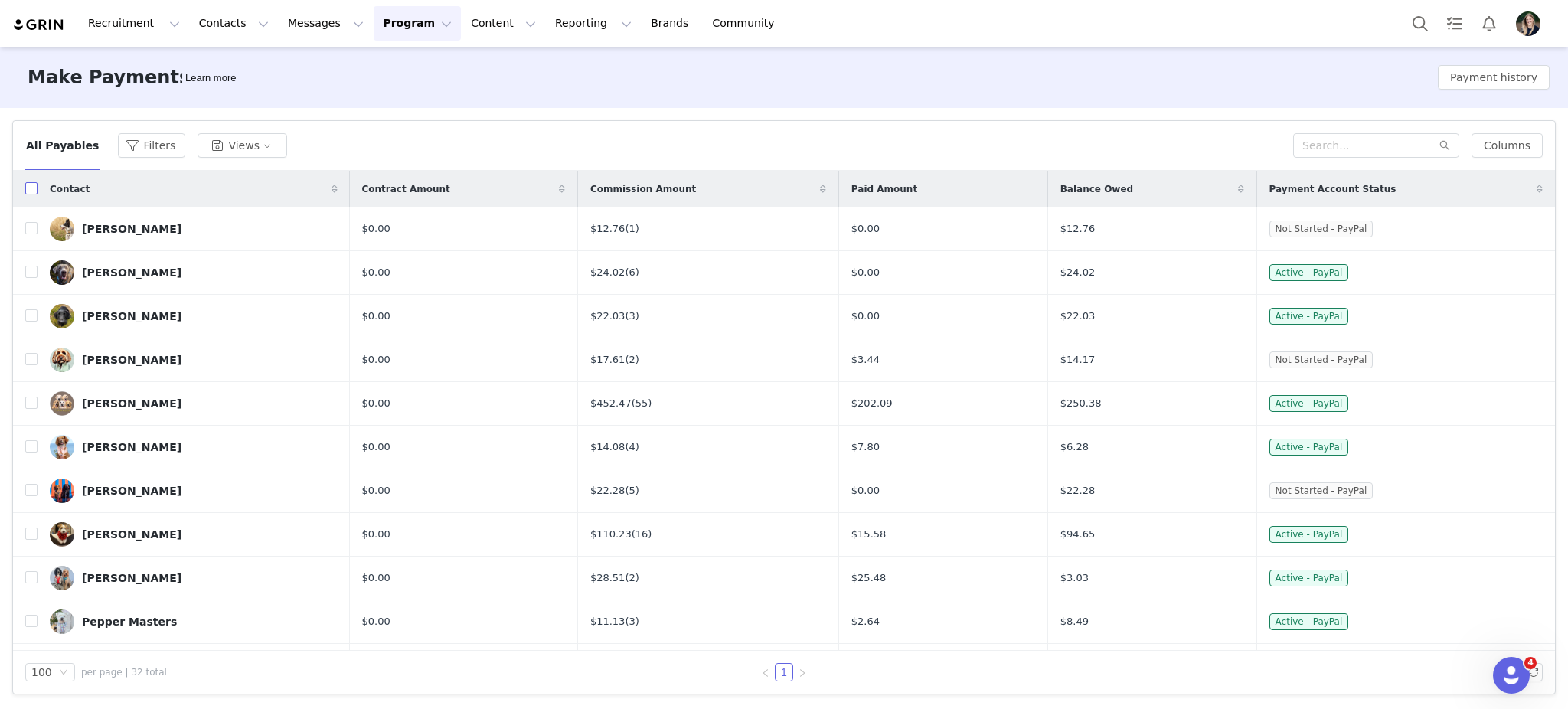
checkbox input "true"
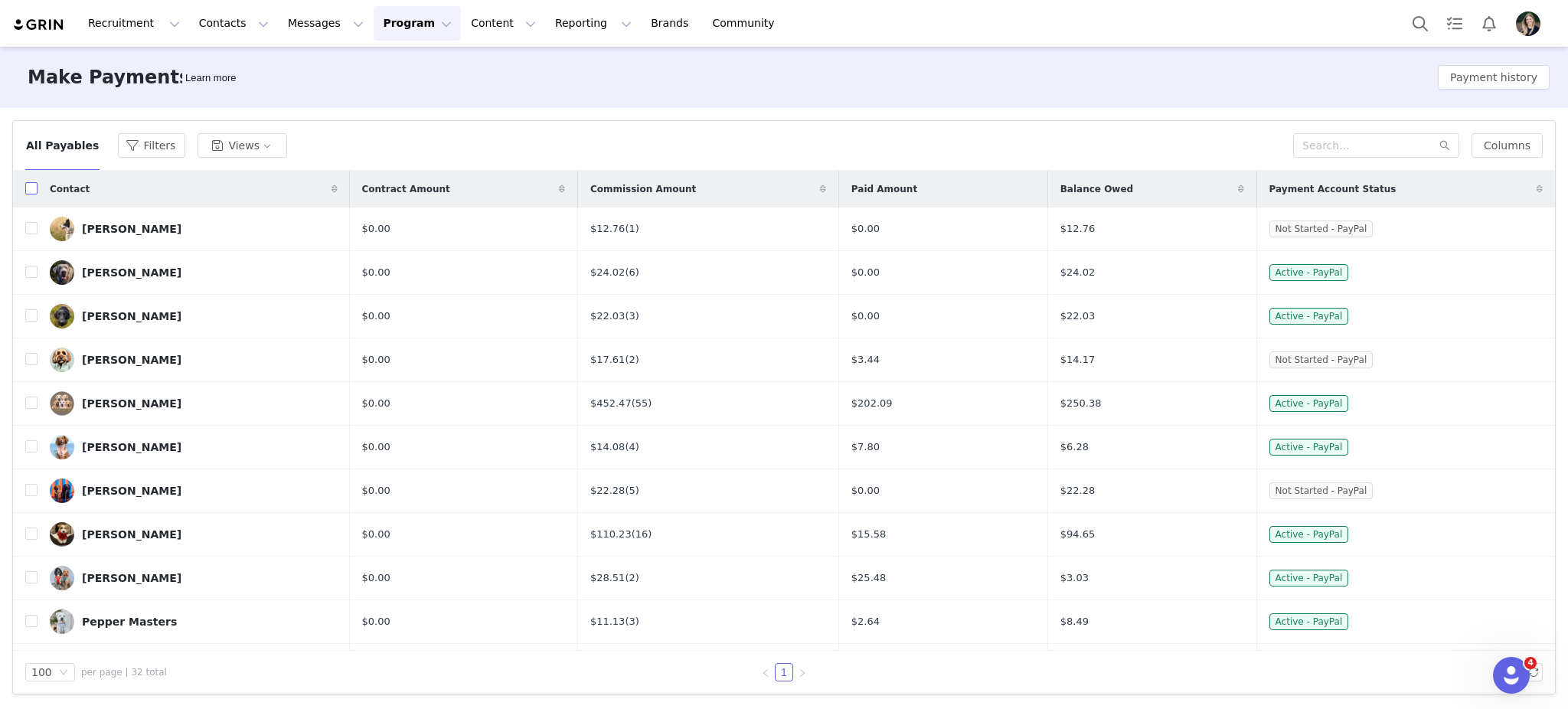
checkbox input "true"
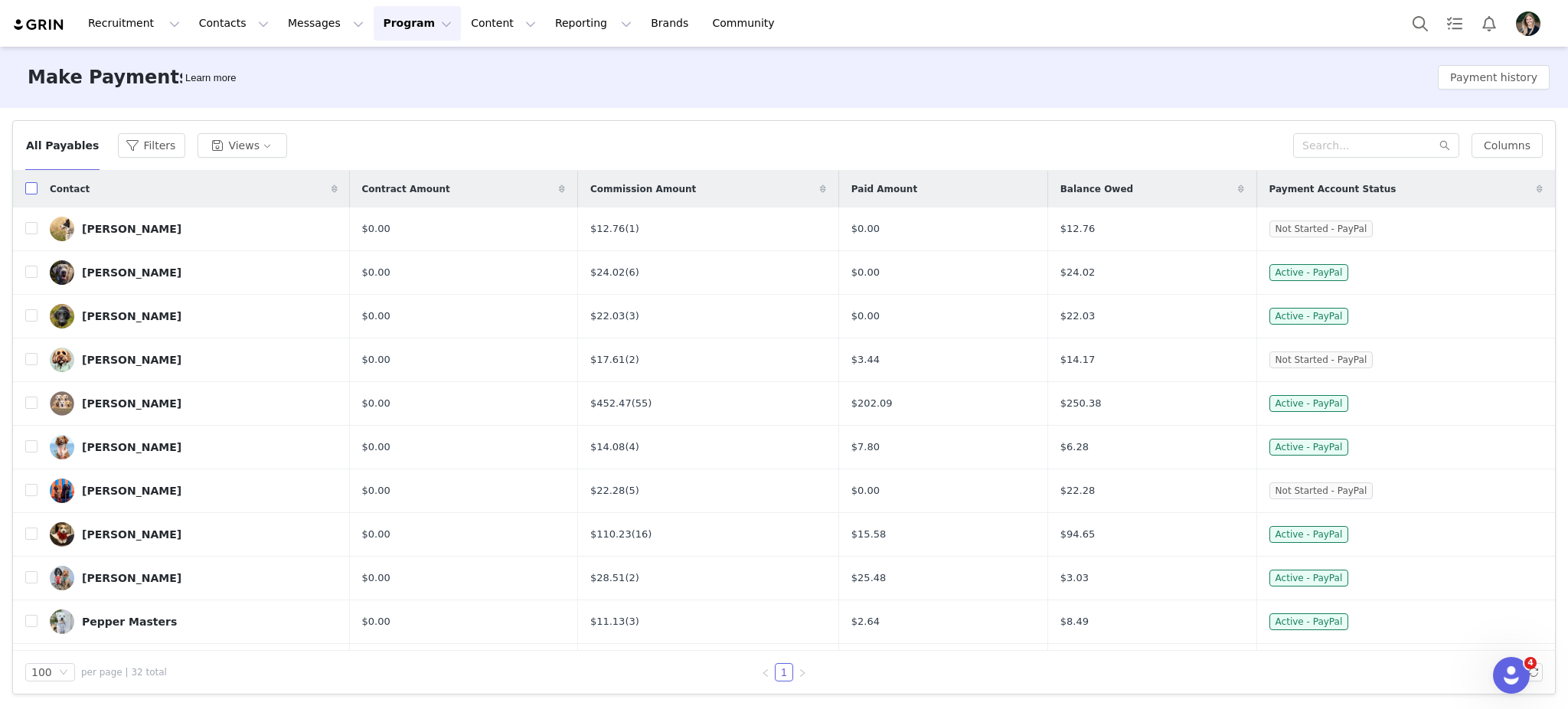
checkbox input "true"
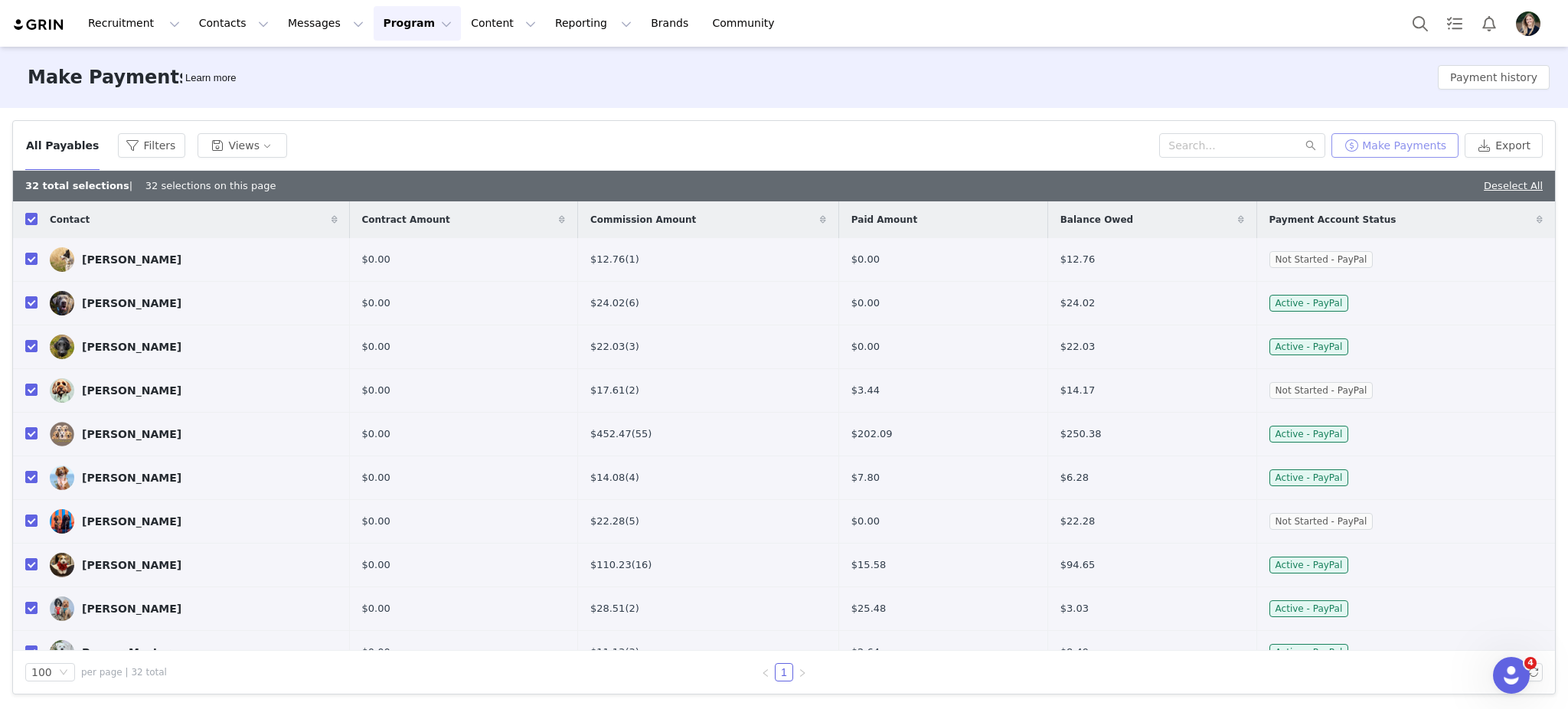
click at [1418, 142] on button "Make Payments" at bounding box center [1394, 145] width 127 height 25
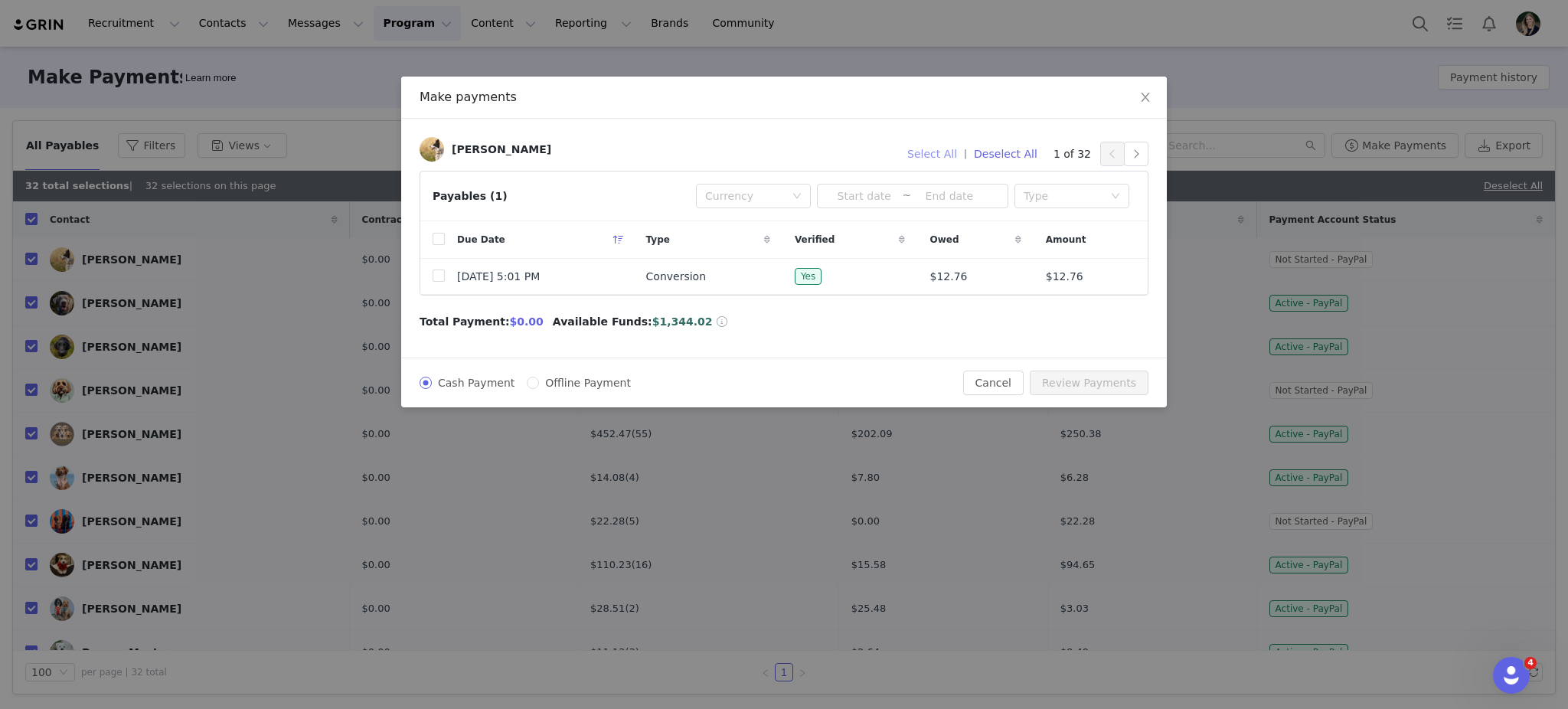
click at [955, 154] on button "Select All" at bounding box center [931, 154] width 63 height 25
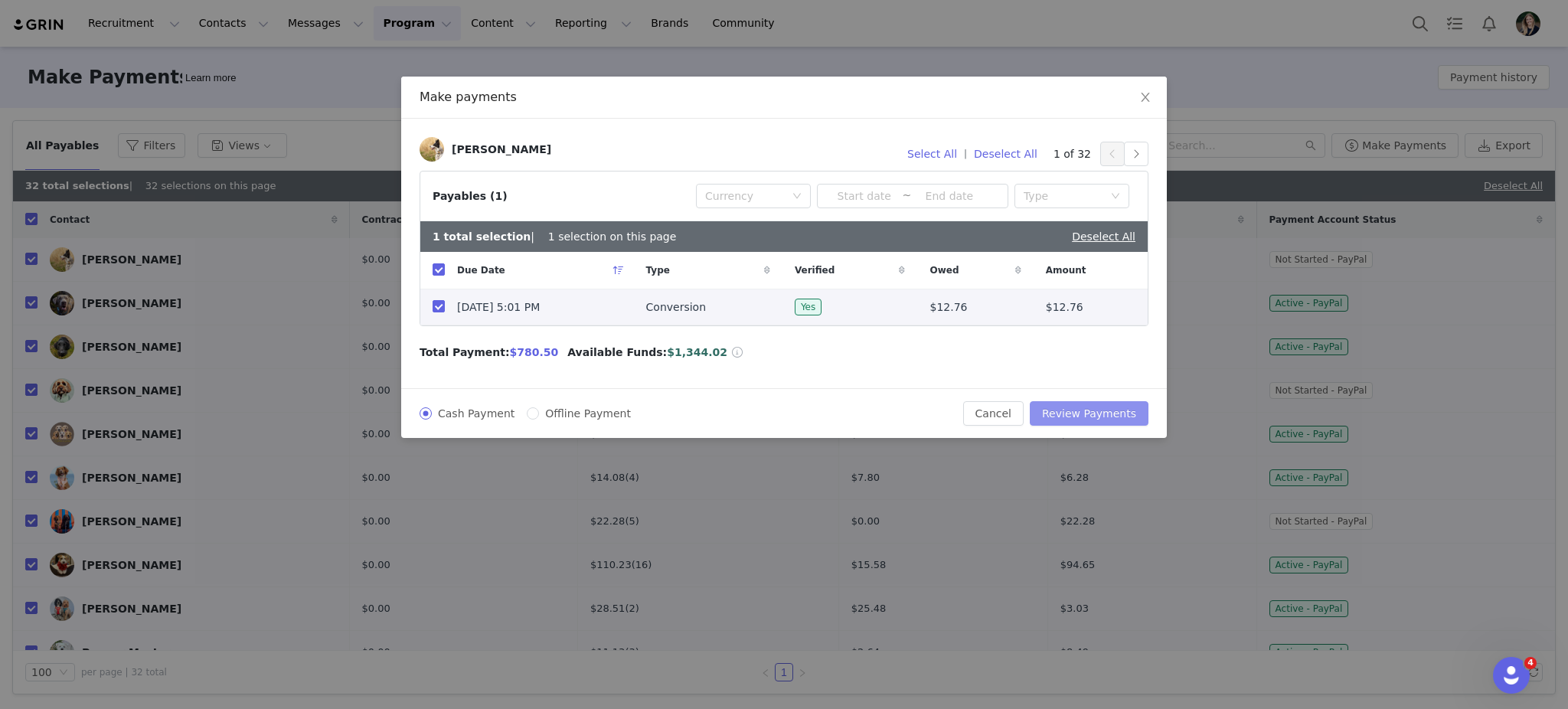
click at [1074, 416] on button "Review Payments" at bounding box center [1089, 413] width 118 height 25
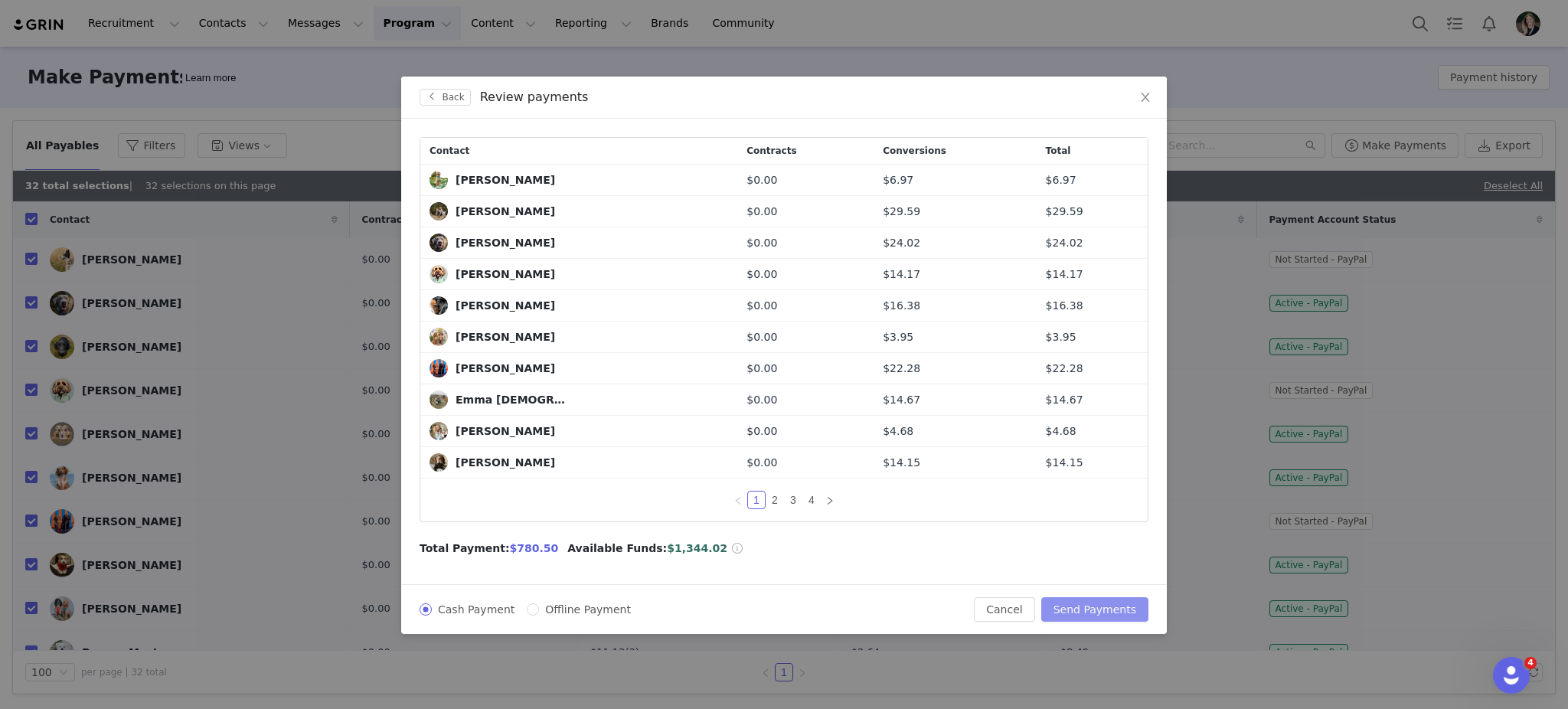
click at [1094, 606] on button "Send Payments" at bounding box center [1094, 609] width 107 height 25
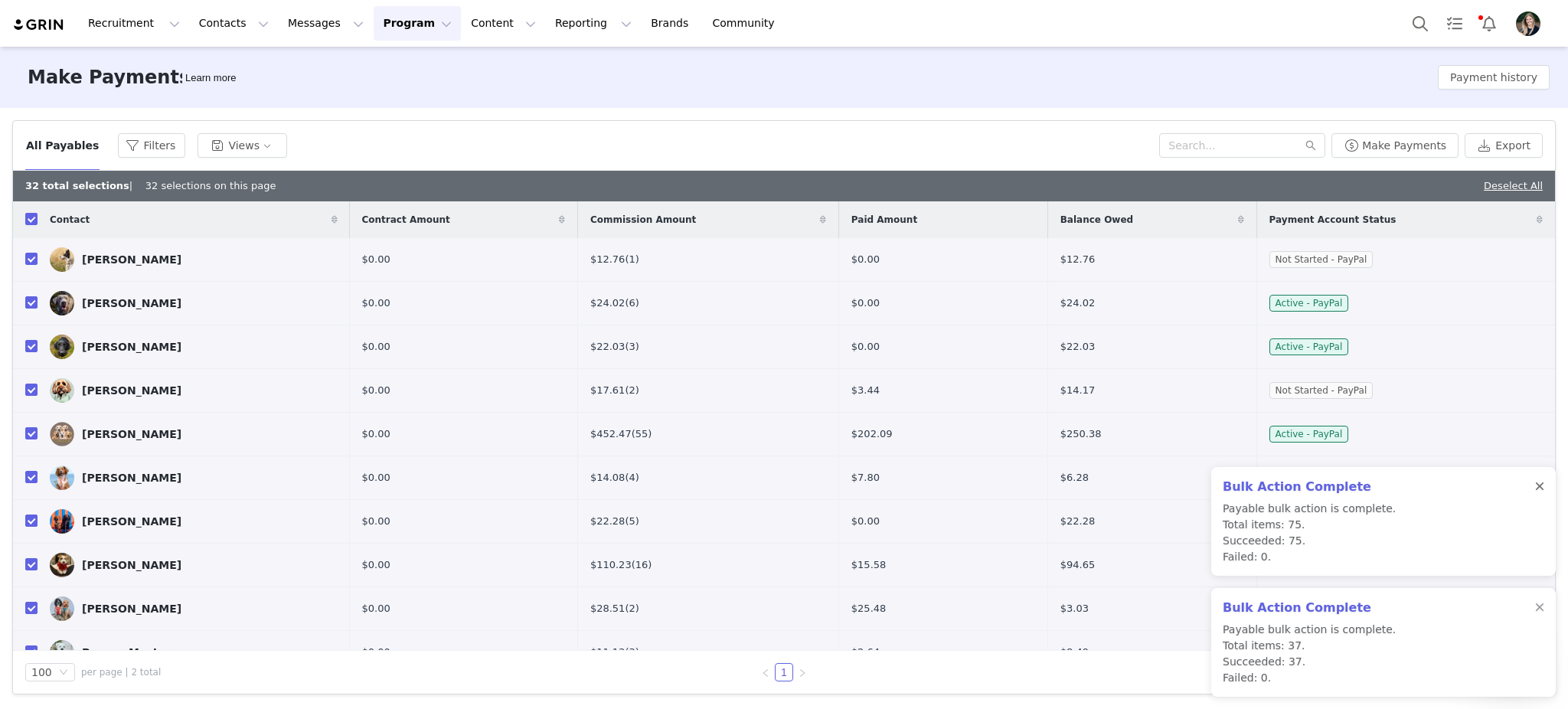
click at [1540, 493] on div at bounding box center [1539, 487] width 9 height 12
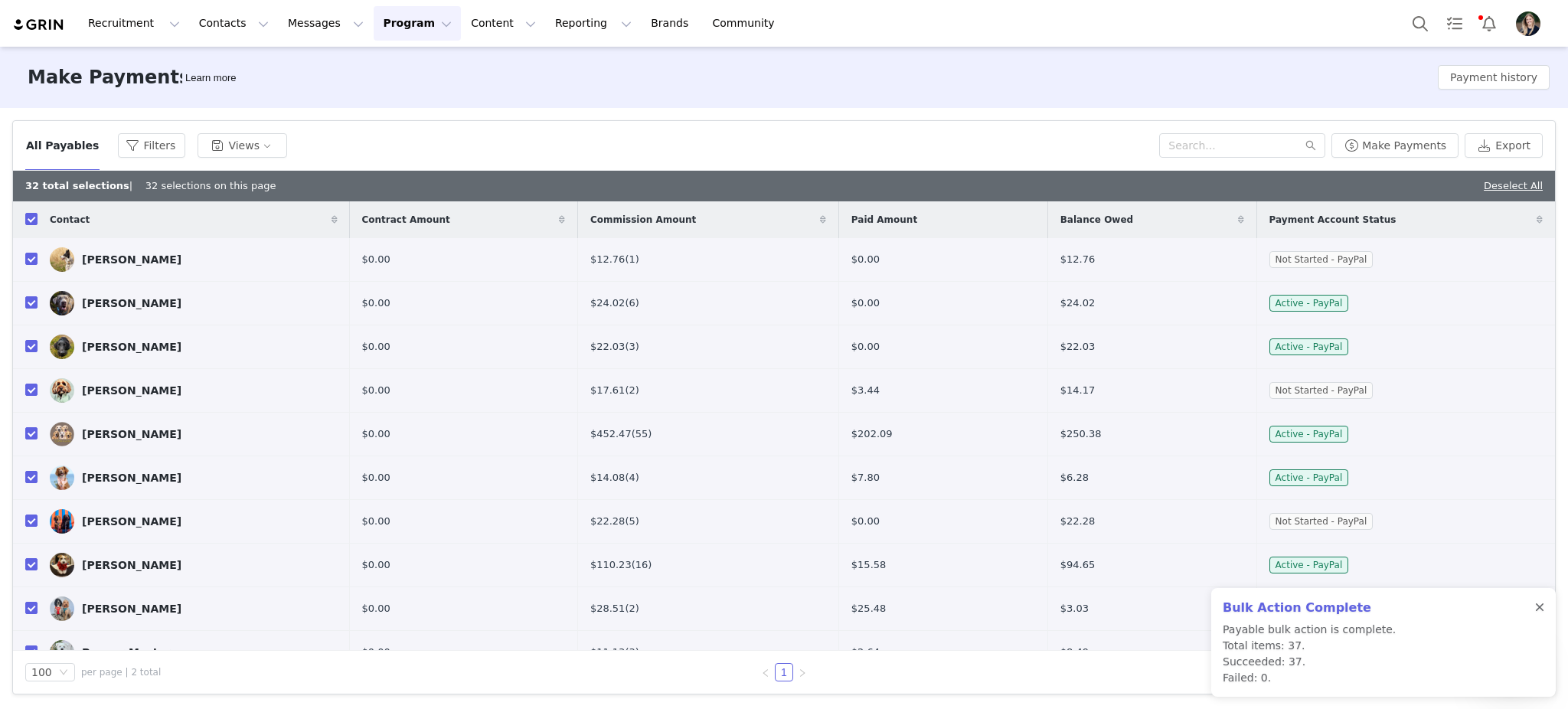
click at [1538, 614] on div at bounding box center [1539, 607] width 9 height 12
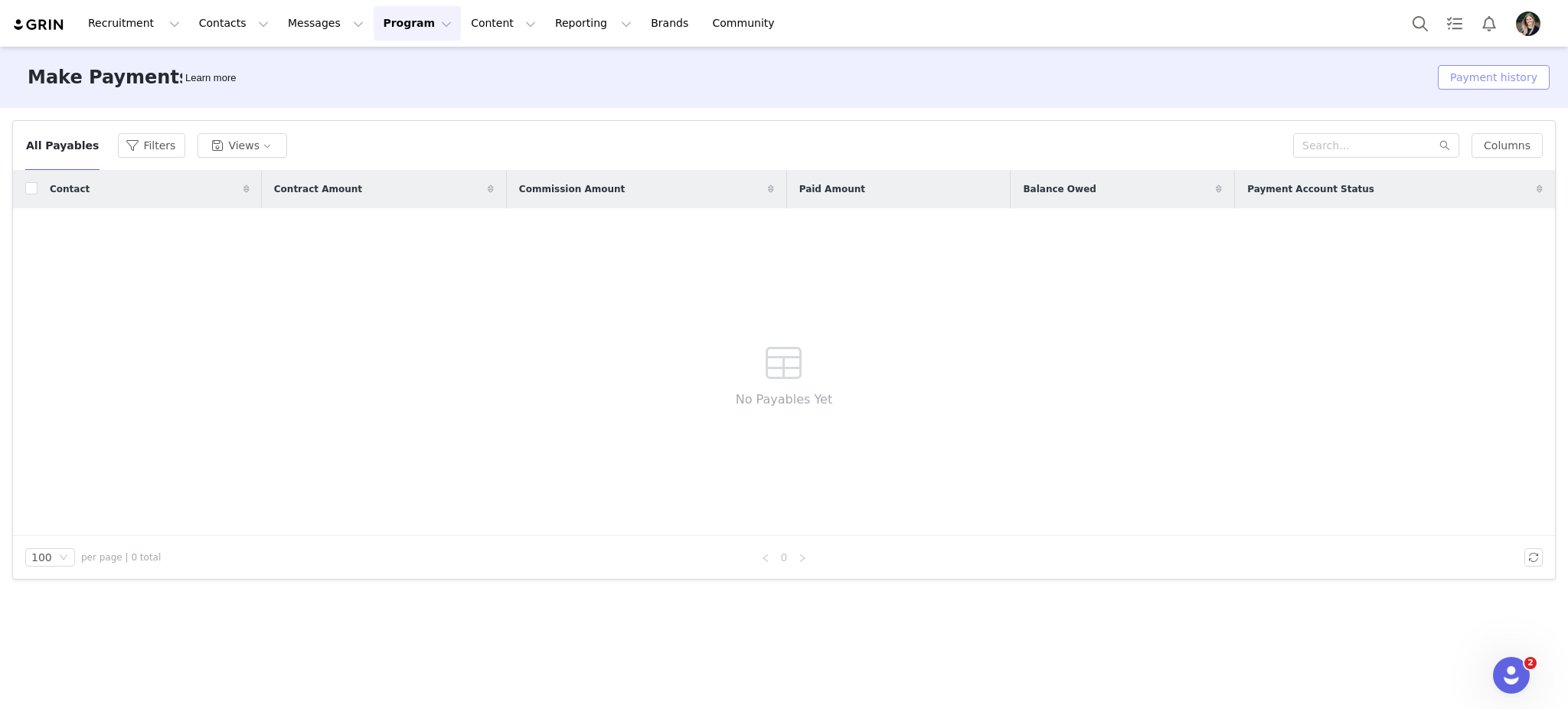
click at [1518, 81] on button "Payment history" at bounding box center [1494, 77] width 112 height 25
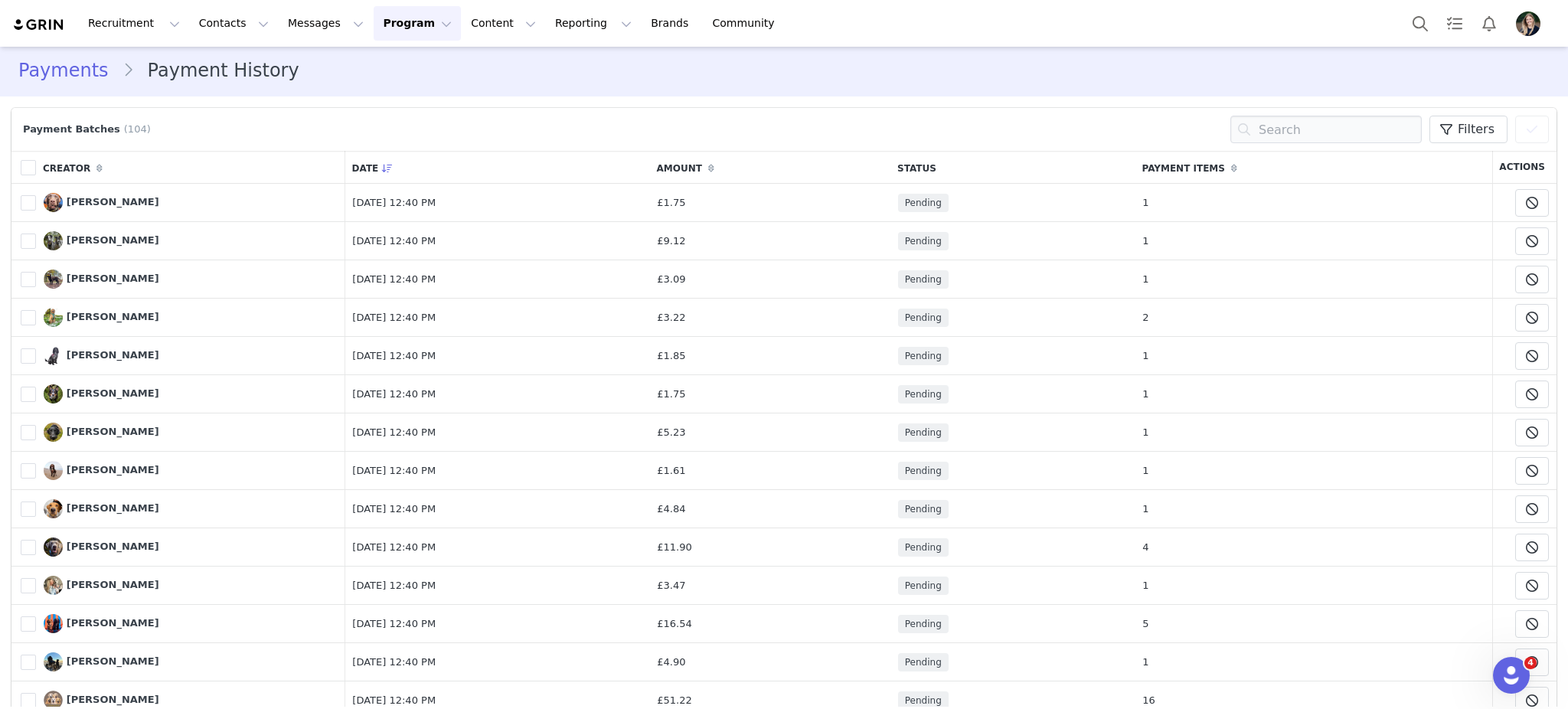
scroll to position [3, 0]
click at [1266, 238] on td "1" at bounding box center [1313, 241] width 358 height 38
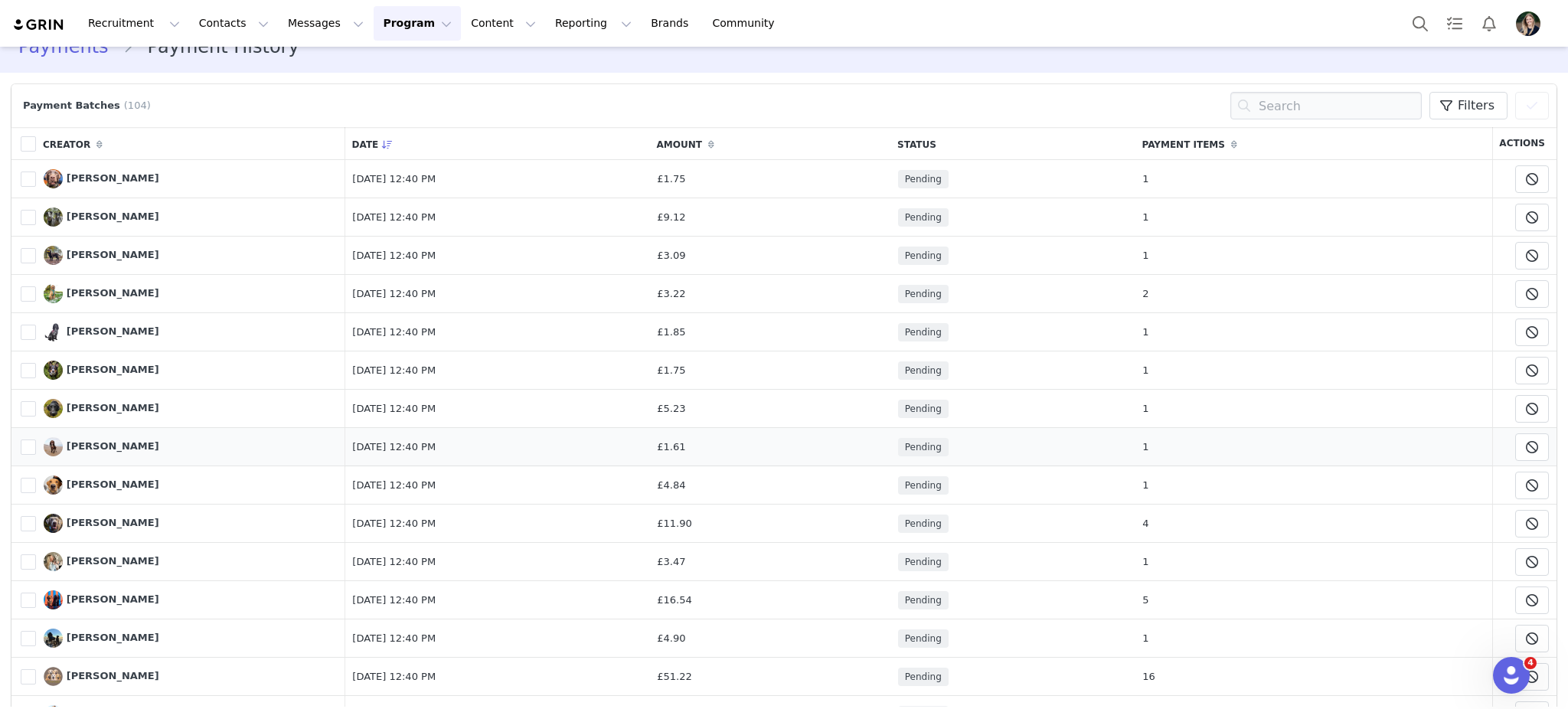
scroll to position [0, 0]
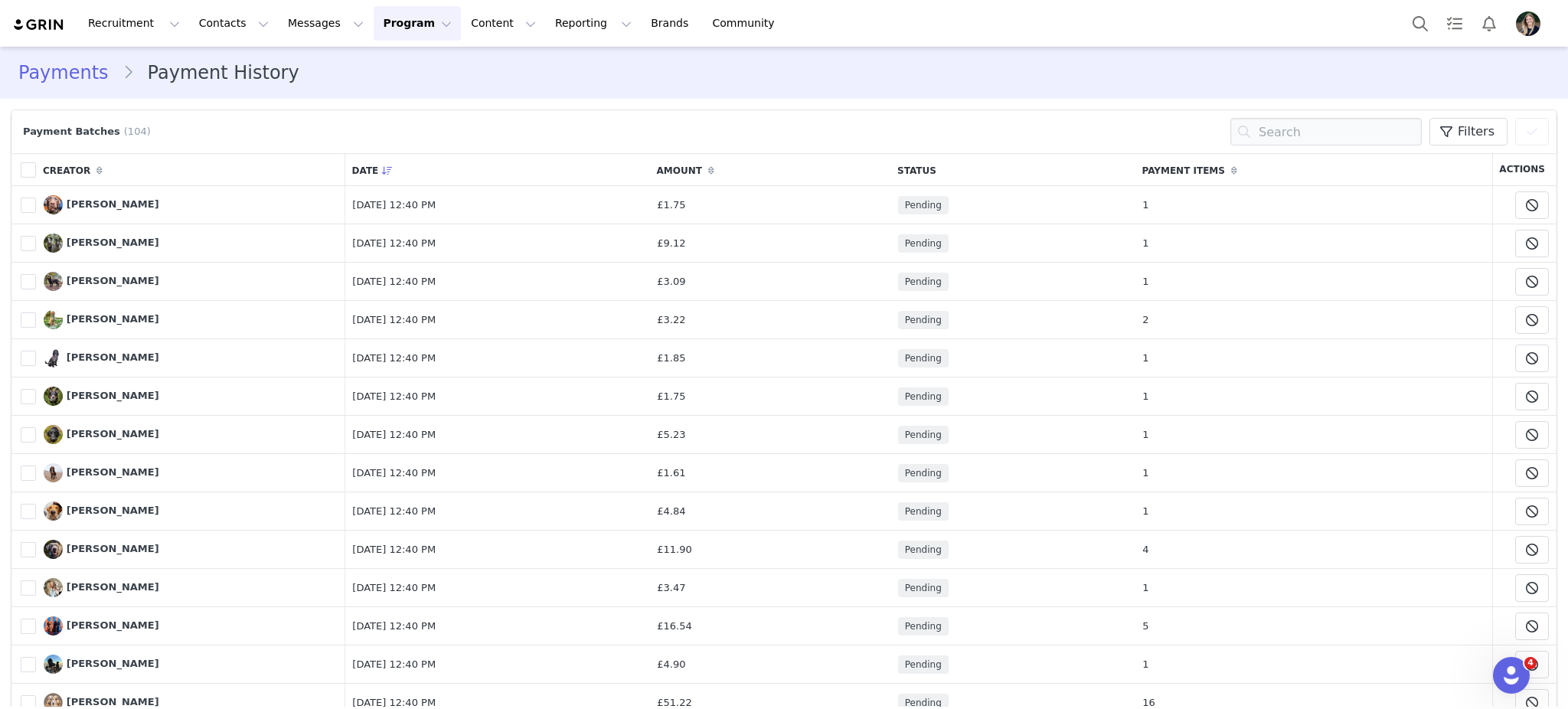
click at [34, 29] on img at bounding box center [38, 25] width 54 height 14
